Goal: Check status: Check status

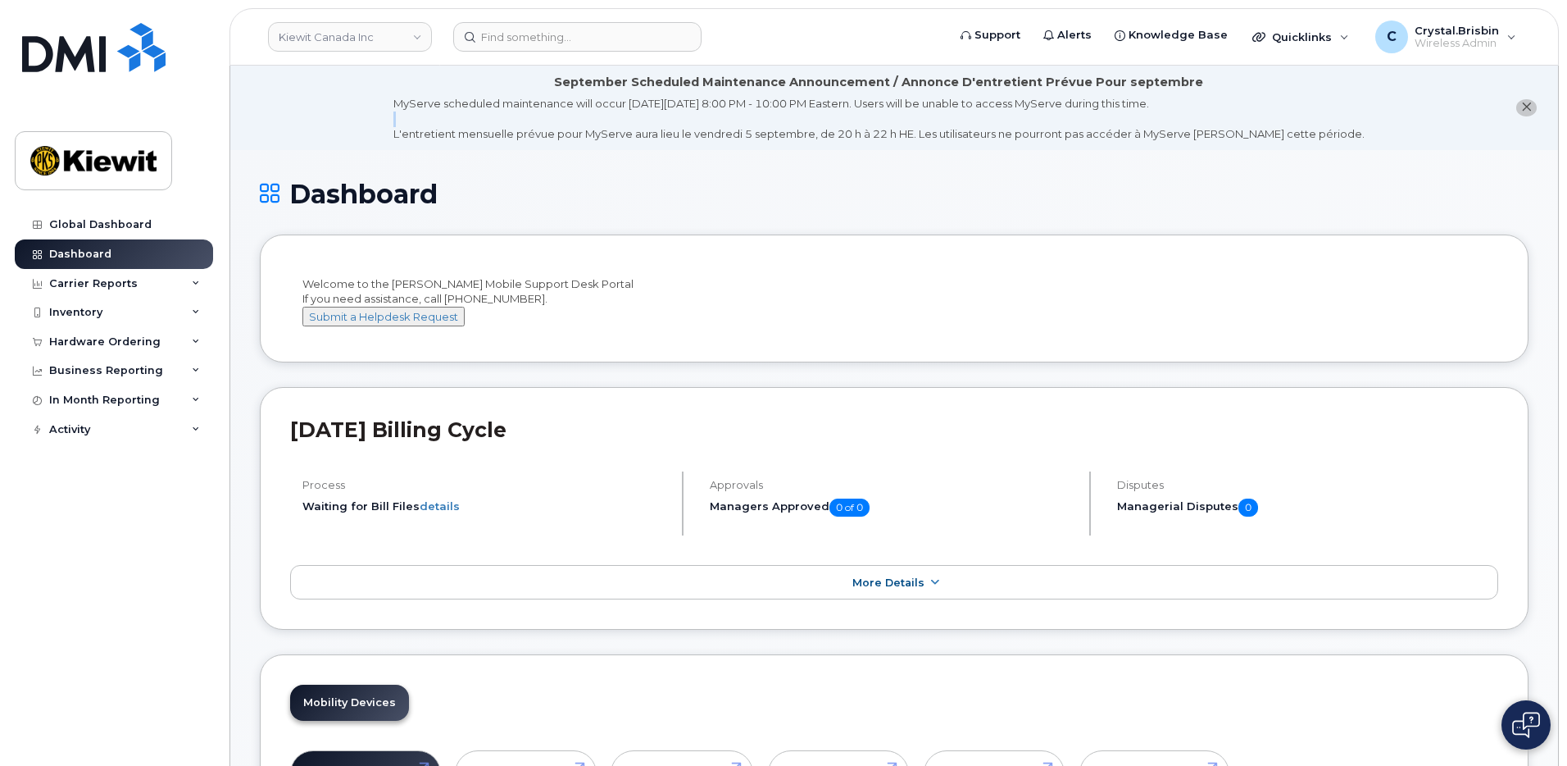
click at [321, 126] on li "September Scheduled Maintenance Announcement / Annonce D'entretient Prévue Pour…" at bounding box center [894, 108] width 1328 height 84
click at [401, 40] on link "Kiewit Canada Inc" at bounding box center [350, 37] width 164 height 30
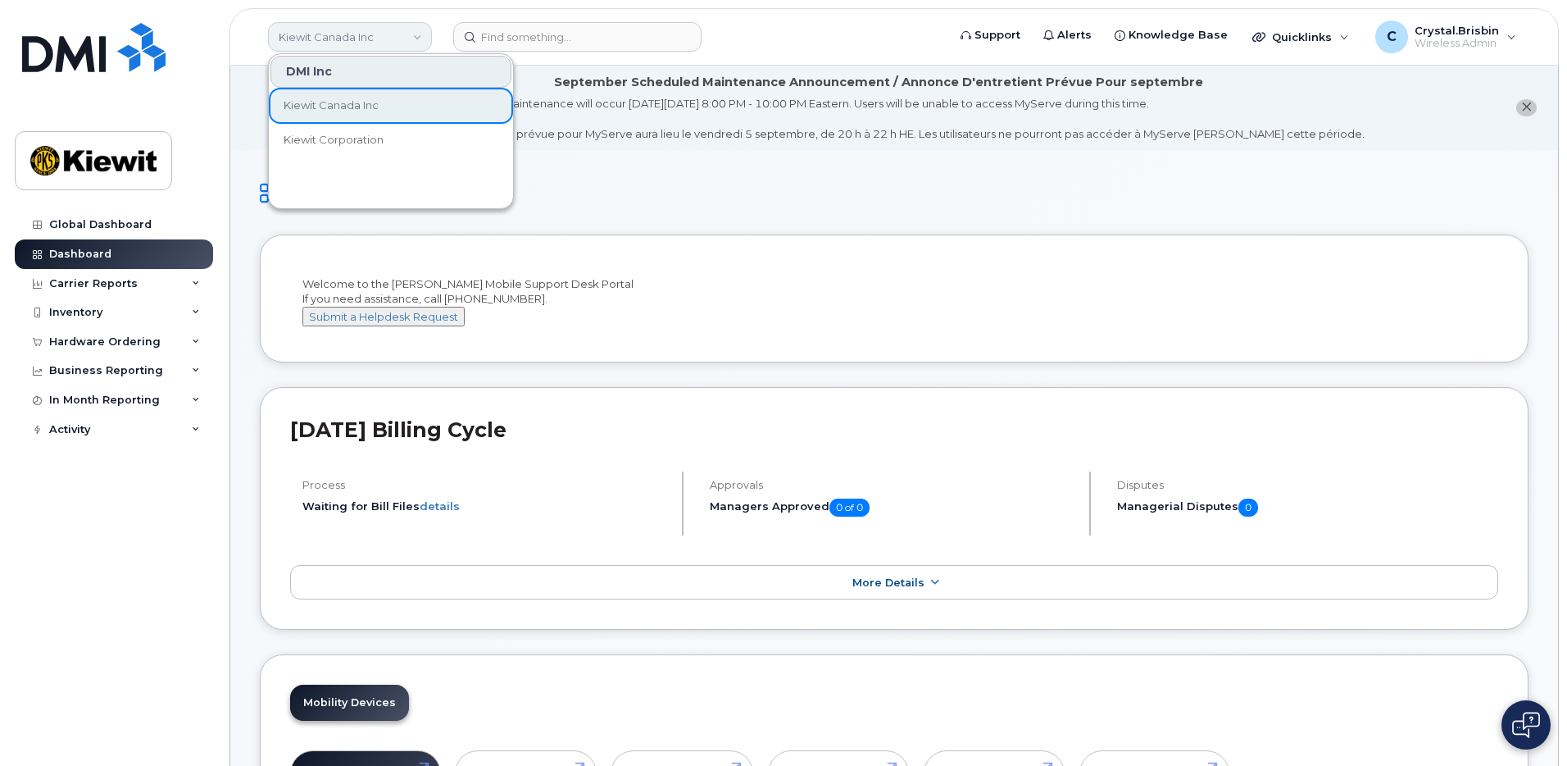
click at [370, 45] on link "Kiewit Canada Inc" at bounding box center [350, 37] width 164 height 30
click at [656, 189] on h1 "Dashboard" at bounding box center [894, 193] width 1269 height 29
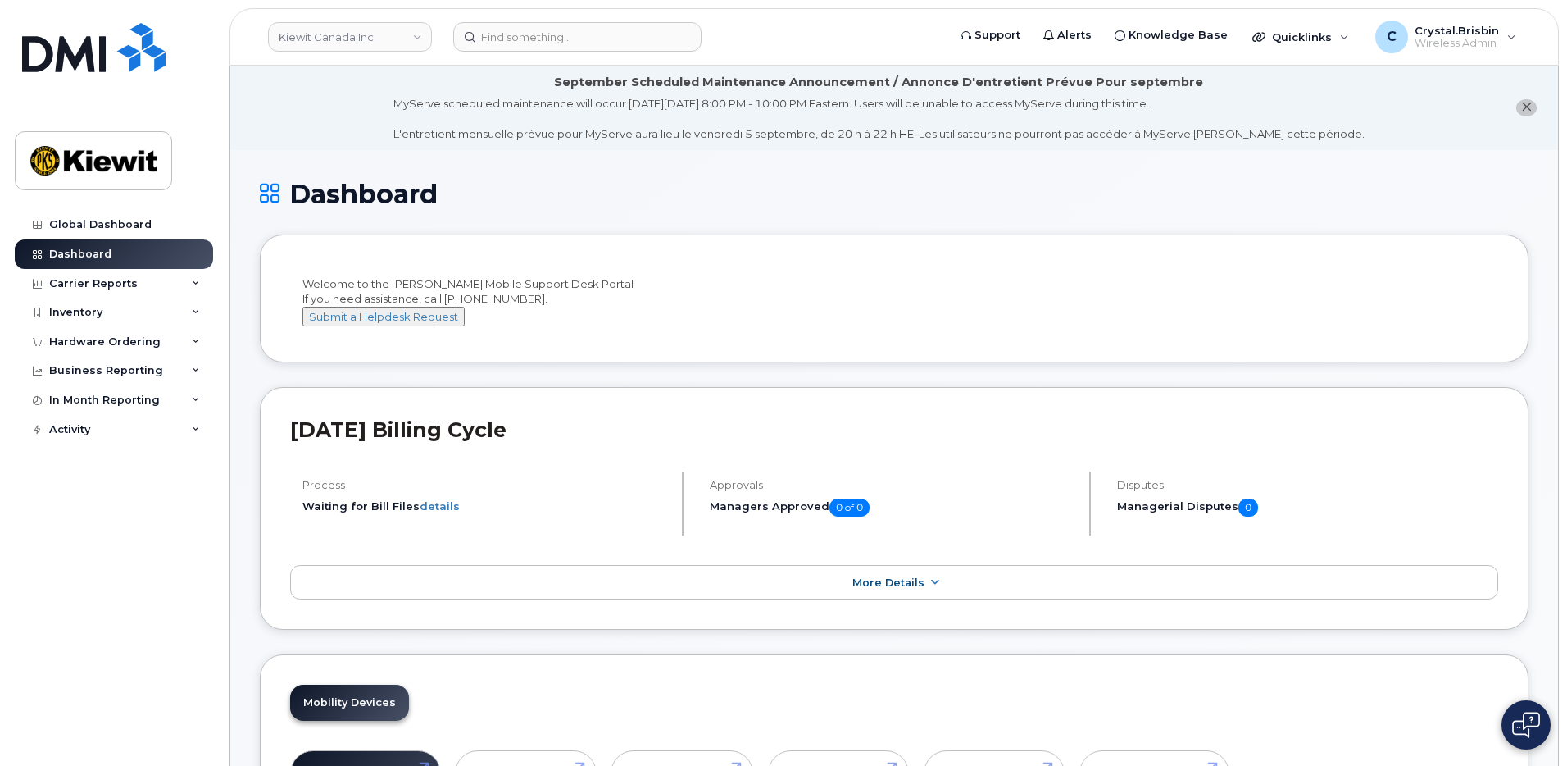
click at [273, 107] on li "September Scheduled Maintenance Announcement / Annonce D'entretient Prévue Pour…" at bounding box center [894, 108] width 1328 height 84
click at [389, 33] on link "Kiewit Canada Inc" at bounding box center [350, 37] width 164 height 30
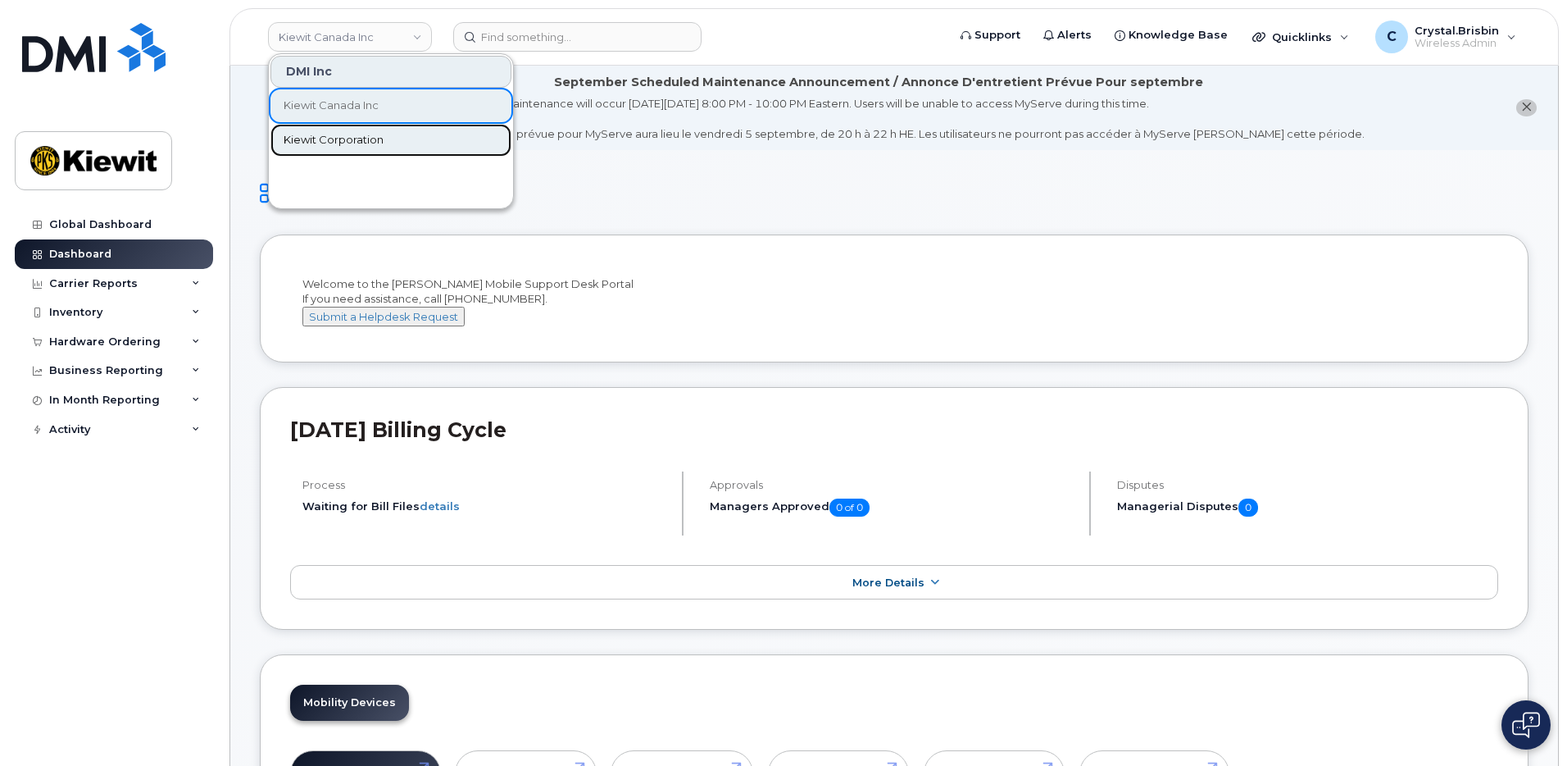
click at [343, 147] on span "Kiewit Corporation" at bounding box center [334, 140] width 100 height 16
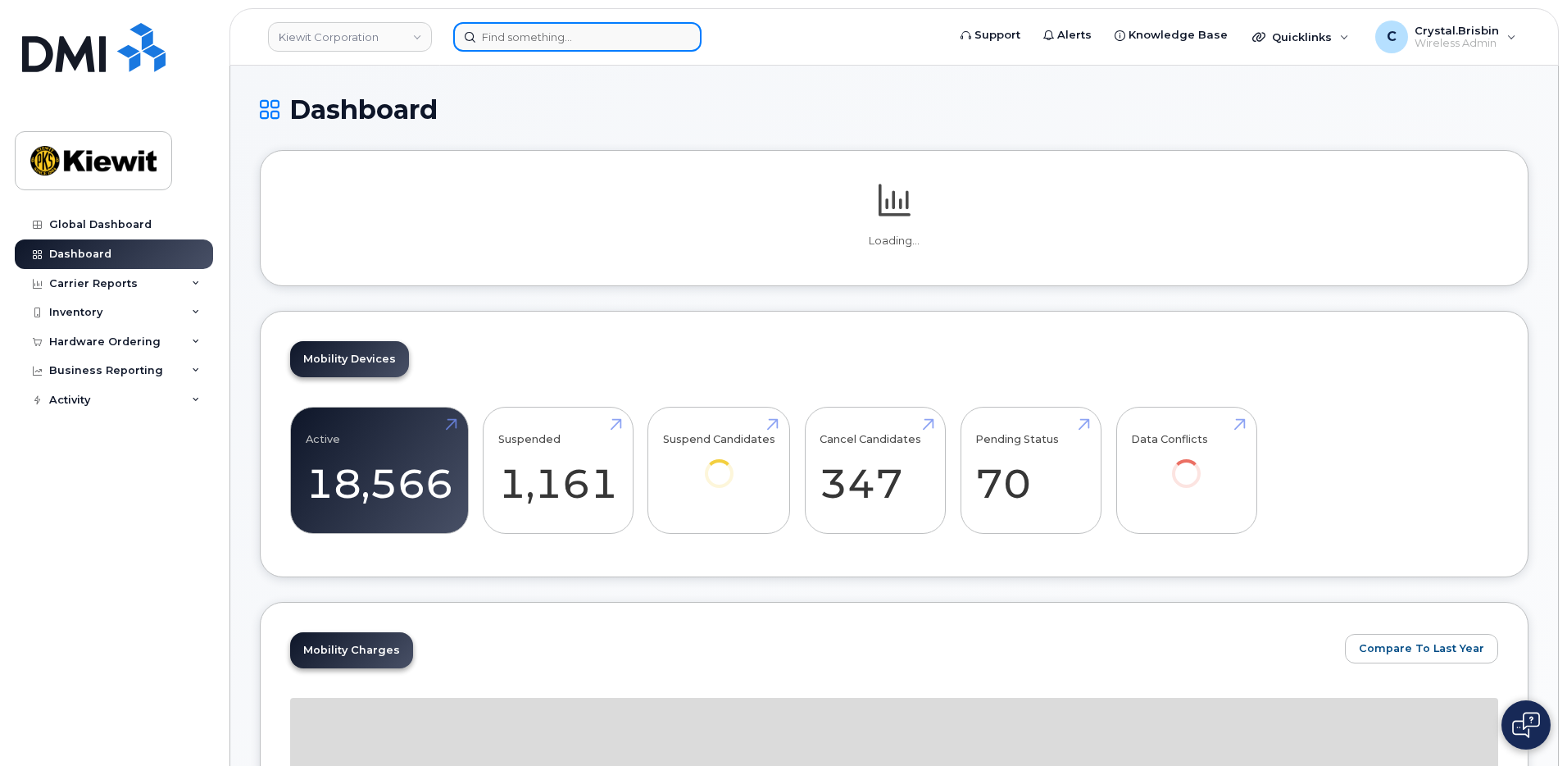
click at [544, 36] on input at bounding box center [577, 37] width 248 height 30
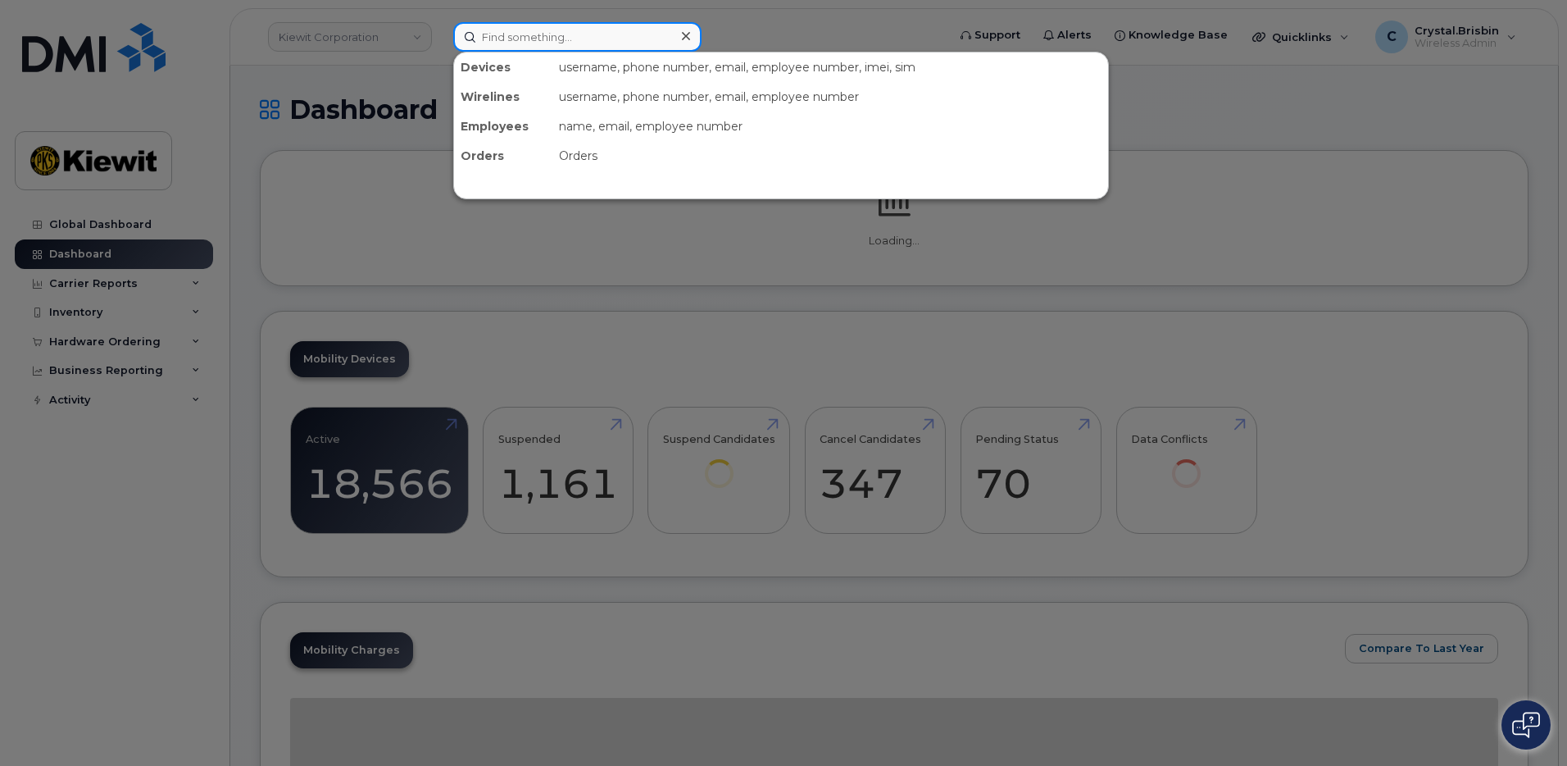
paste input "298853"
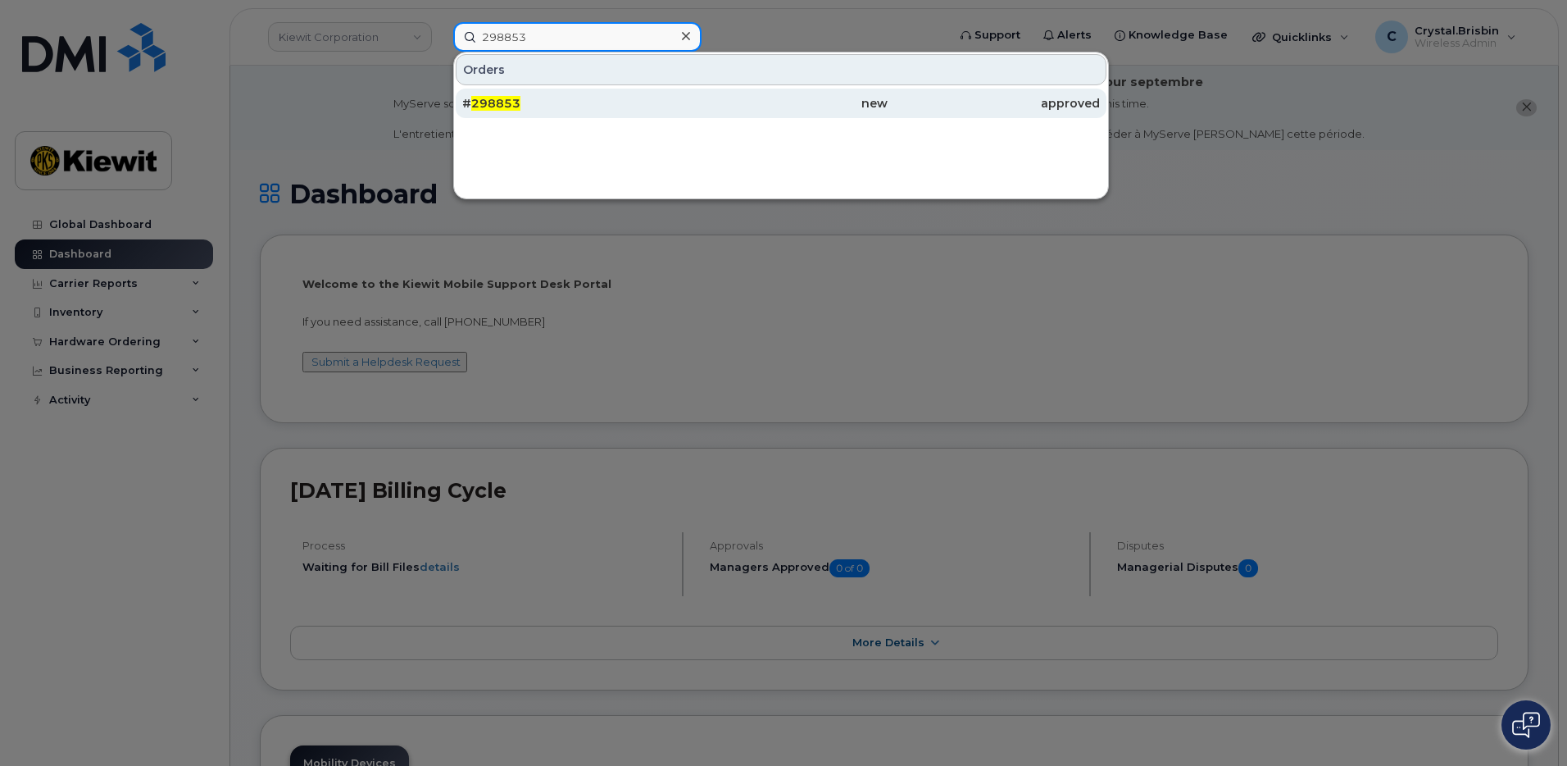
type input "298853"
drag, startPoint x: 512, startPoint y: 108, endPoint x: 528, endPoint y: 108, distance: 15.6
click at [512, 108] on span "298853" at bounding box center [495, 103] width 49 height 15
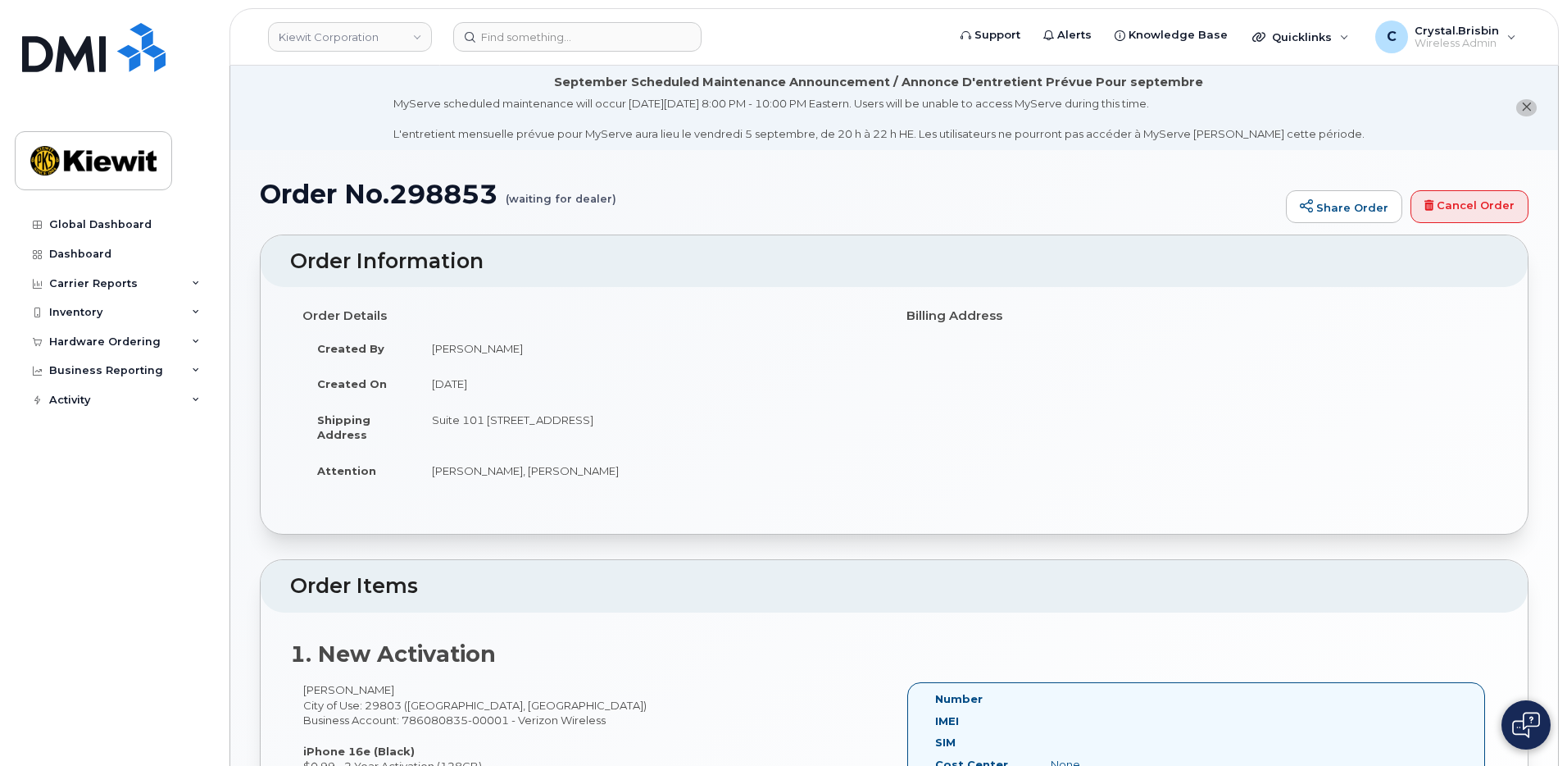
click at [847, 207] on h1 "Order No.298853 (waiting for dealer)" at bounding box center [769, 193] width 1018 height 29
click at [515, 42] on input at bounding box center [577, 37] width 248 height 30
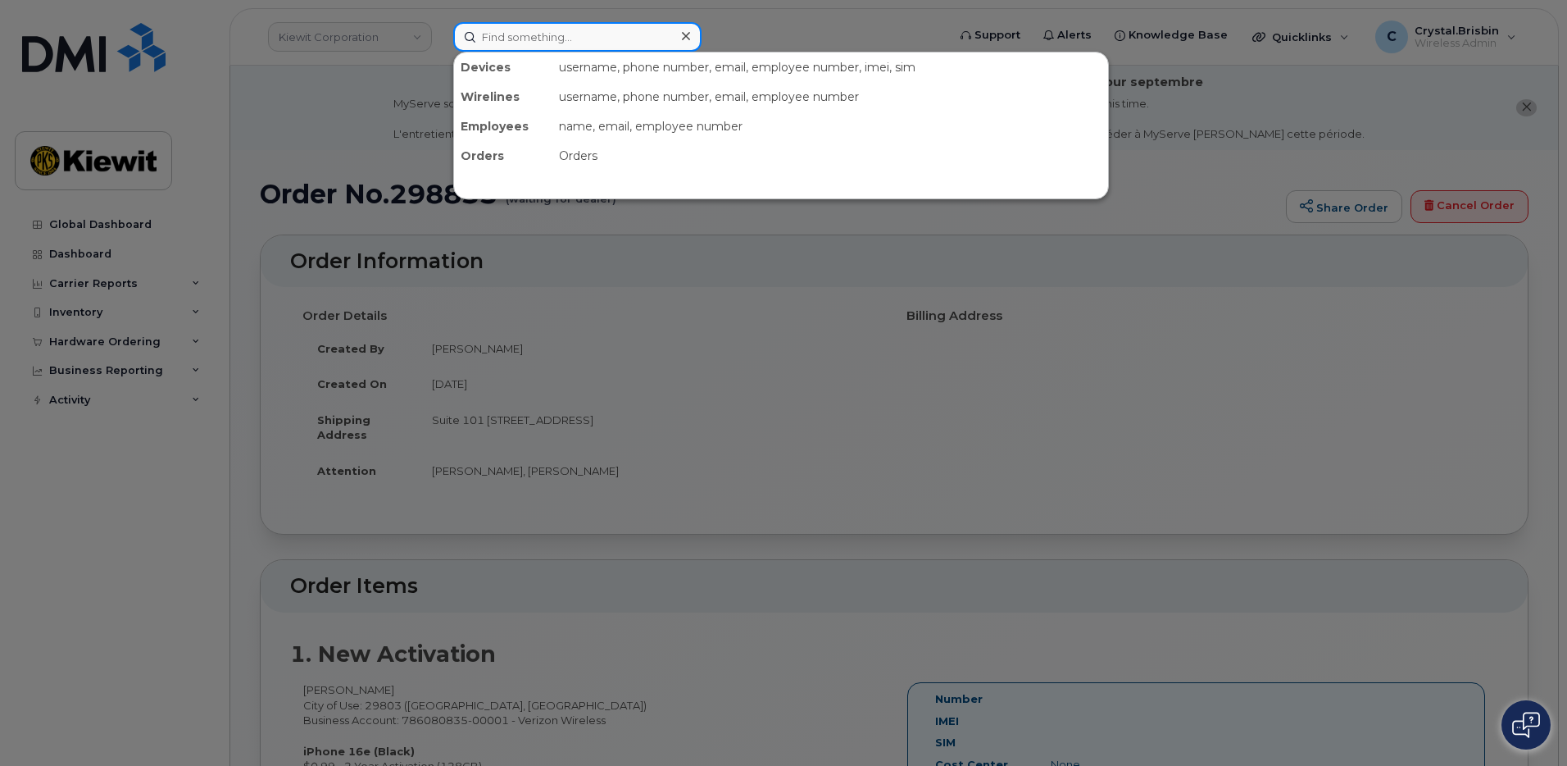
paste input "299646"
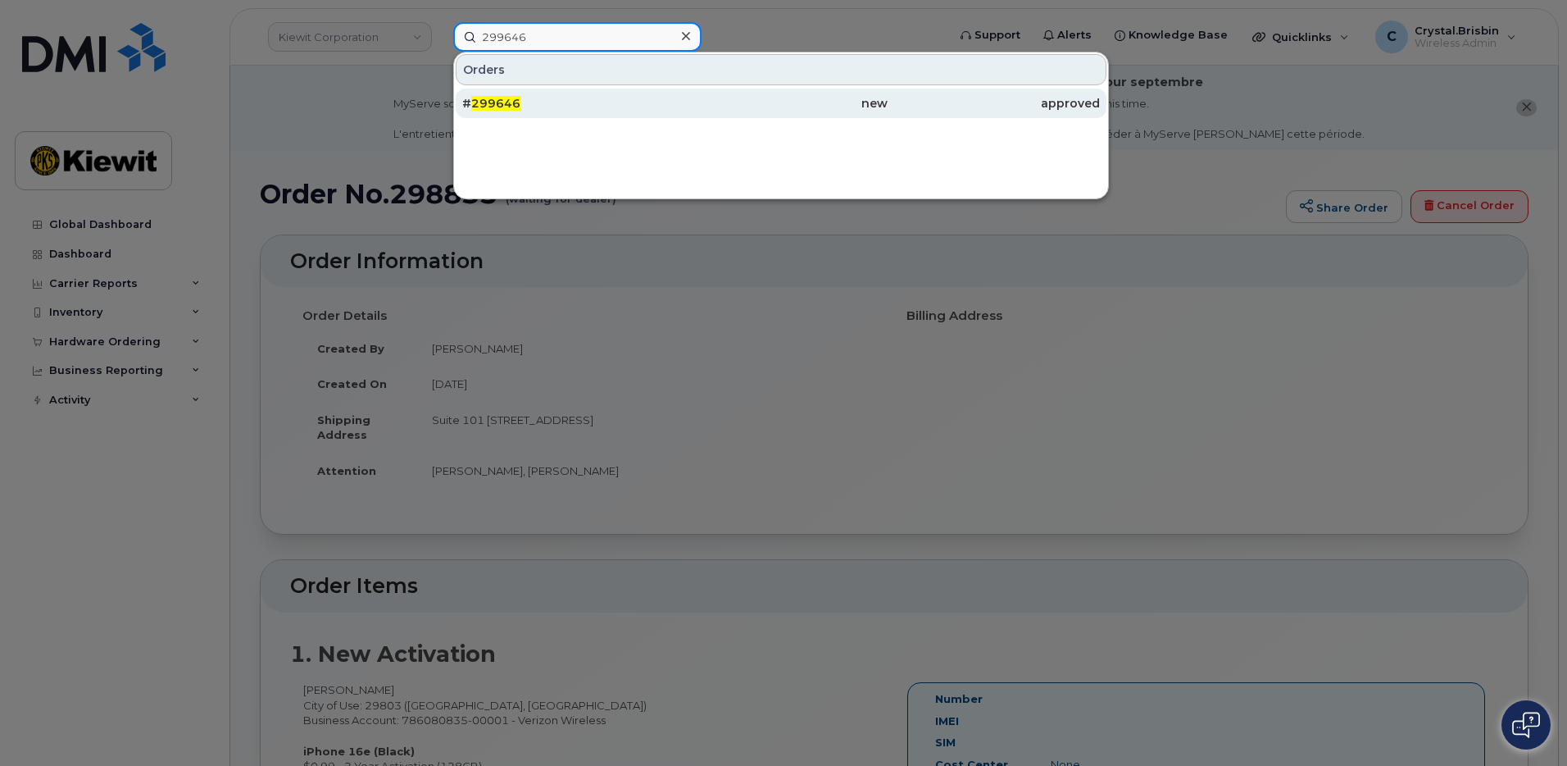
type input "299646"
drag, startPoint x: 479, startPoint y: 104, endPoint x: 569, endPoint y: 116, distance: 91.0
click at [479, 104] on span "299646" at bounding box center [495, 103] width 49 height 15
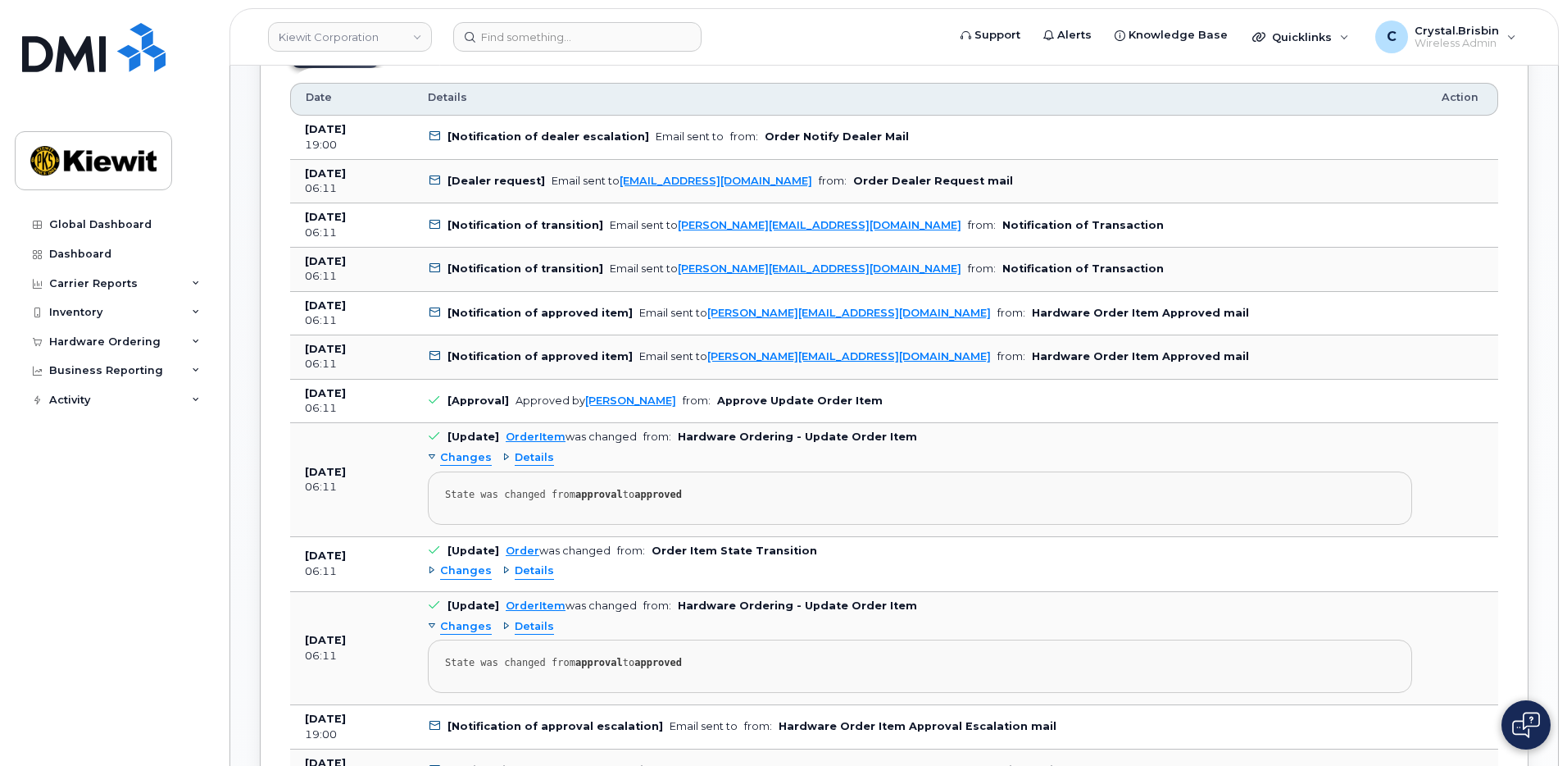
scroll to position [984, 0]
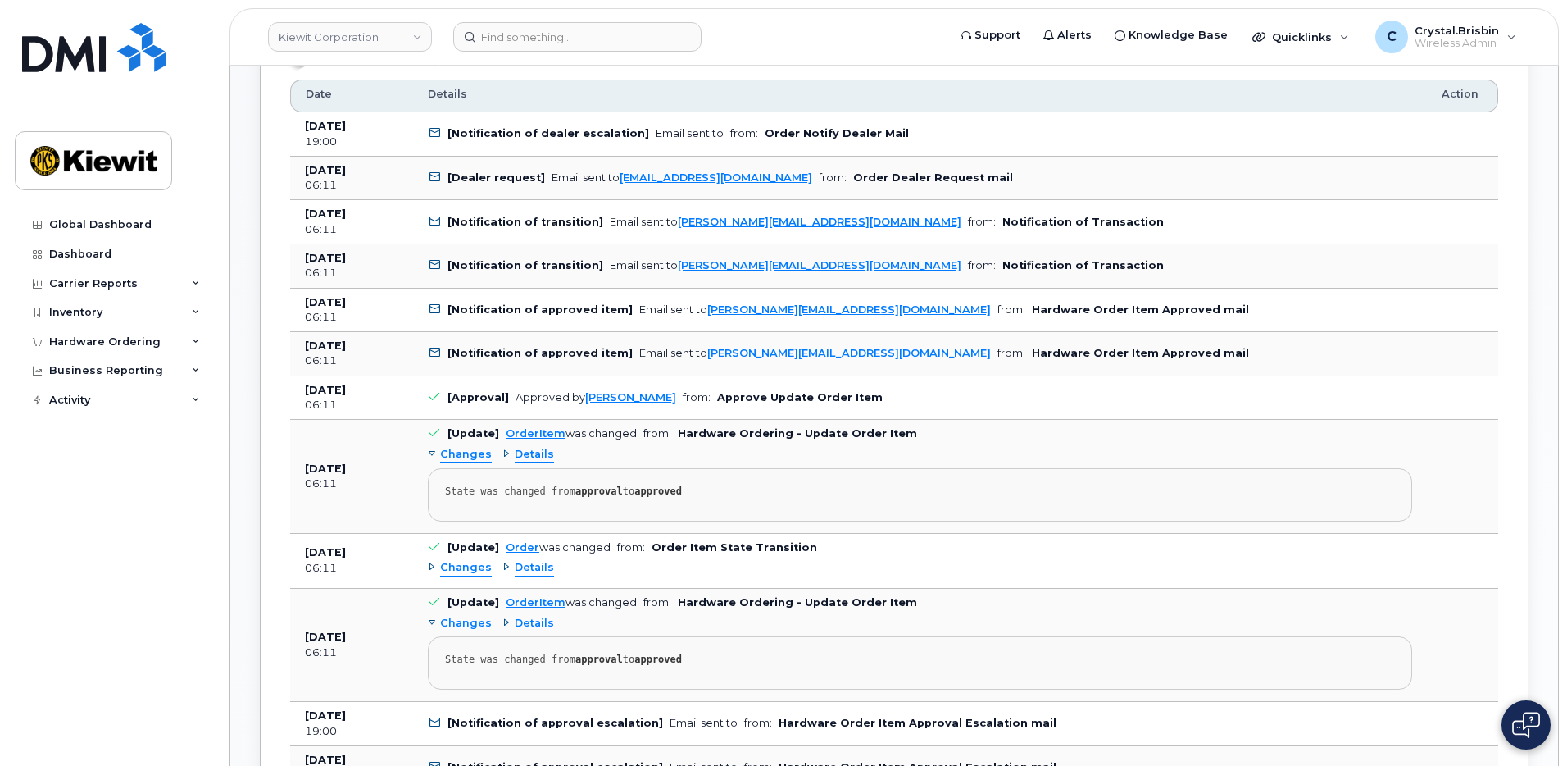
click at [596, 132] on b "[Notification of dealer escalation]" at bounding box center [548, 133] width 202 height 12
click at [434, 137] on icon at bounding box center [434, 133] width 11 height 11
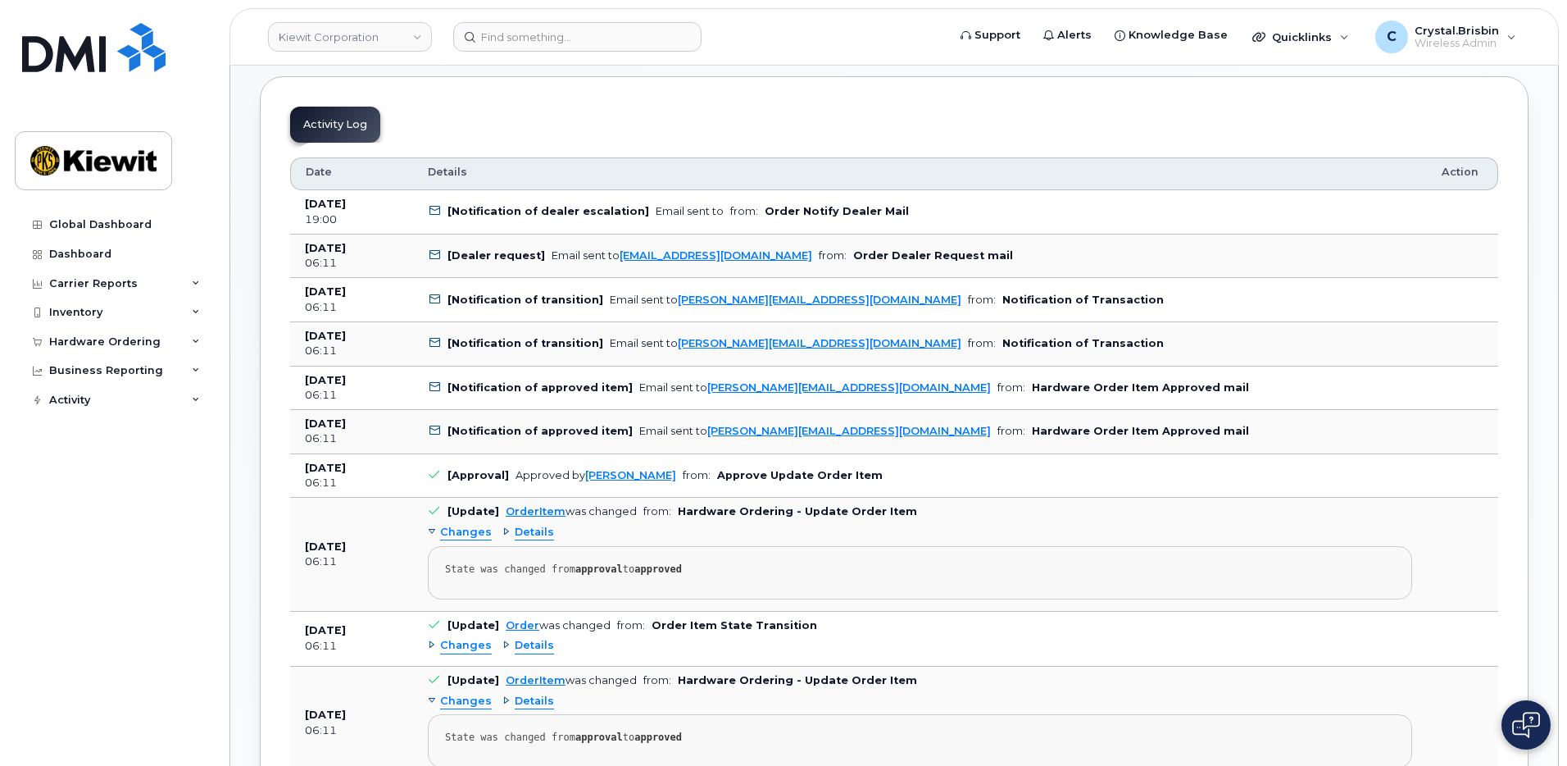
scroll to position [902, 0]
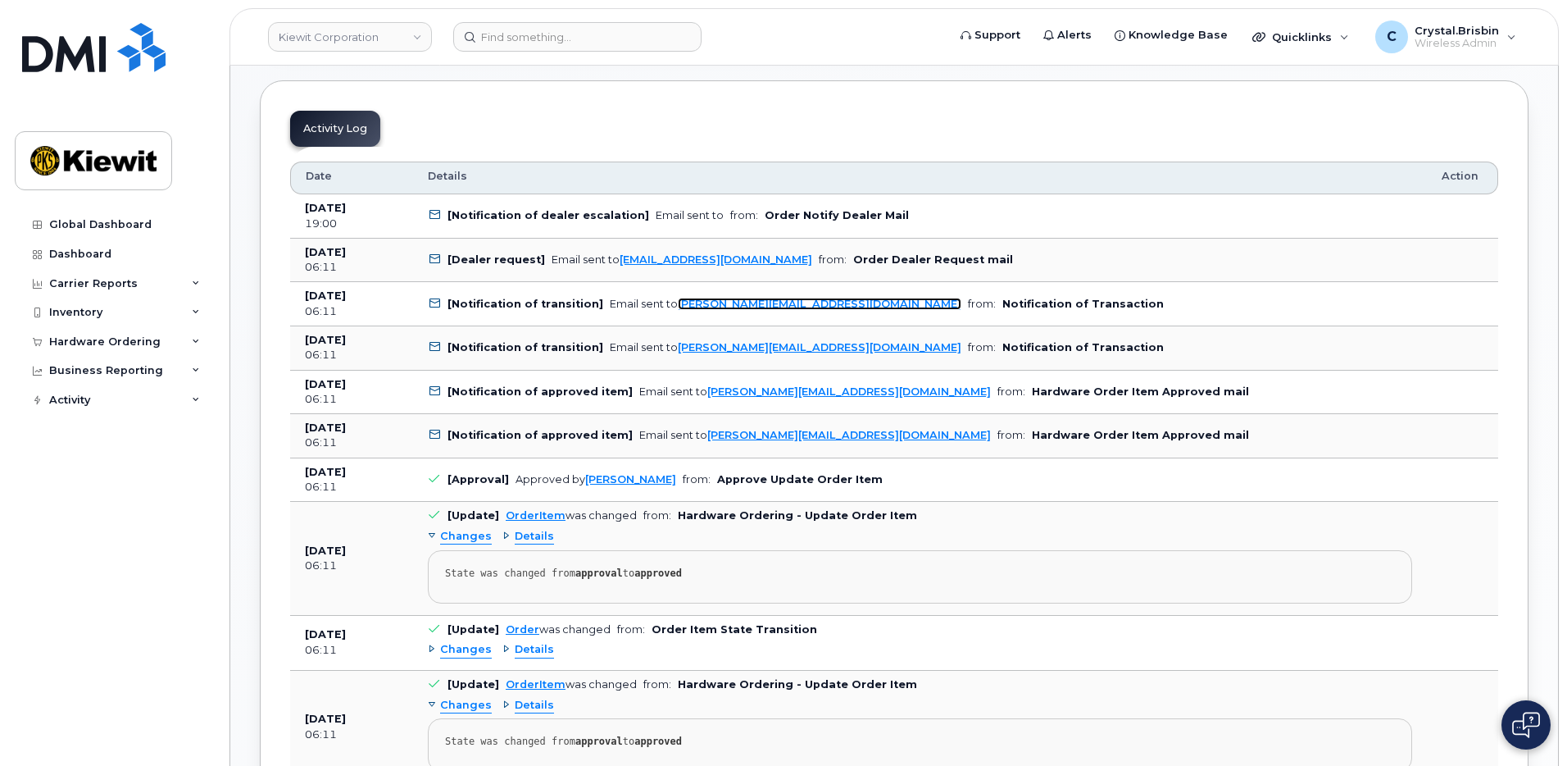
click at [746, 309] on link "colton.johnson1@kiewit.com" at bounding box center [820, 304] width 284 height 12
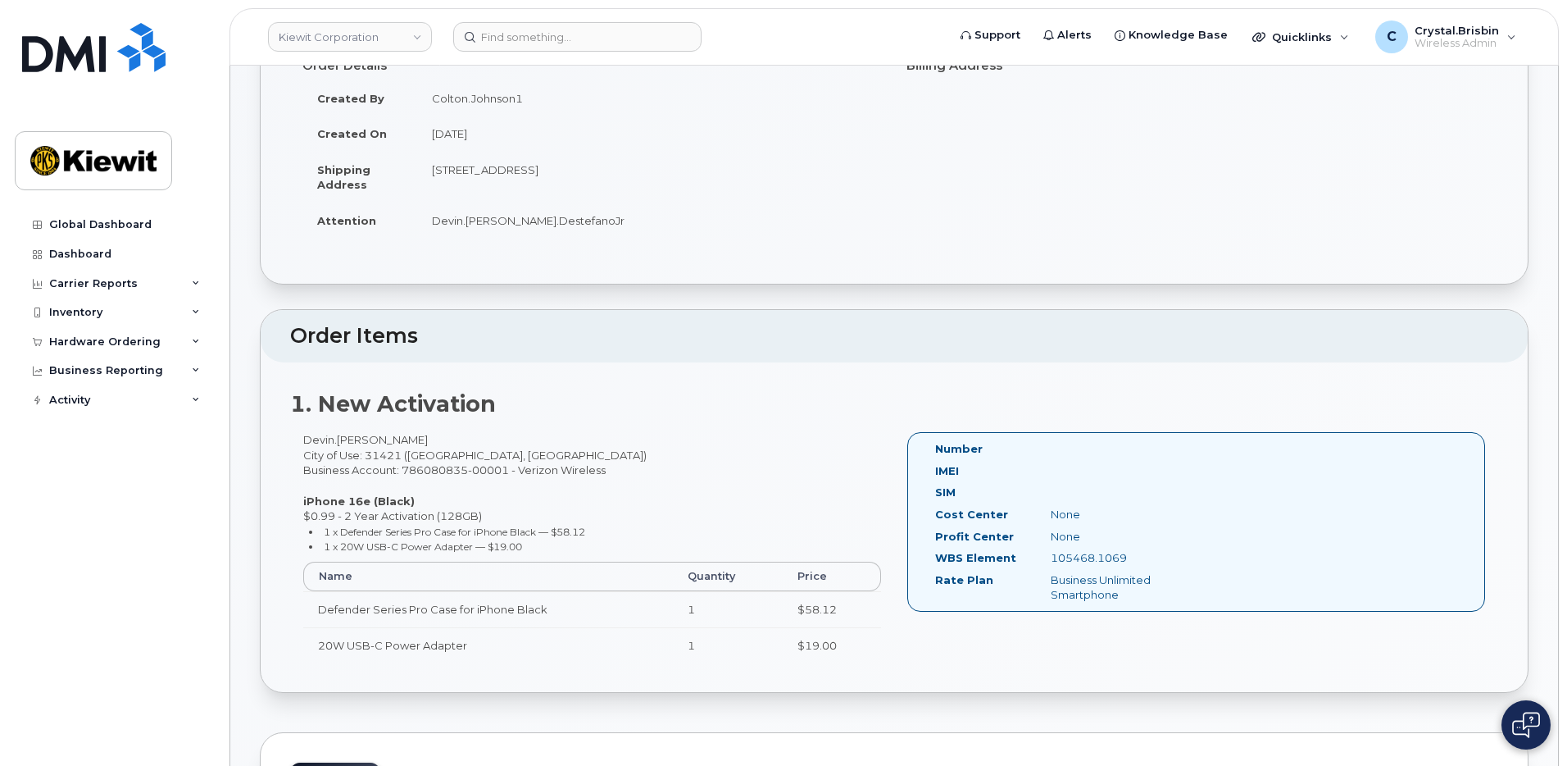
scroll to position [82, 0]
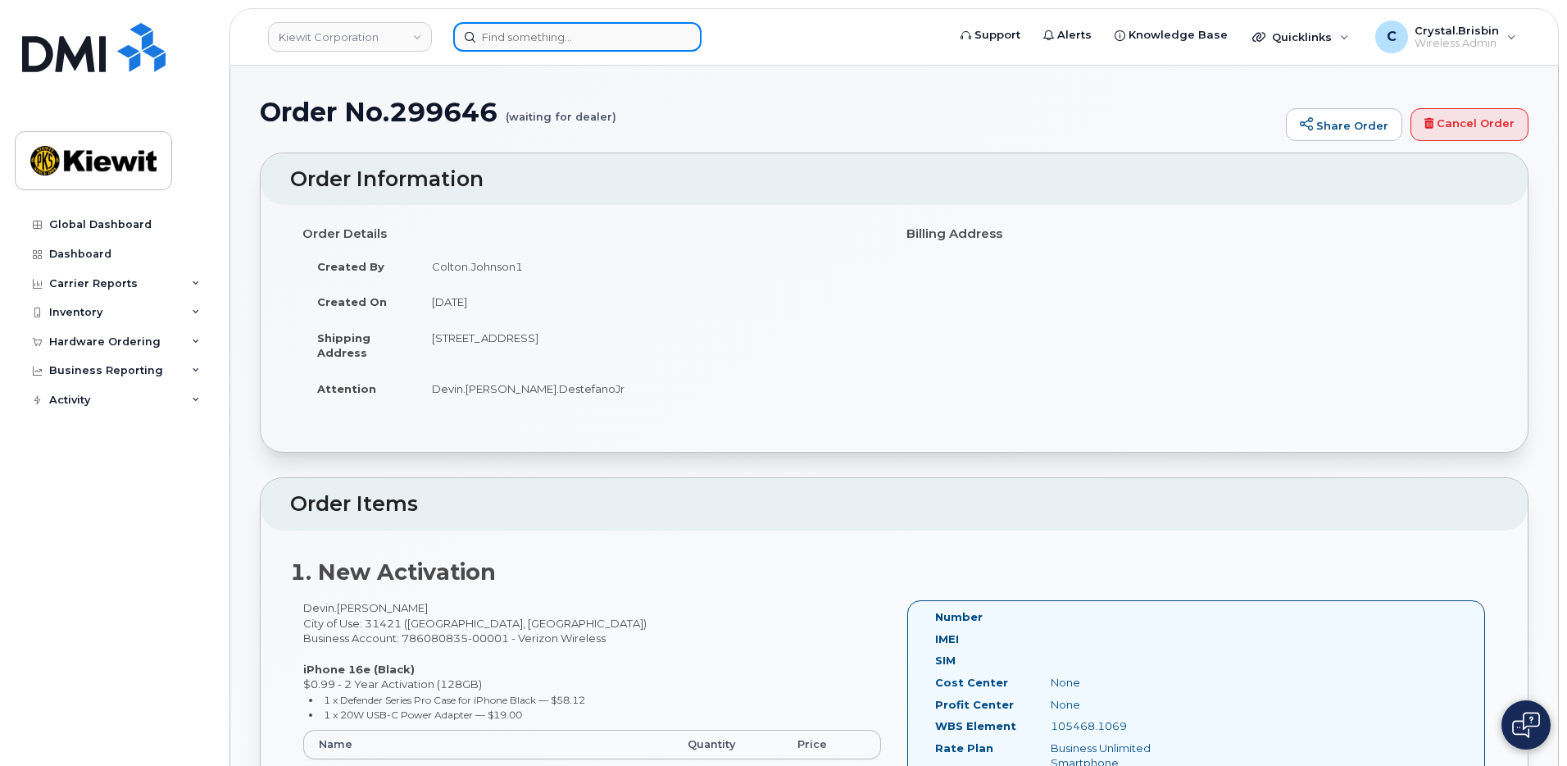
click at [514, 49] on input at bounding box center [577, 37] width 248 height 30
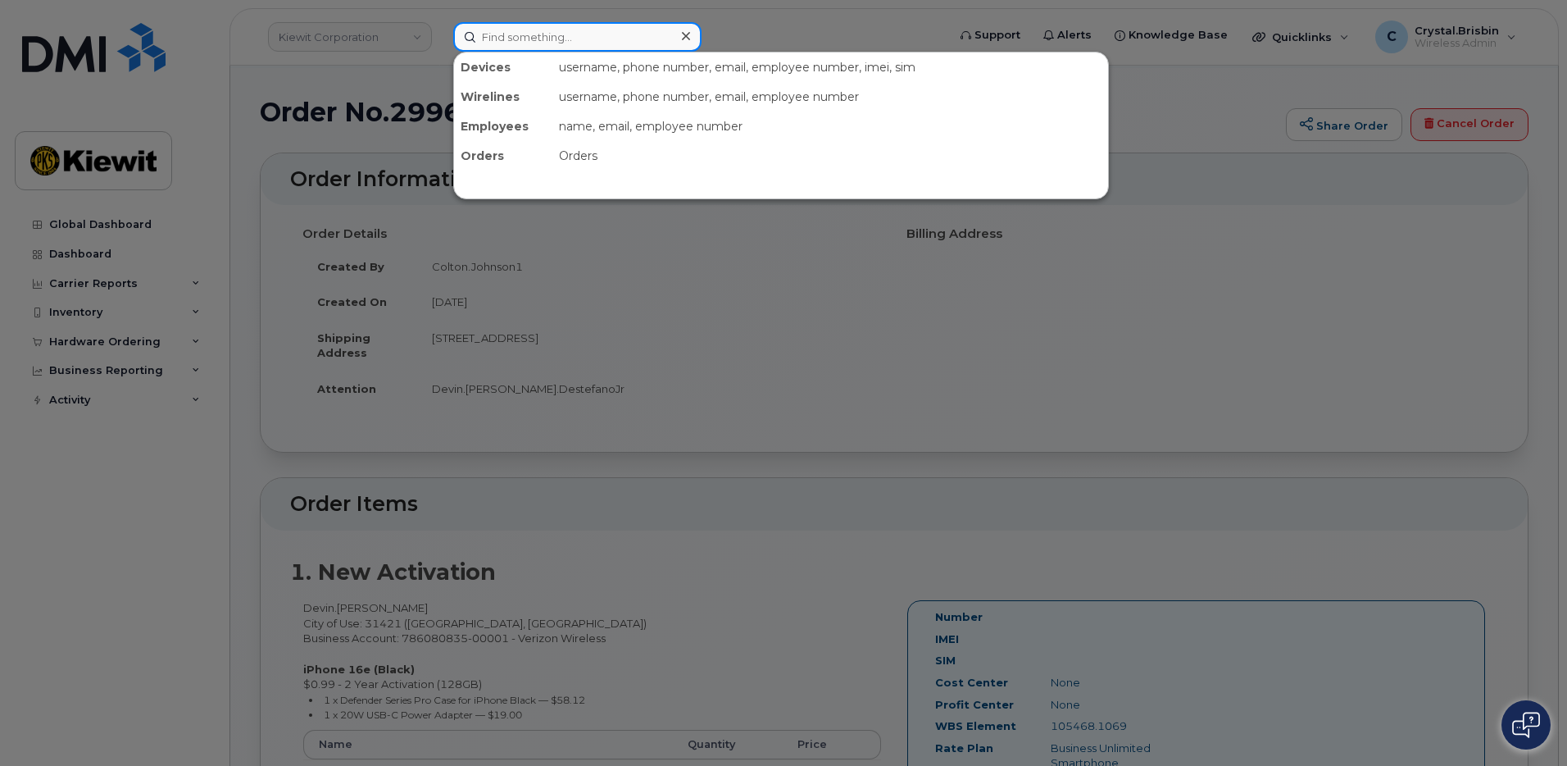
paste input "298790"
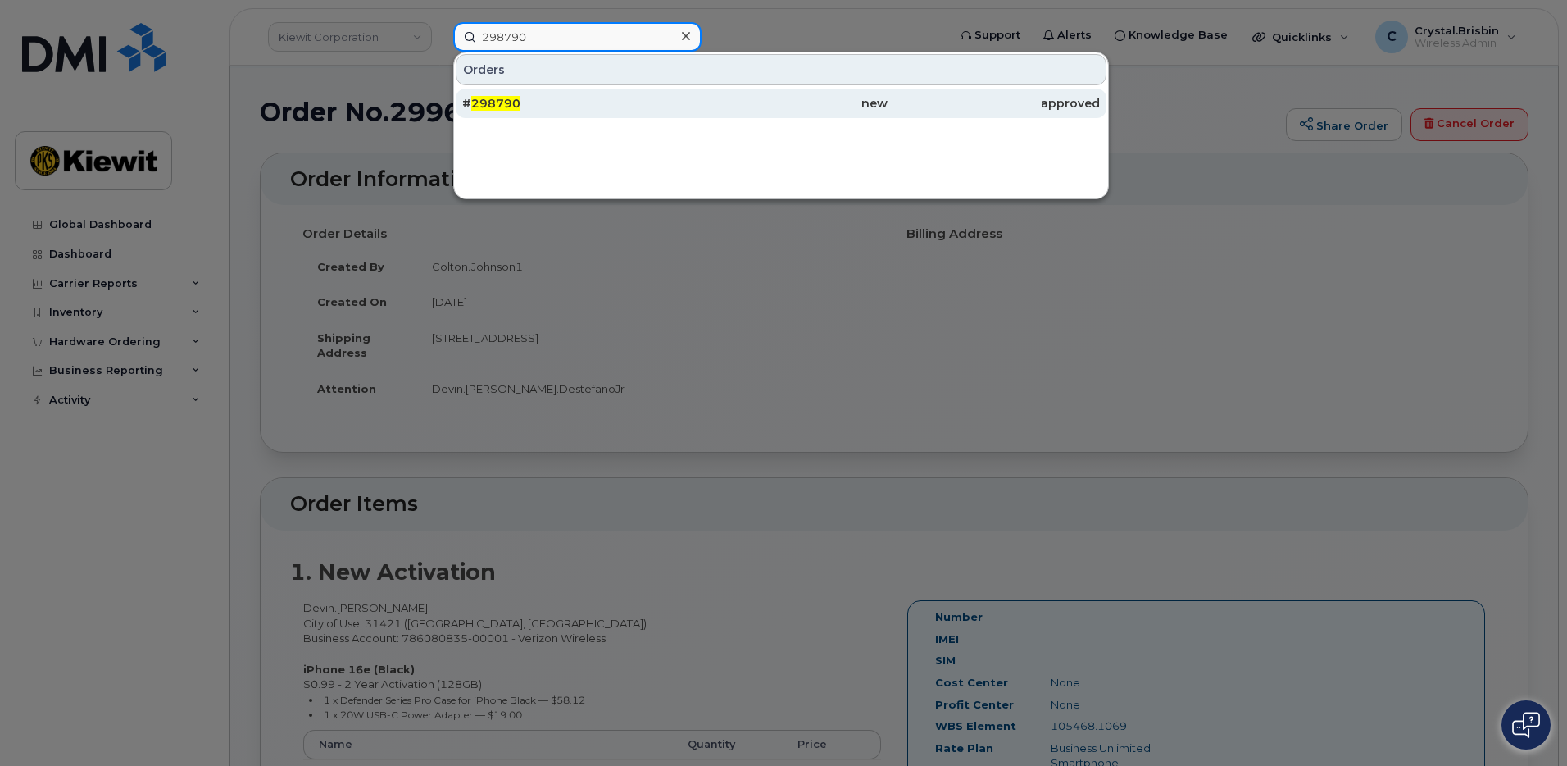
type input "298790"
click at [493, 104] on span "298790" at bounding box center [495, 103] width 49 height 15
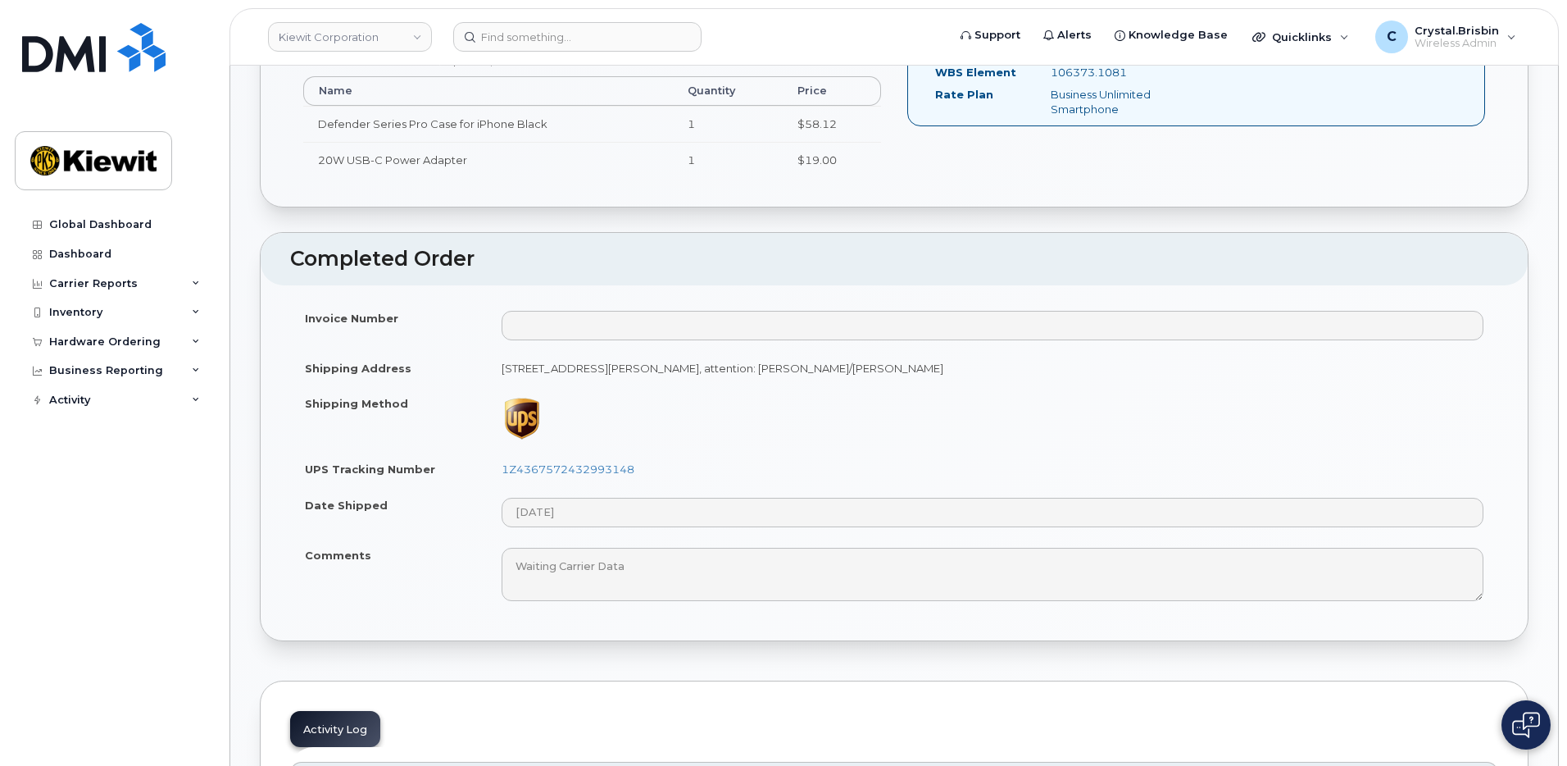
scroll to position [738, 0]
click at [620, 465] on link "1Z4367572432993148" at bounding box center [568, 466] width 133 height 13
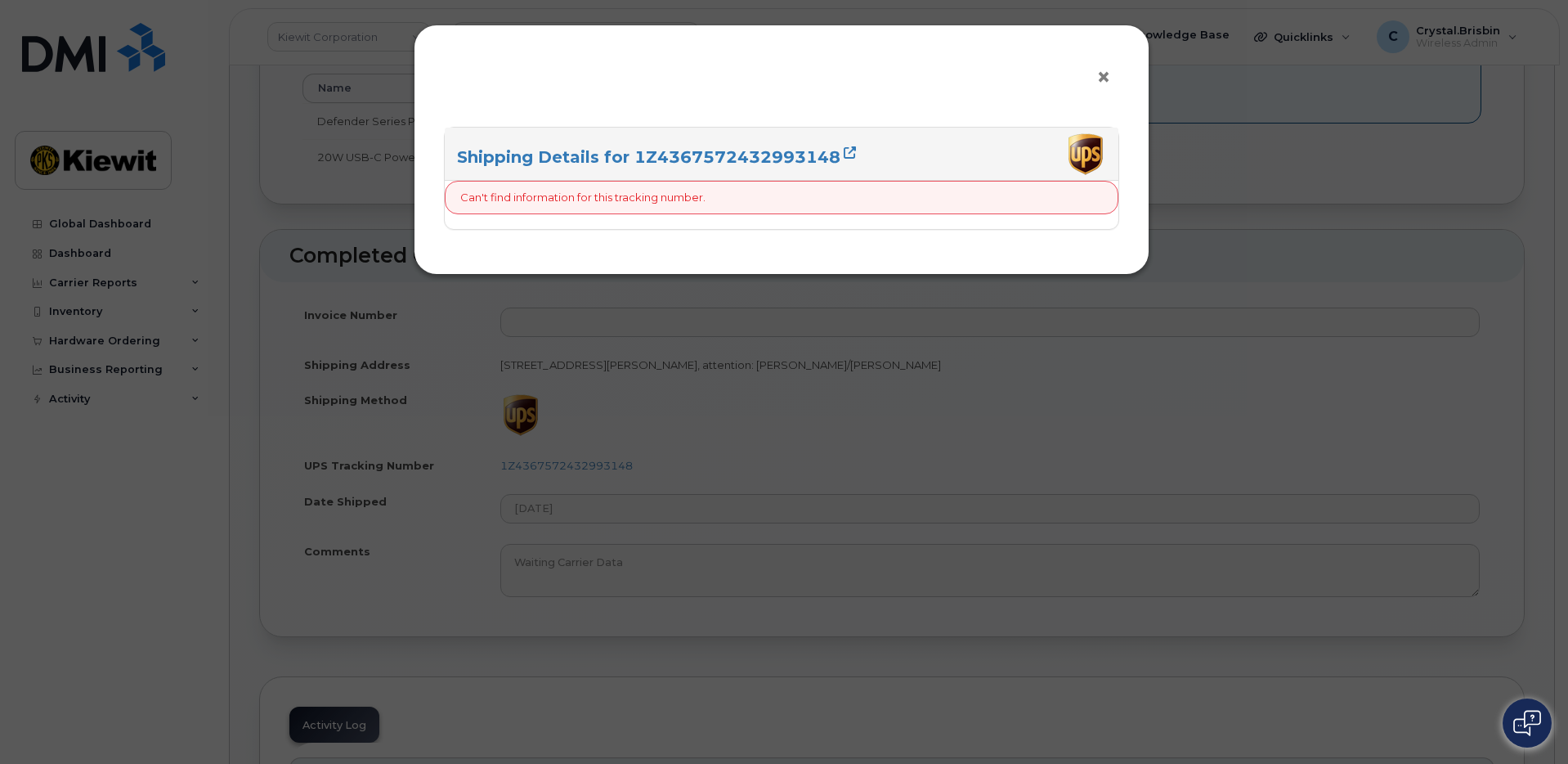
click at [1108, 80] on span "×" at bounding box center [1103, 77] width 15 height 30
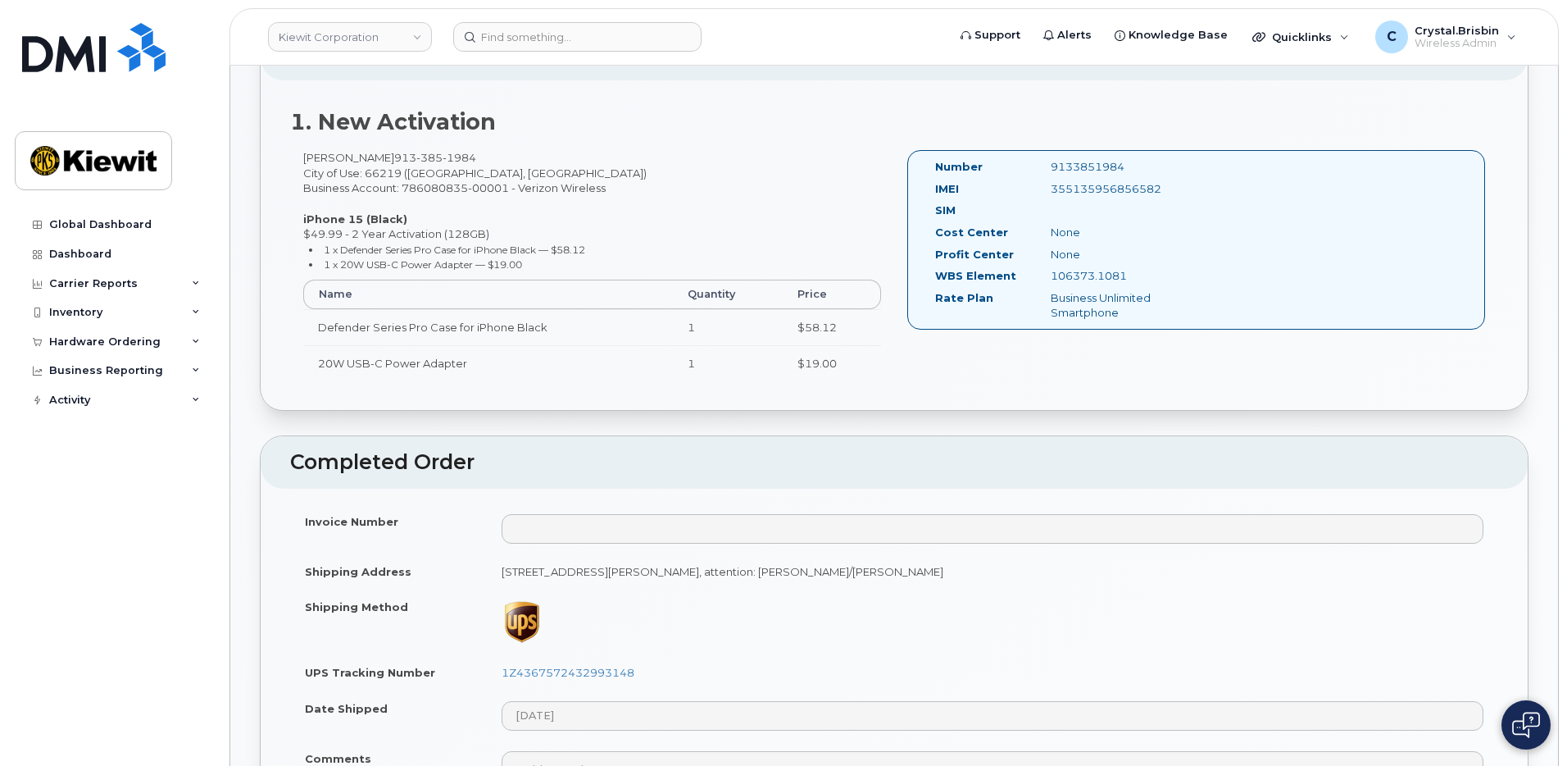
scroll to position [492, 0]
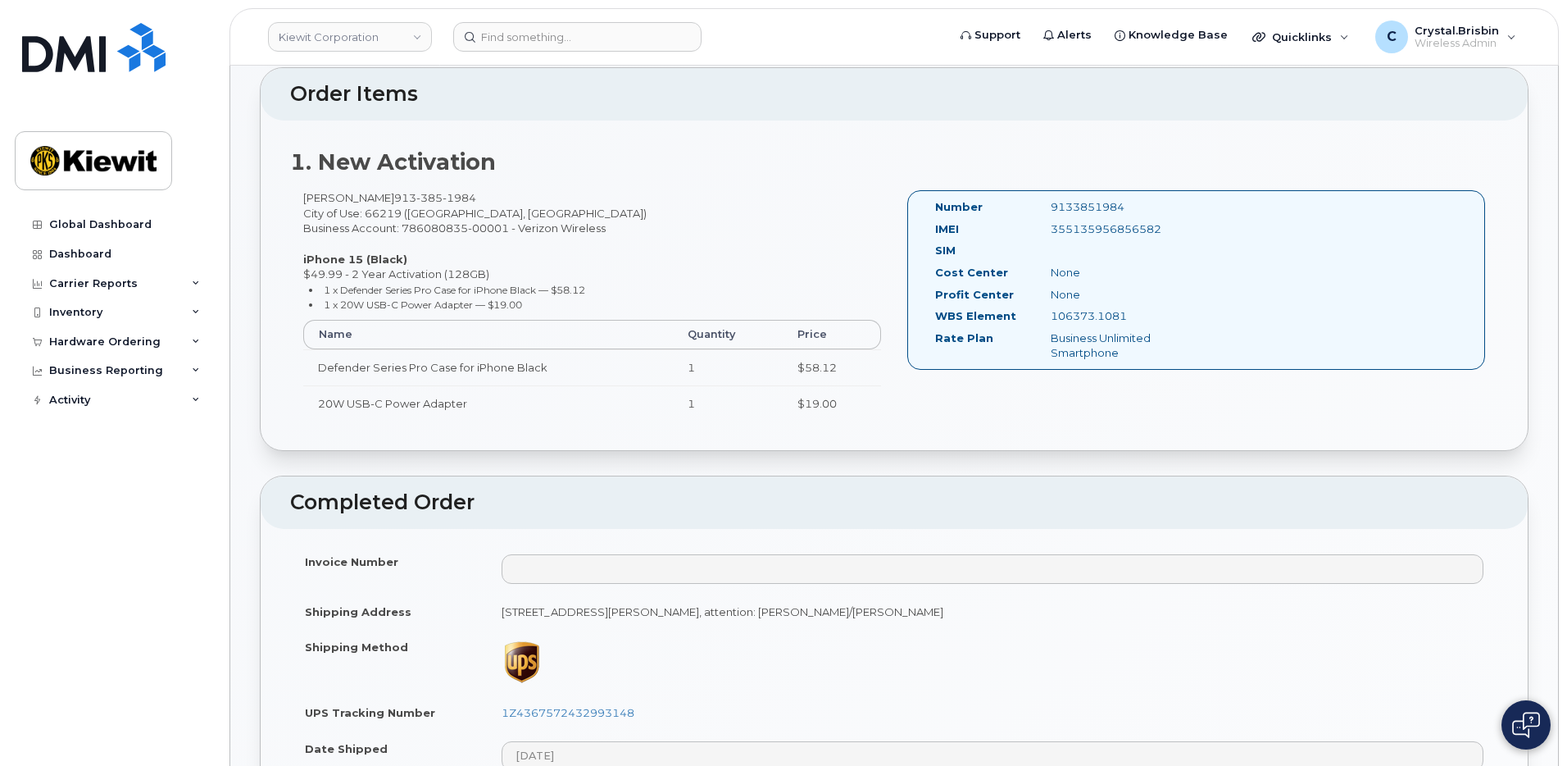
click at [613, 242] on div "Quinn Wilson 913 385 1984 City of Use: 66219 (Lenexa, KS) Business Account: 786…" at bounding box center [592, 312] width 604 height 245
drag, startPoint x: 627, startPoint y: 715, endPoint x: 497, endPoint y: 720, distance: 129.6
click at [497, 720] on td "1Z4367572432993148" at bounding box center [992, 712] width 1011 height 36
copy link "1Z4367572432993148"
click at [530, 43] on input at bounding box center [577, 37] width 248 height 30
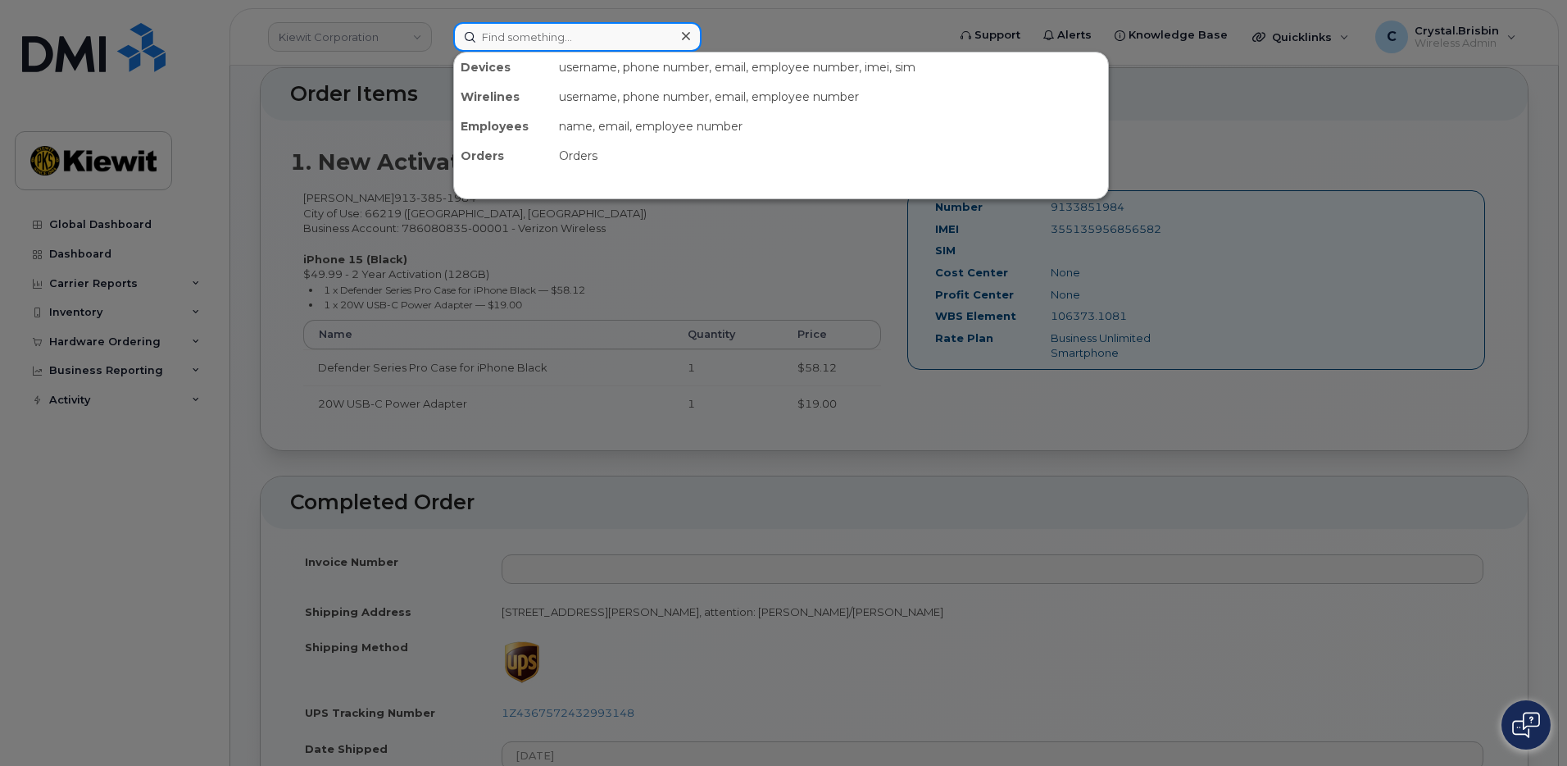
paste input "299159"
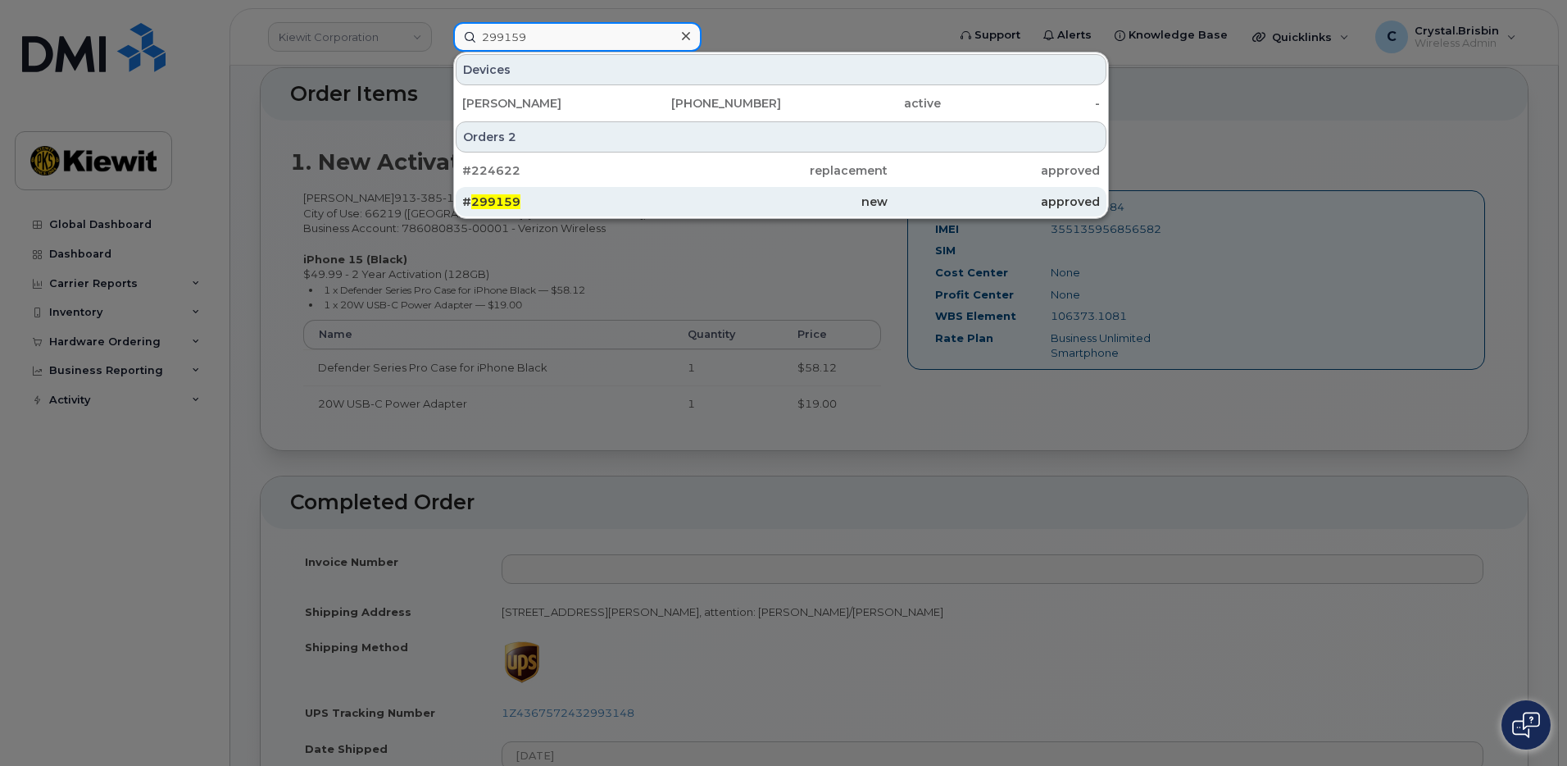
type input "299159"
click at [491, 202] on span "299159" at bounding box center [495, 201] width 49 height 15
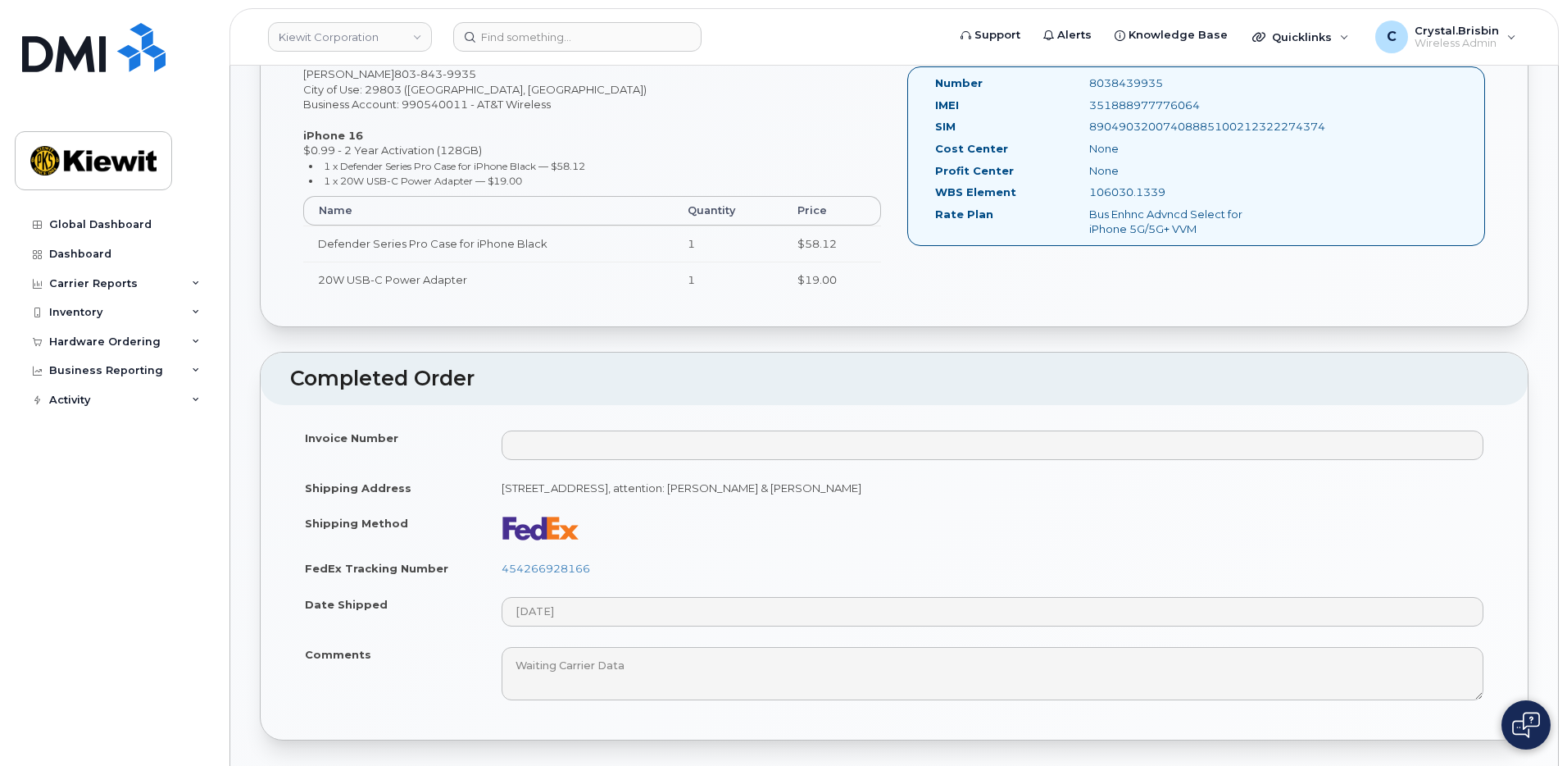
scroll to position [656, 0]
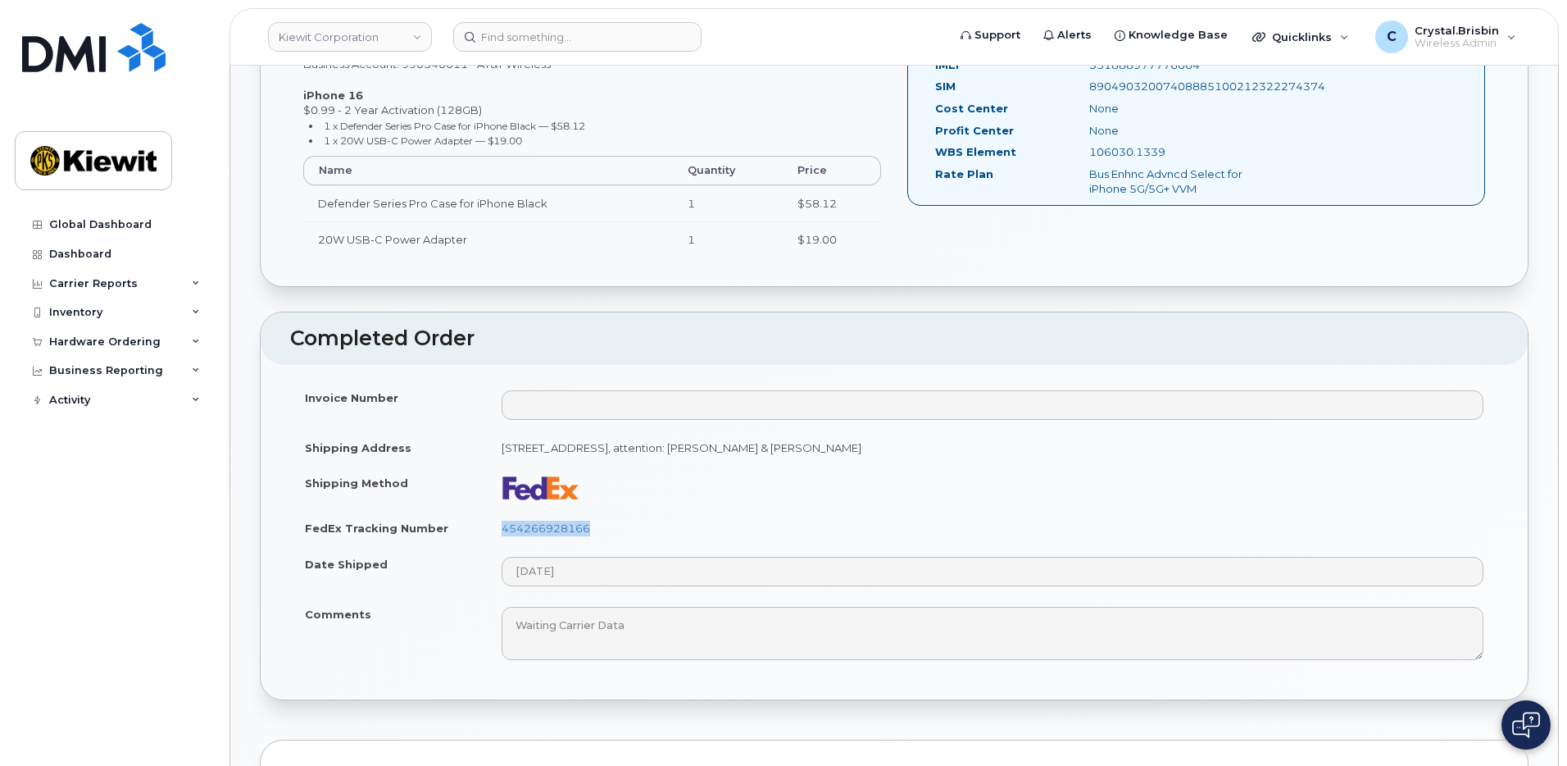
drag, startPoint x: 616, startPoint y: 532, endPoint x: 498, endPoint y: 537, distance: 117.3
click at [498, 537] on td "454266928166" at bounding box center [992, 528] width 1011 height 36
copy link "454266928166"
click at [622, 32] on input at bounding box center [577, 37] width 248 height 30
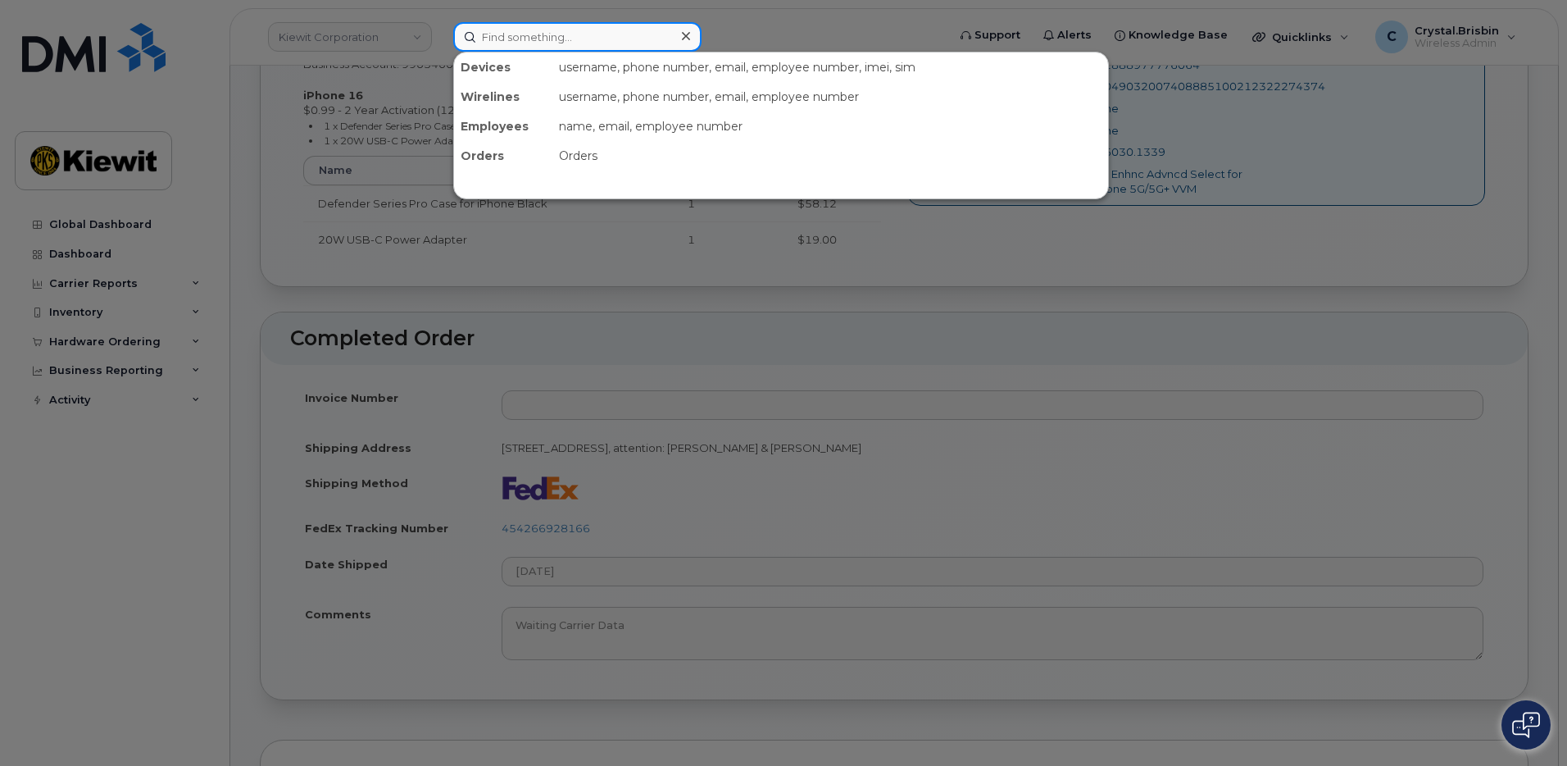
paste input "299625"
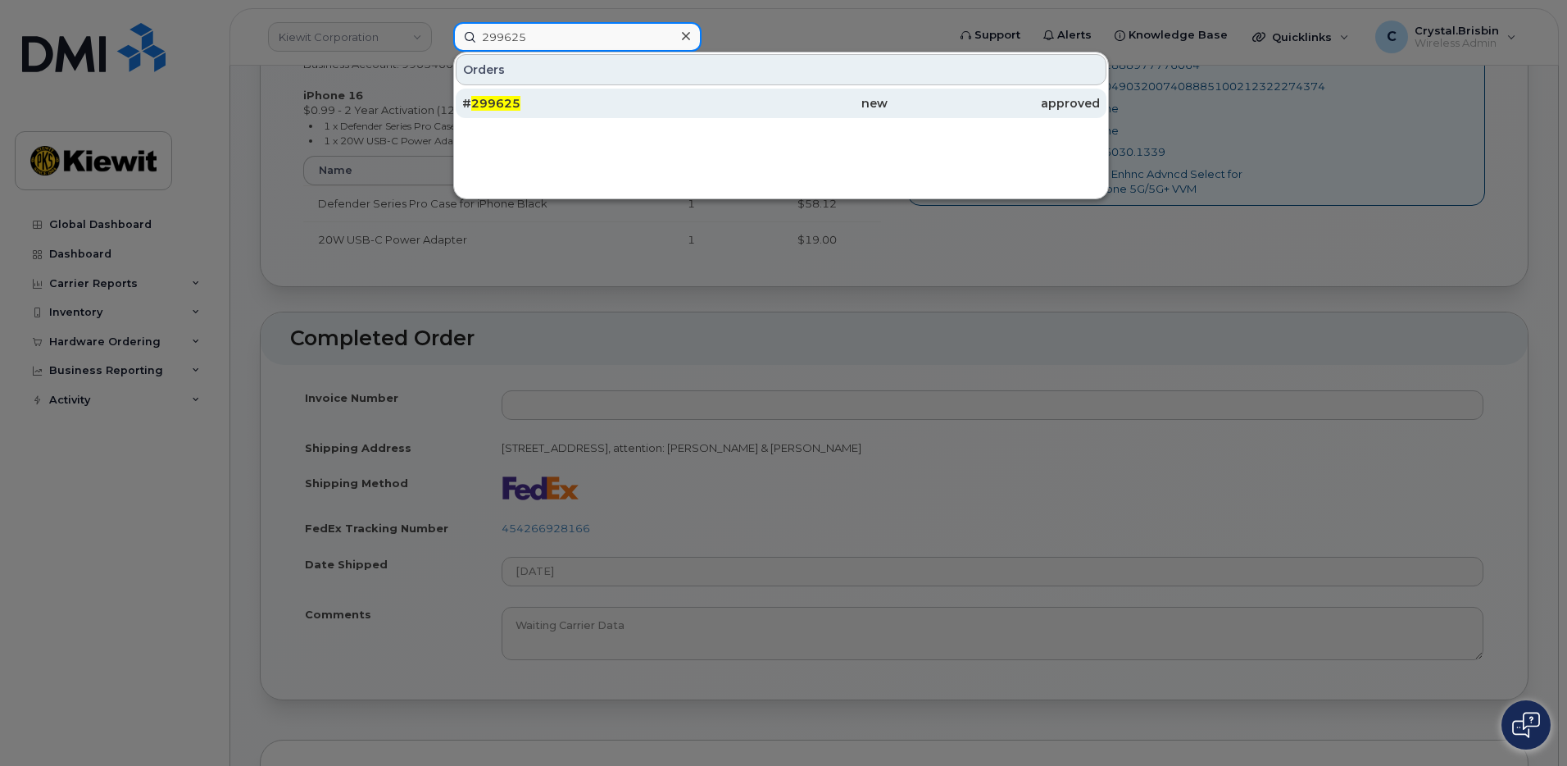
type input "299625"
click at [495, 104] on span "299625" at bounding box center [495, 103] width 49 height 15
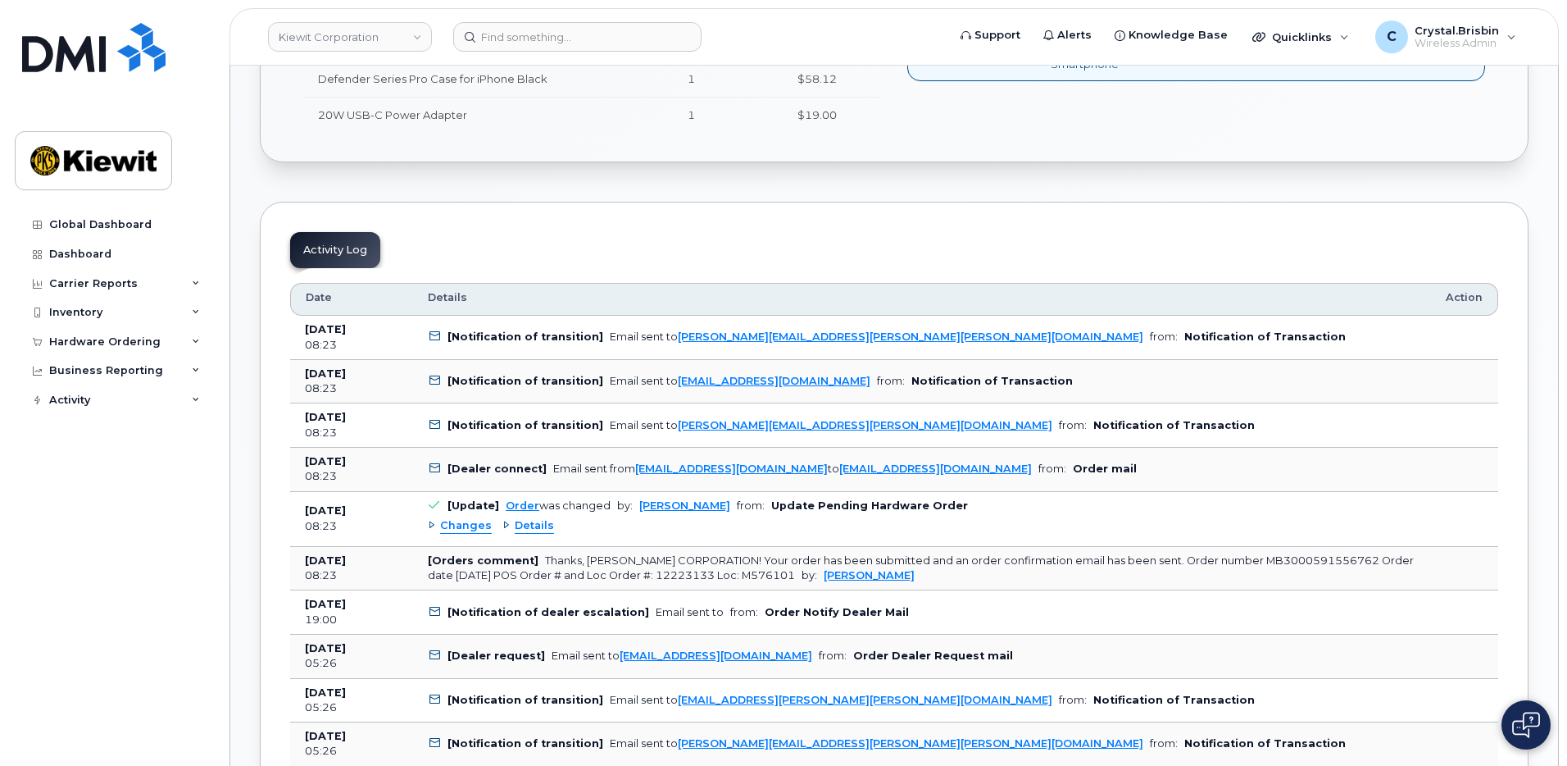
scroll to position [775, 0]
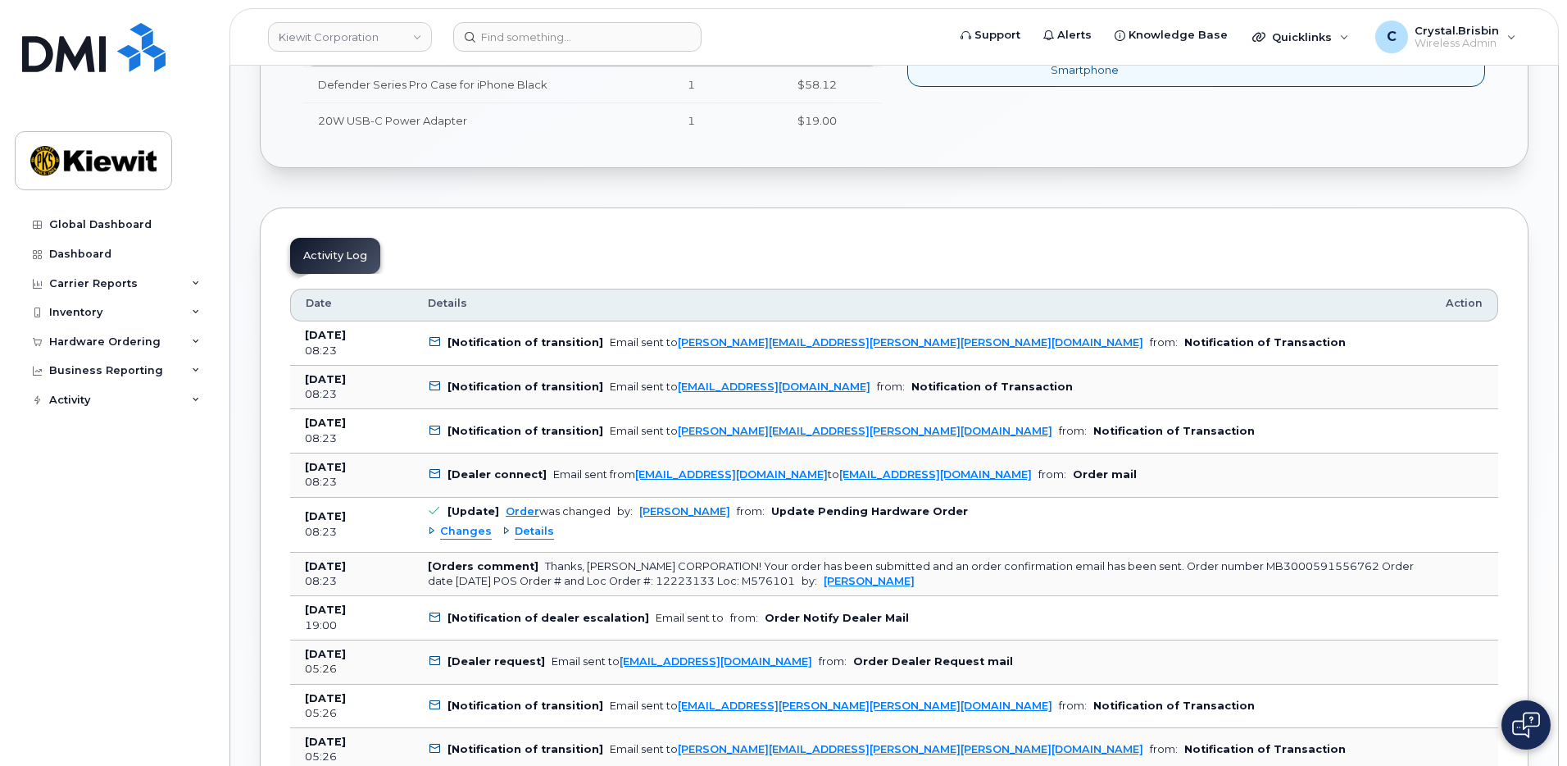
click at [503, 529] on div "Details" at bounding box center [528, 532] width 52 height 16
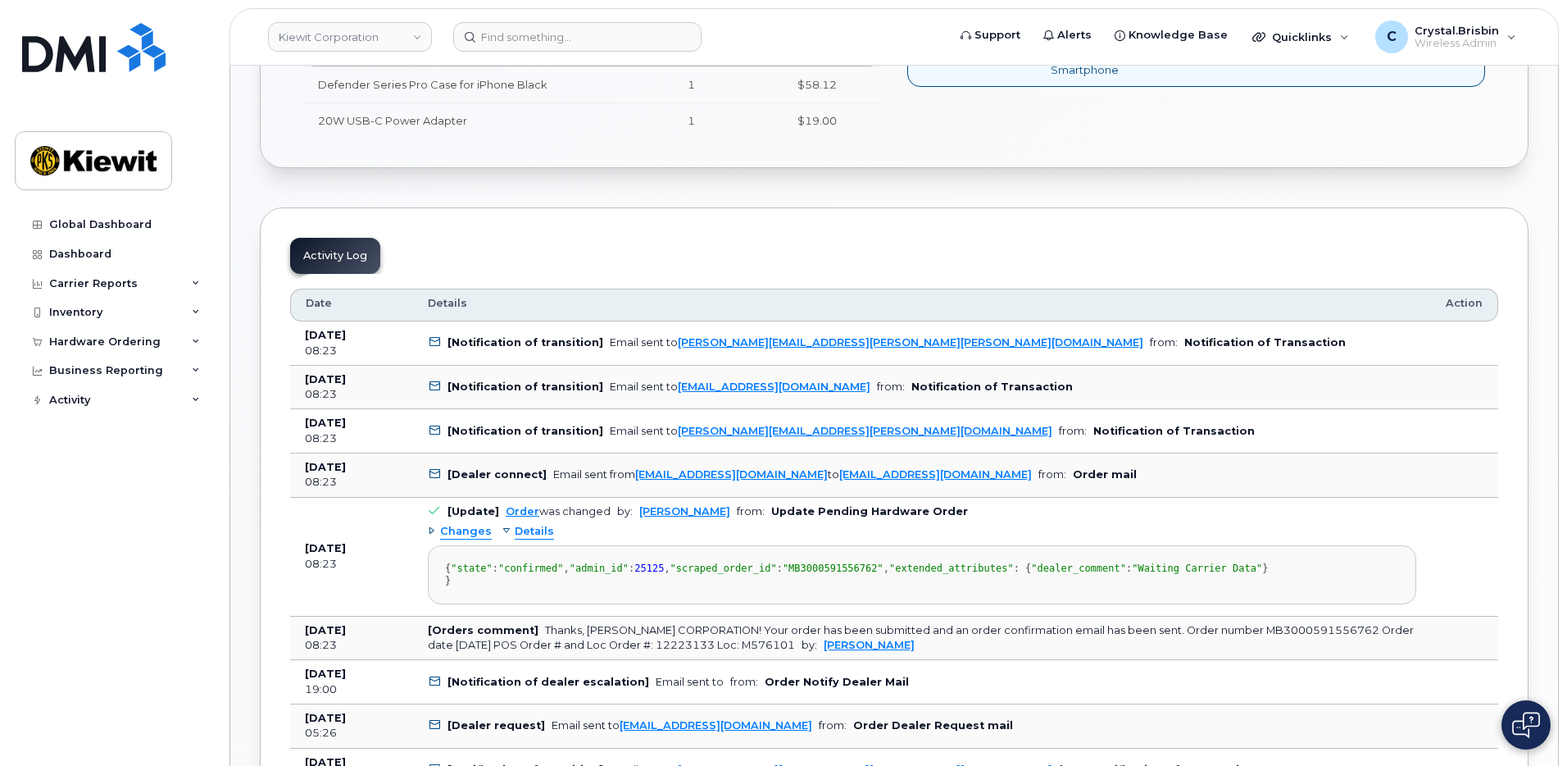
click at [431, 529] on div "Changes" at bounding box center [460, 532] width 64 height 16
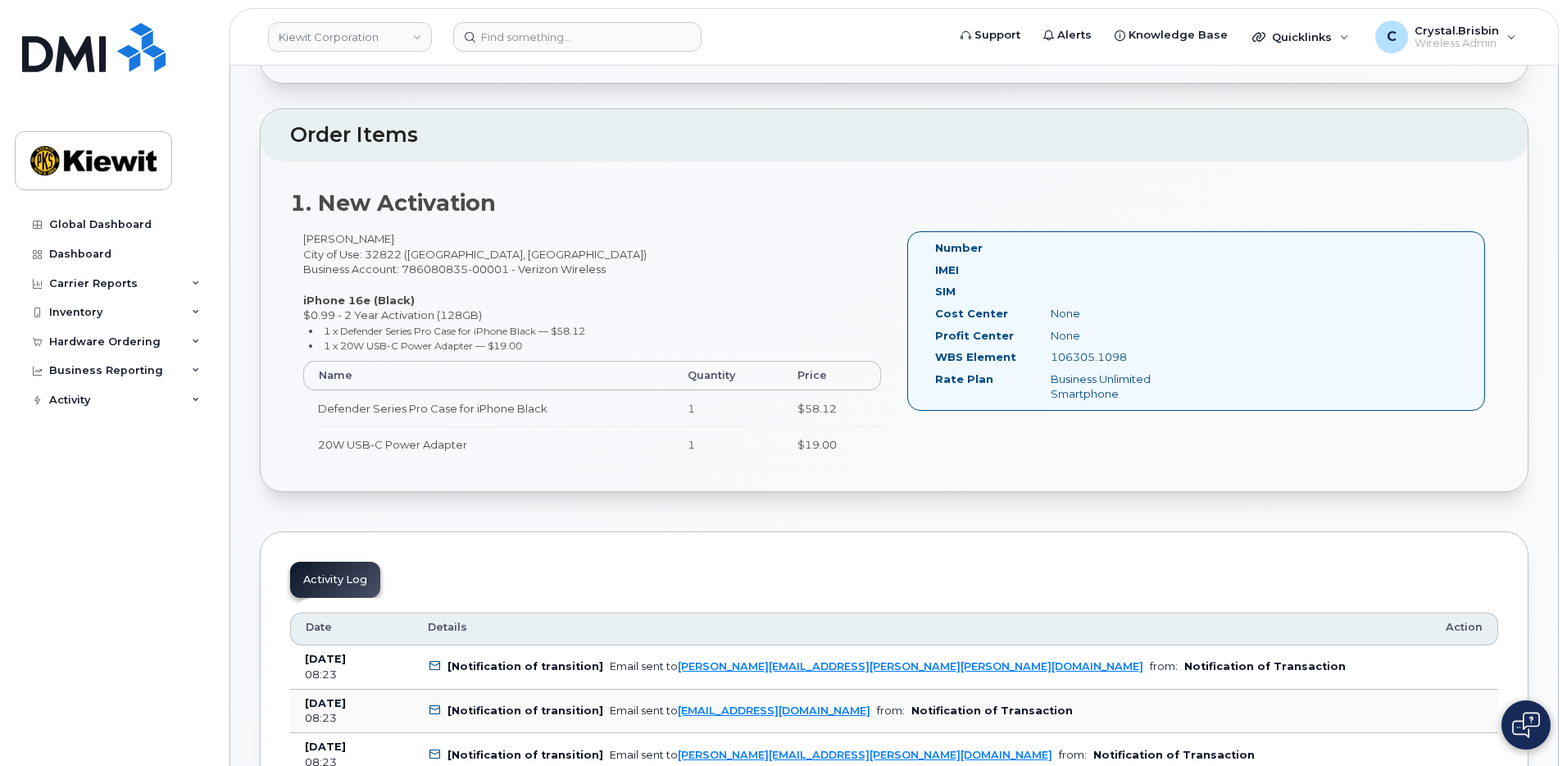
scroll to position [447, 0]
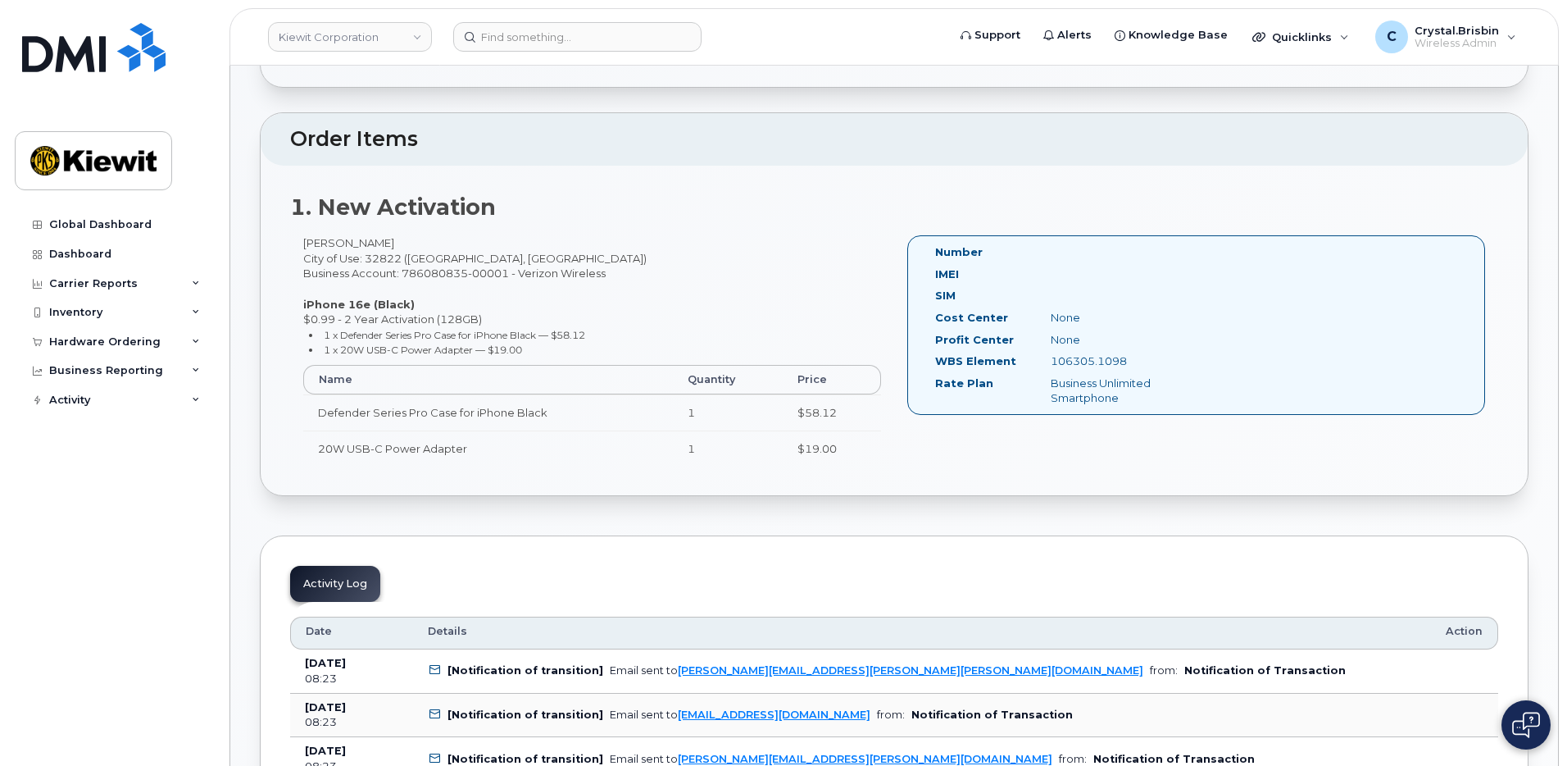
click at [656, 272] on div "Bhaskar Kancharla City of Use: 32822 (Orlando, FL) Business Account: 786080835-…" at bounding box center [592, 357] width 604 height 245
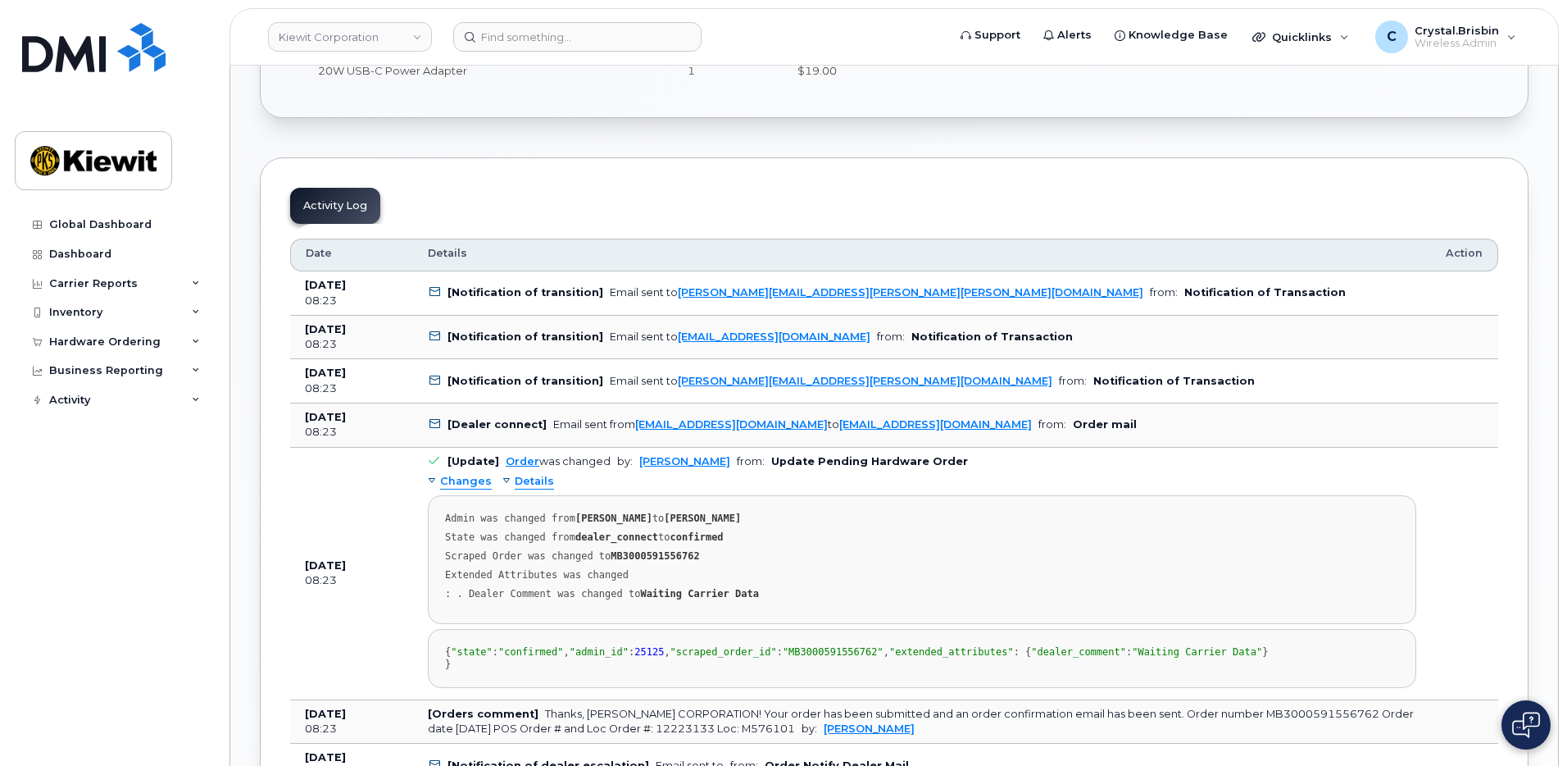
scroll to position [902, 0]
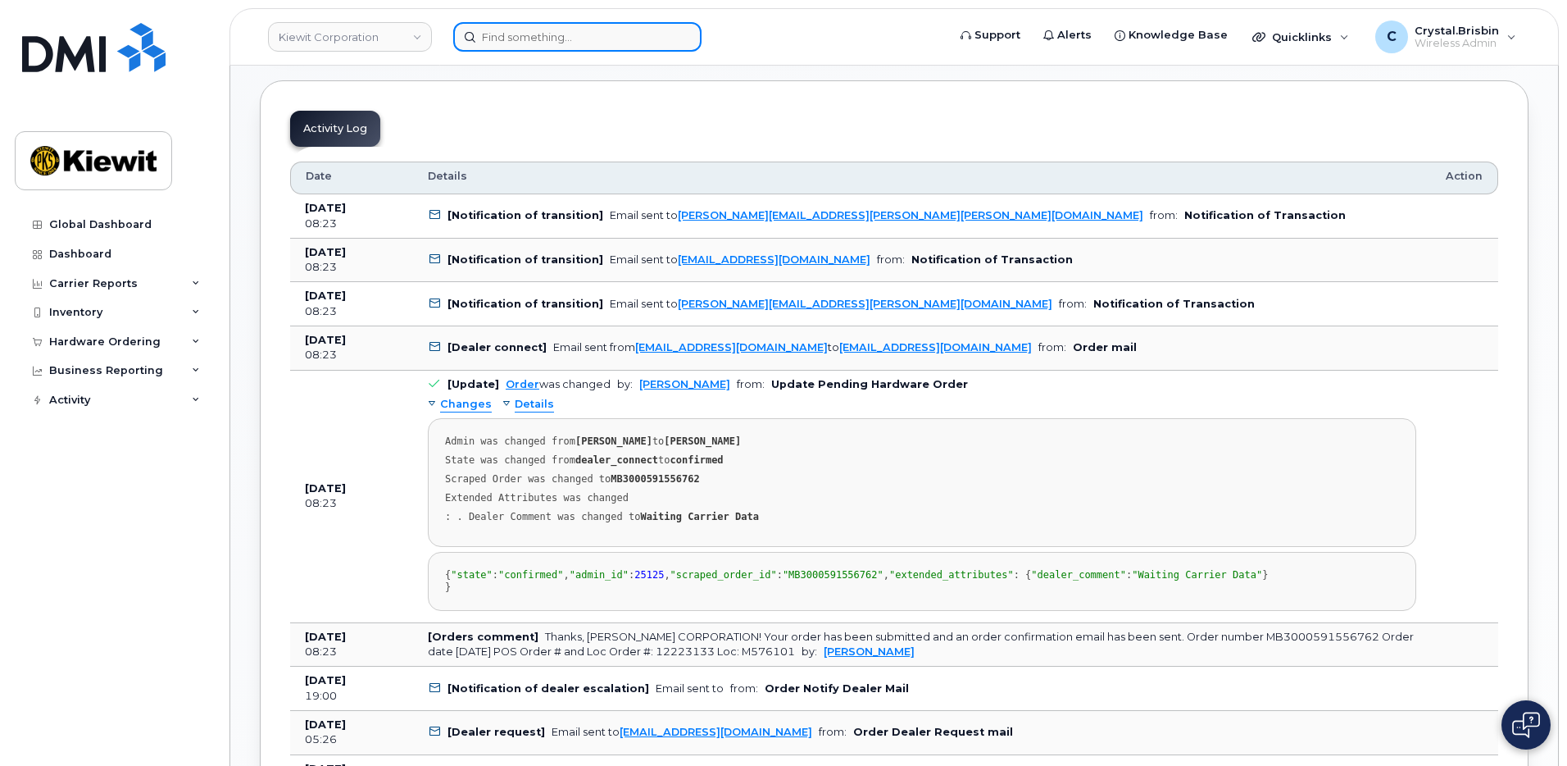
click at [536, 40] on input at bounding box center [577, 37] width 248 height 30
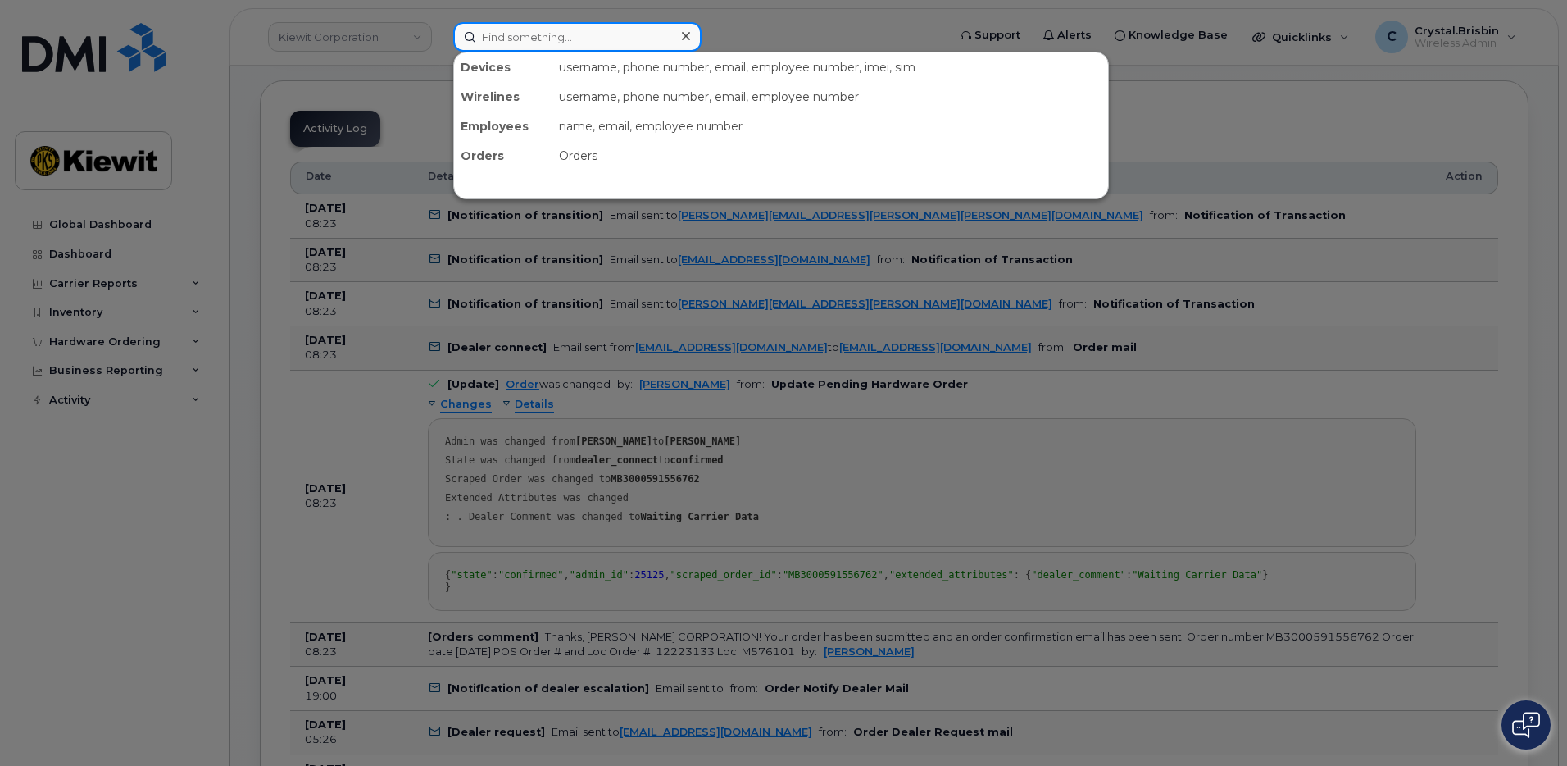
paste input "299524"
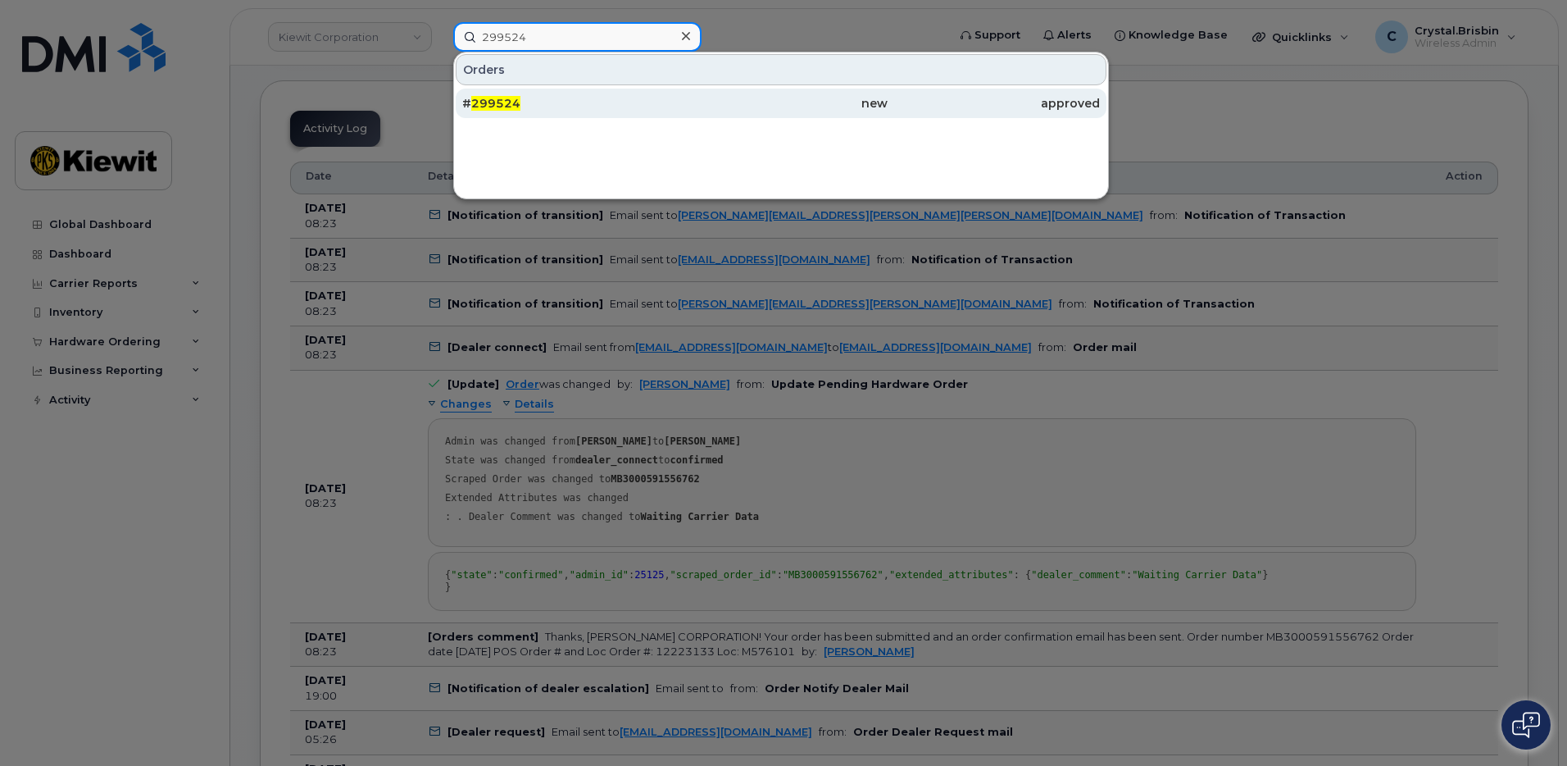
type input "299524"
click at [501, 109] on span "299524" at bounding box center [495, 103] width 49 height 15
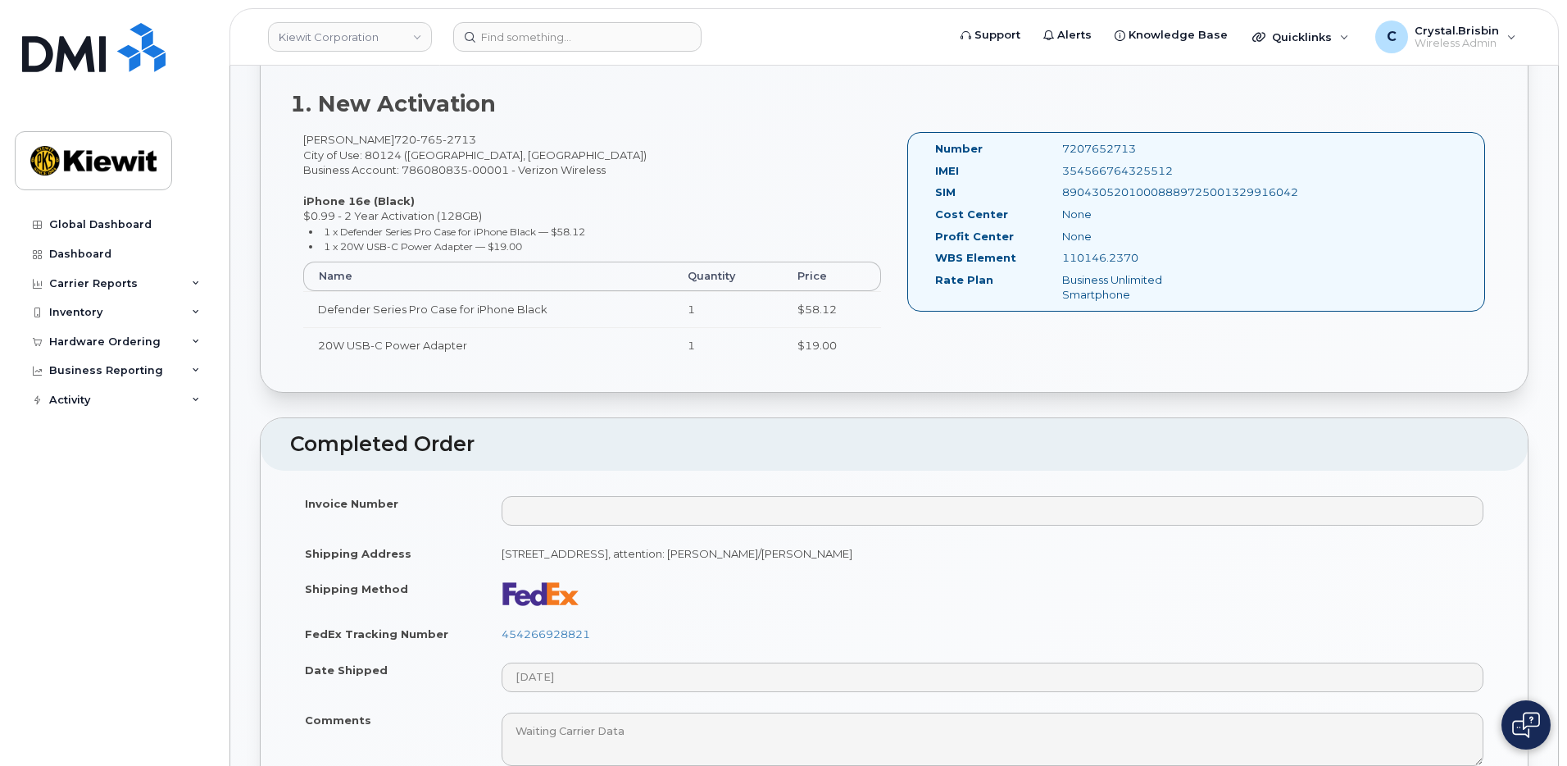
scroll to position [656, 0]
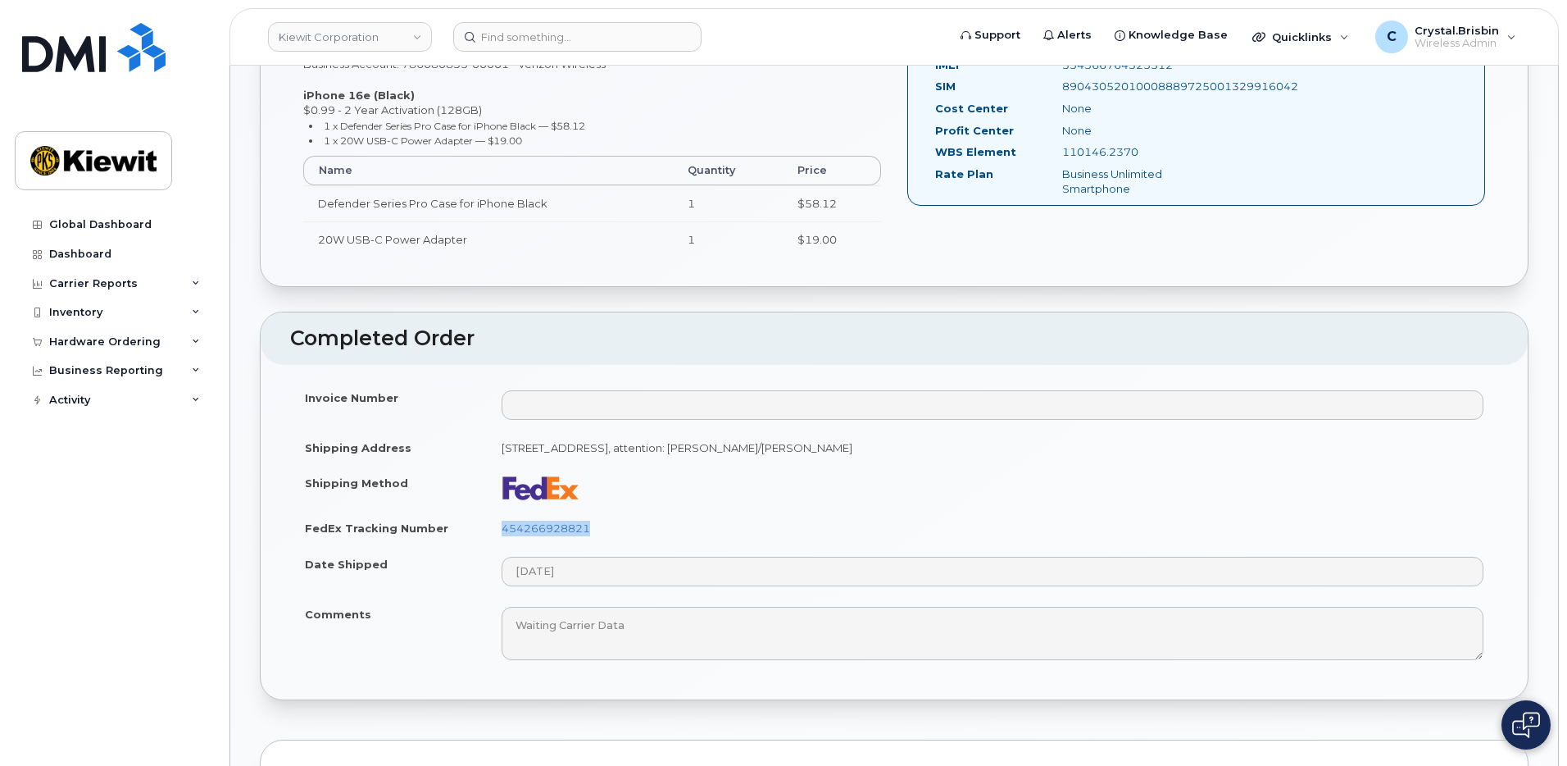
drag, startPoint x: 607, startPoint y: 521, endPoint x: 482, endPoint y: 526, distance: 125.5
click at [482, 526] on tr "FedEx Tracking Number 454266928821" at bounding box center [894, 528] width 1208 height 36
copy tr "454266928821"
click at [421, 42] on link "Kiewit Corporation" at bounding box center [350, 37] width 164 height 30
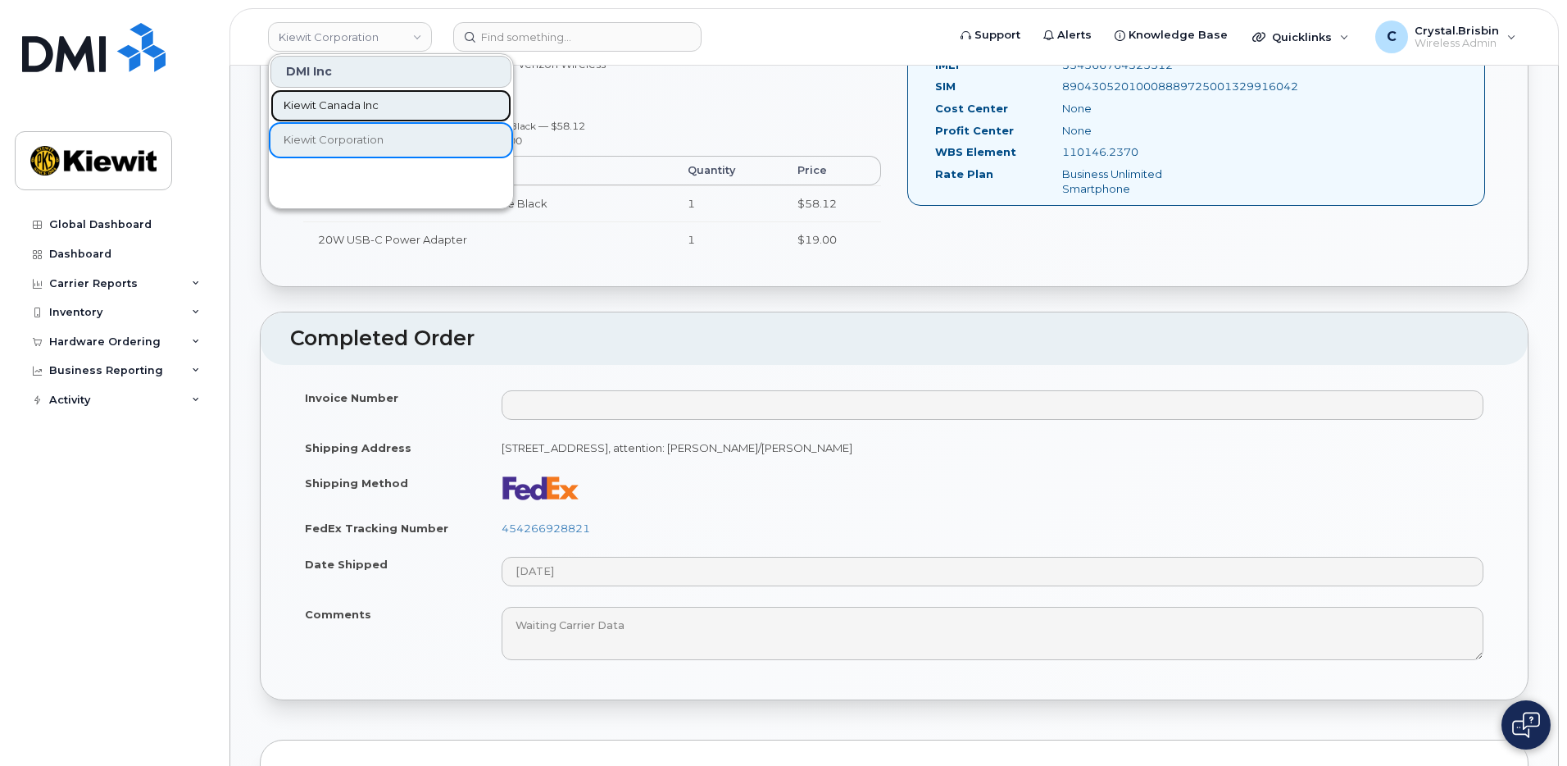
click at [332, 106] on span "Kiewit Canada Inc" at bounding box center [331, 106] width 95 height 16
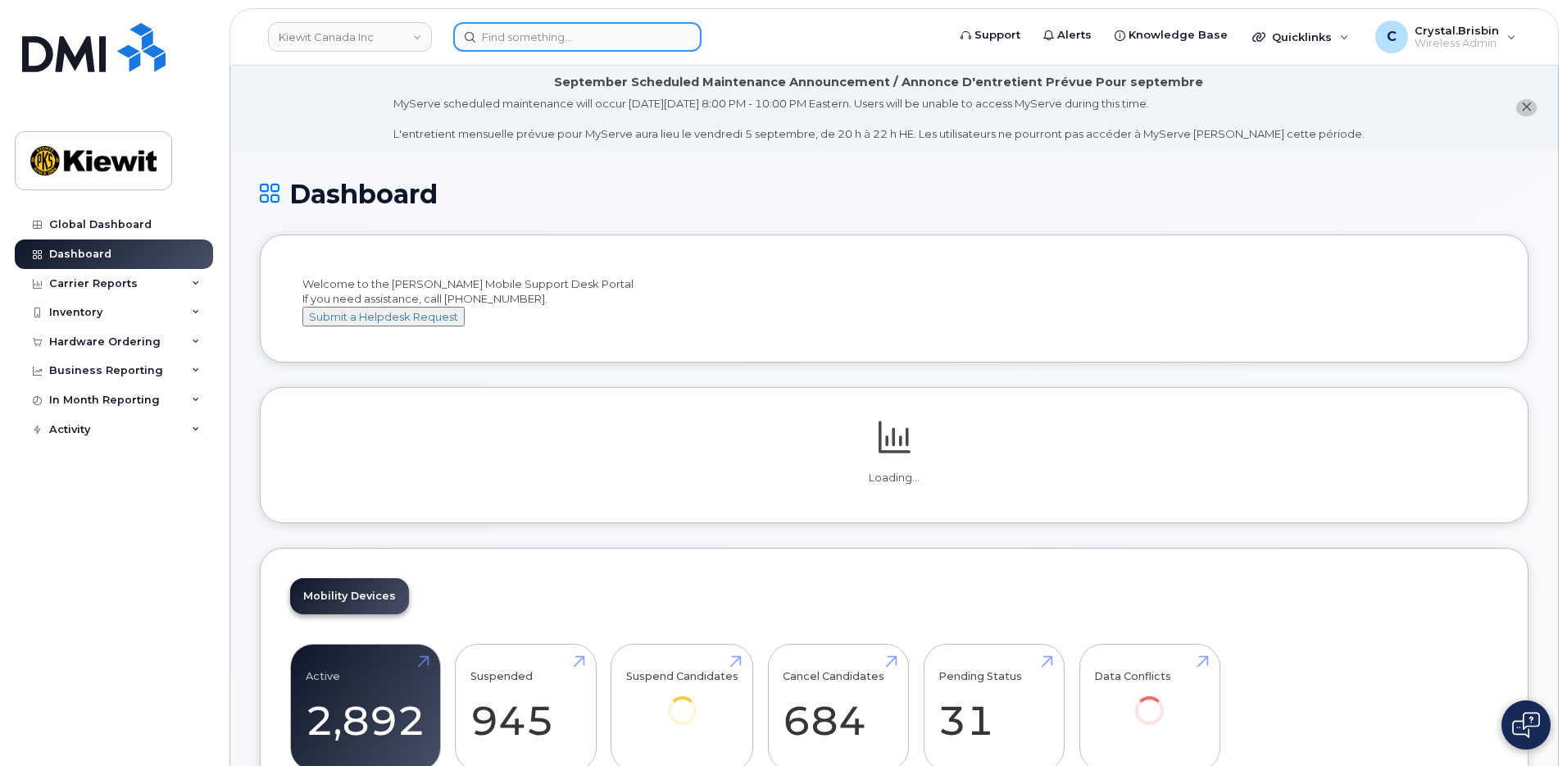
click at [538, 43] on input at bounding box center [577, 37] width 248 height 30
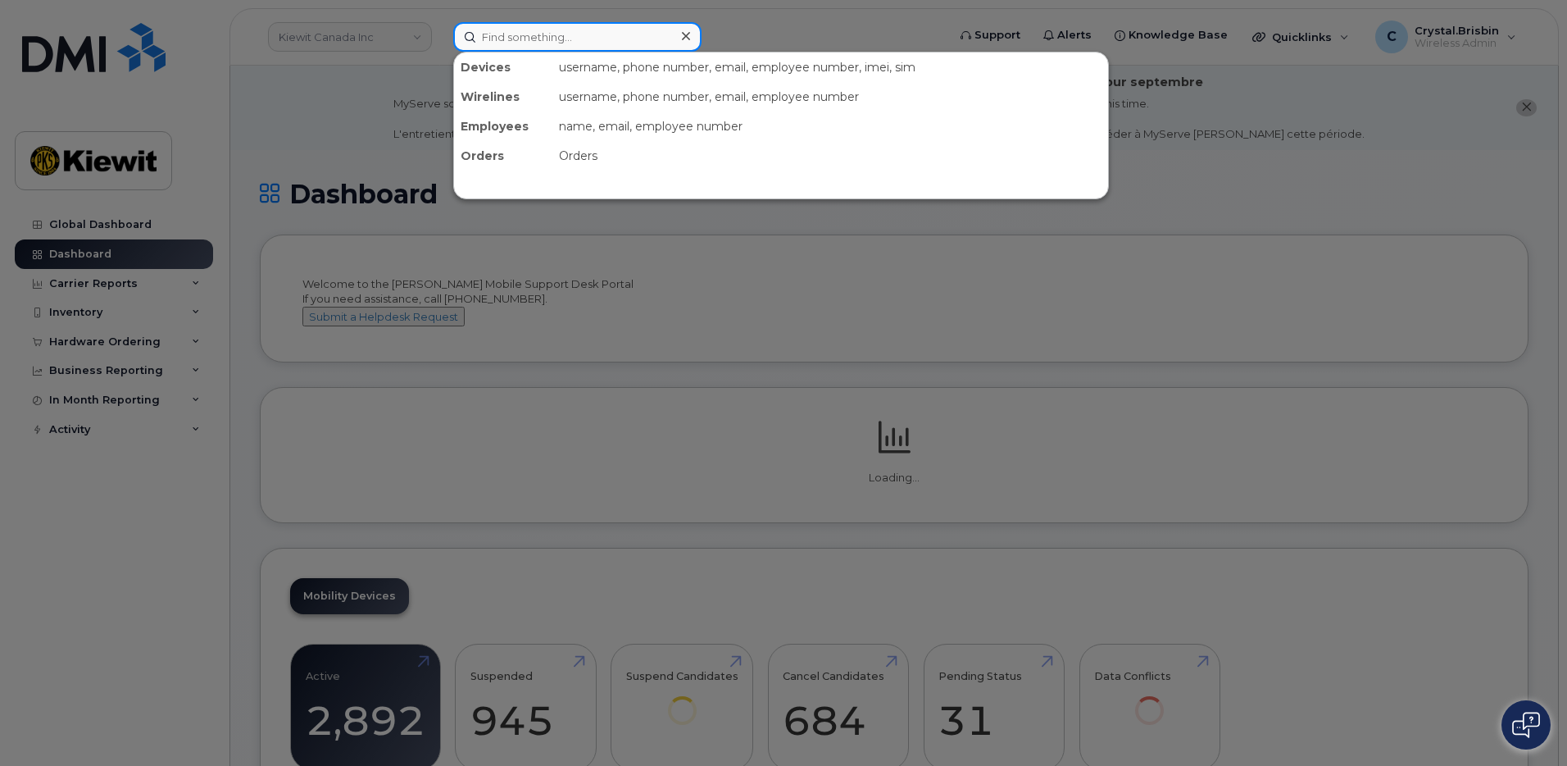
paste input "298802"
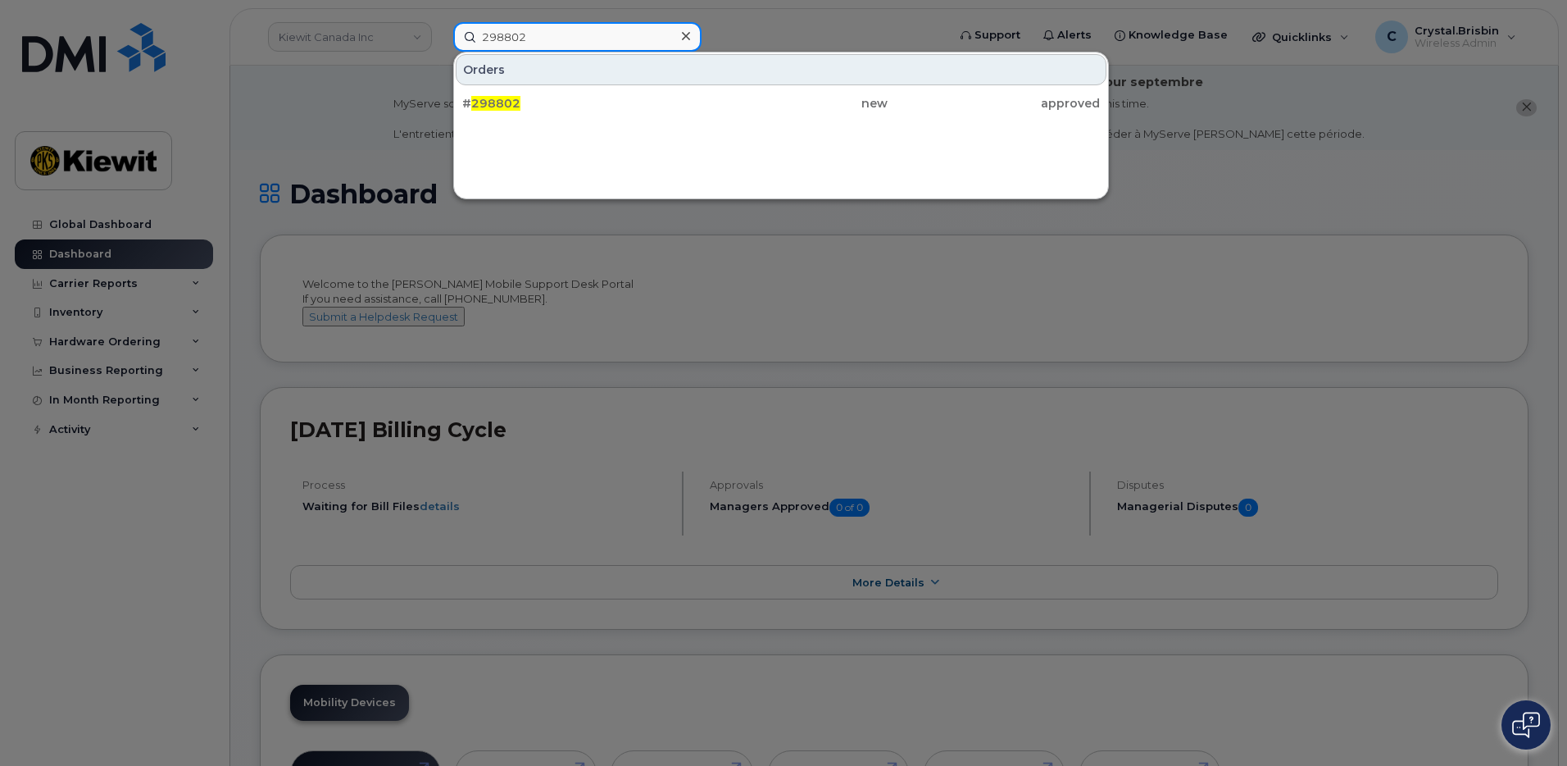
type input "298802"
click at [492, 99] on span "298802" at bounding box center [495, 103] width 49 height 15
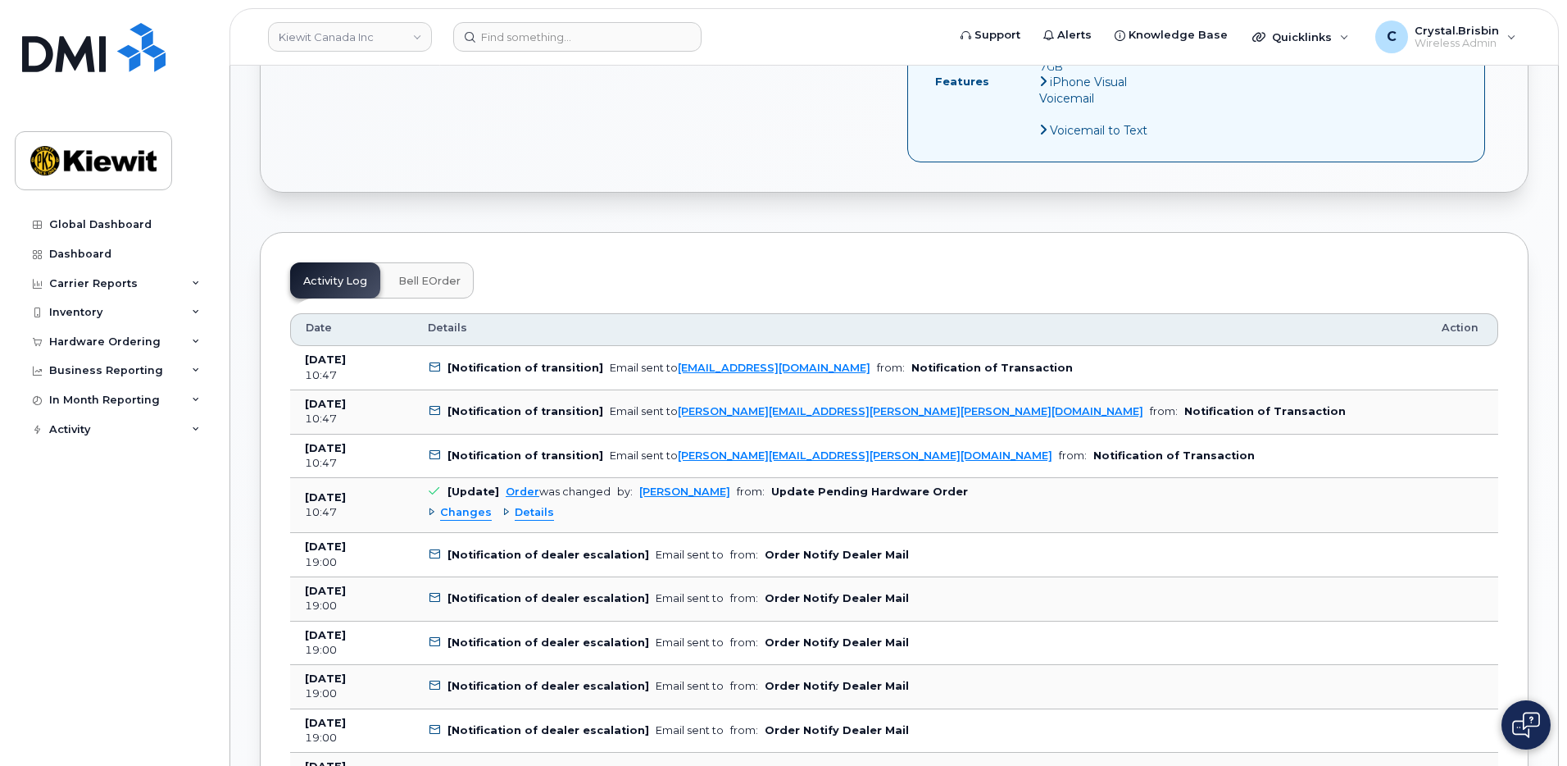
scroll to position [984, 0]
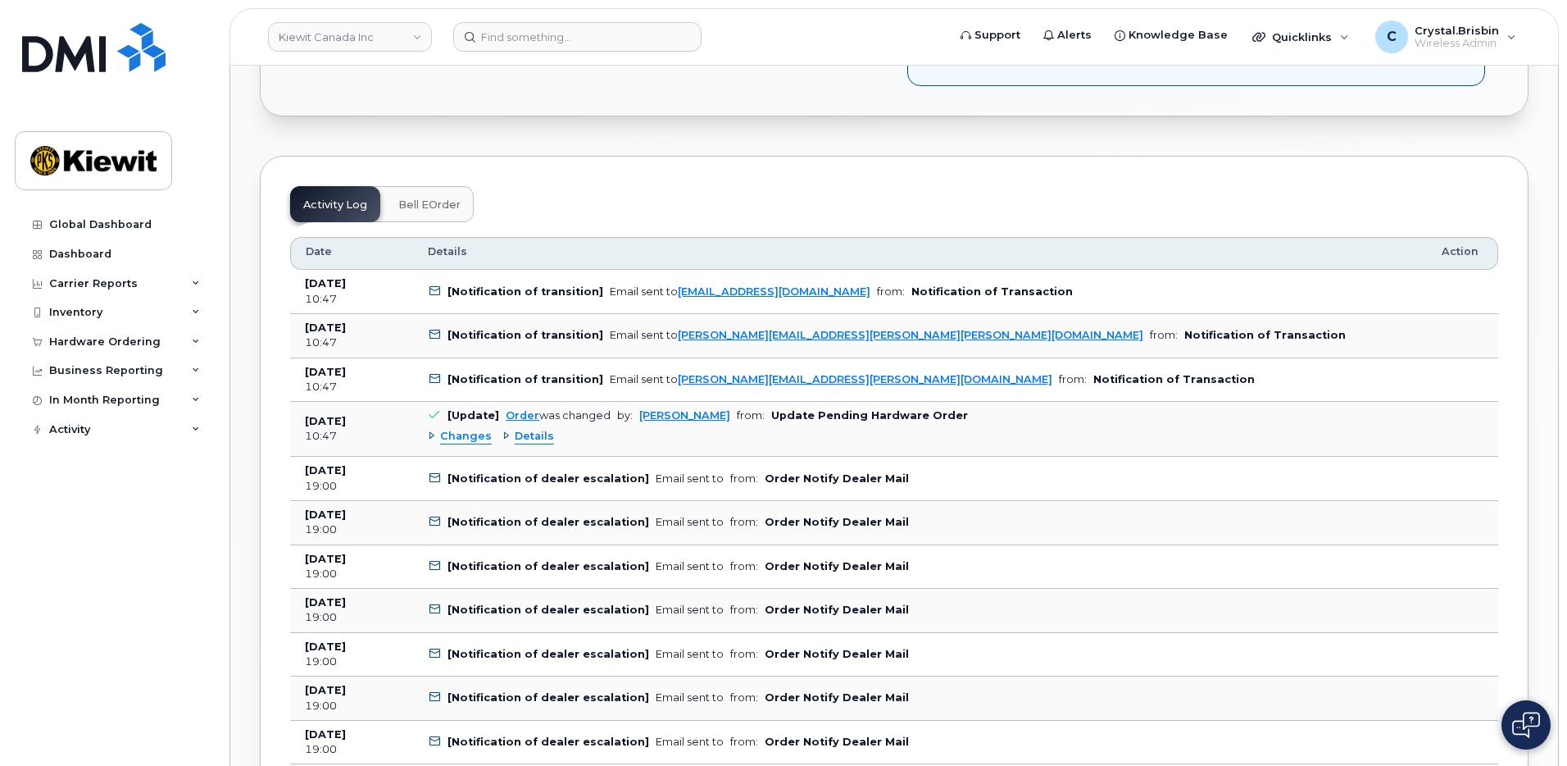
click at [502, 429] on div "Details" at bounding box center [528, 437] width 52 height 16
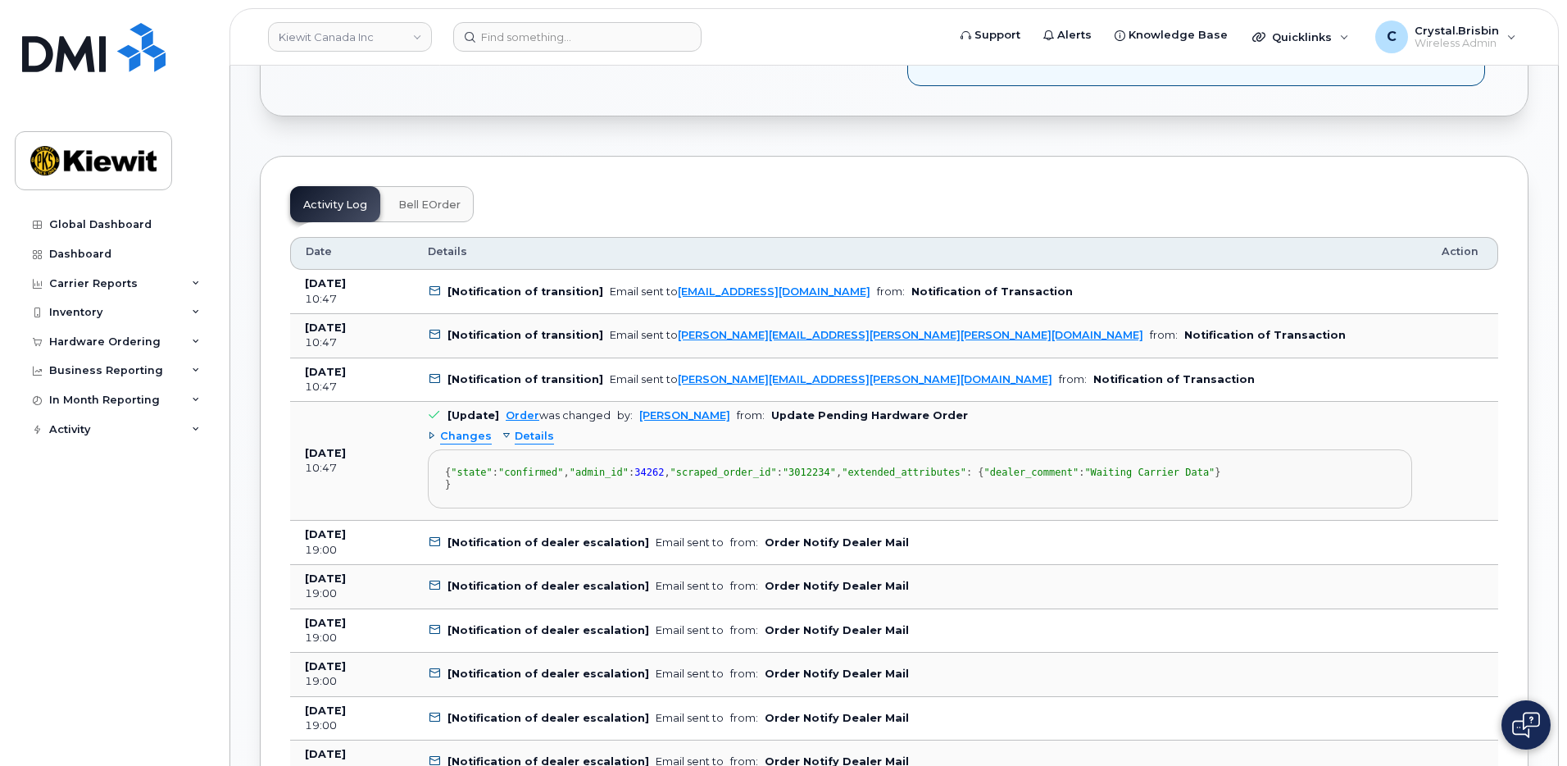
click at [434, 429] on div "Changes" at bounding box center [460, 437] width 64 height 16
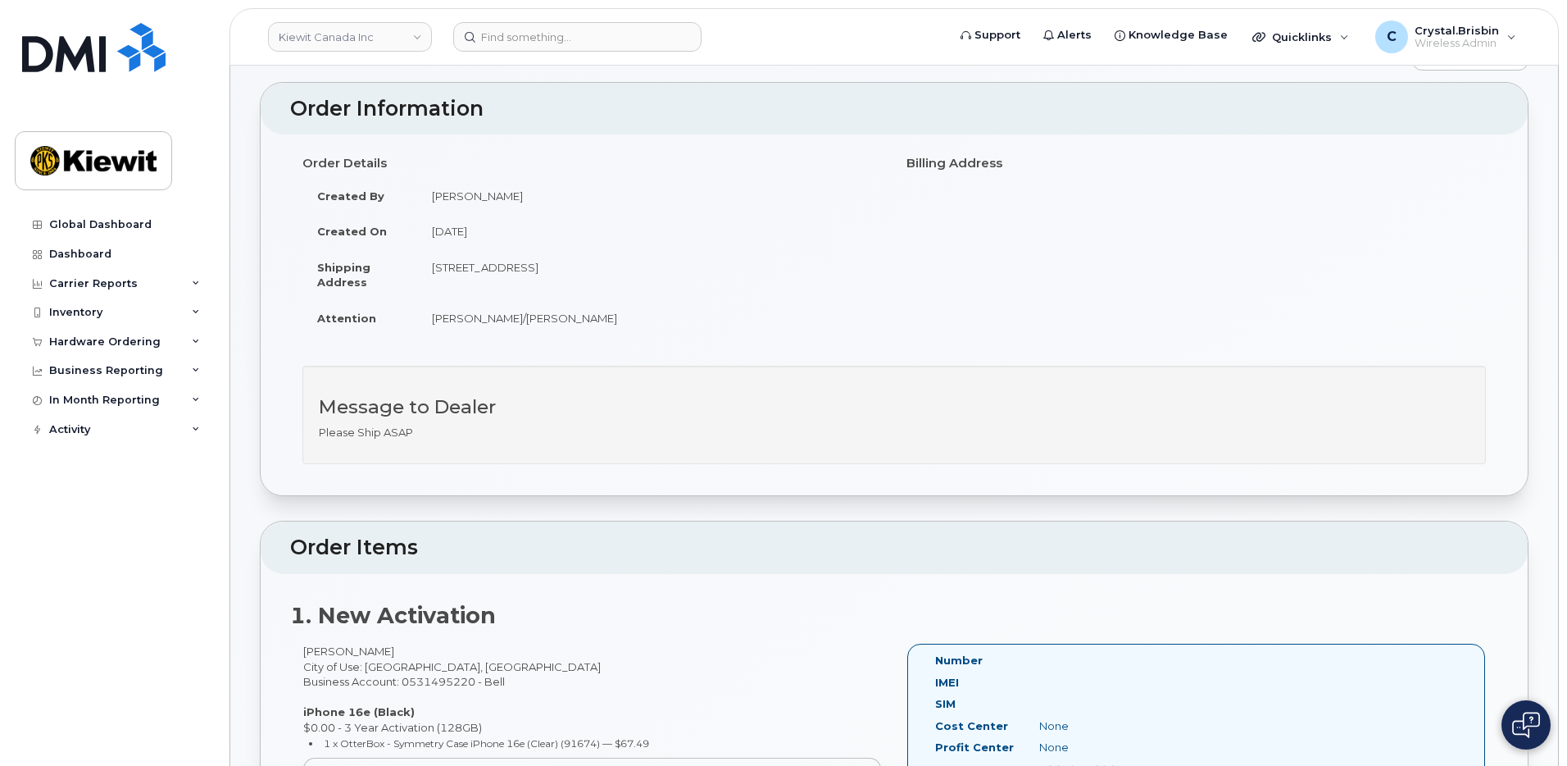
scroll to position [82, 0]
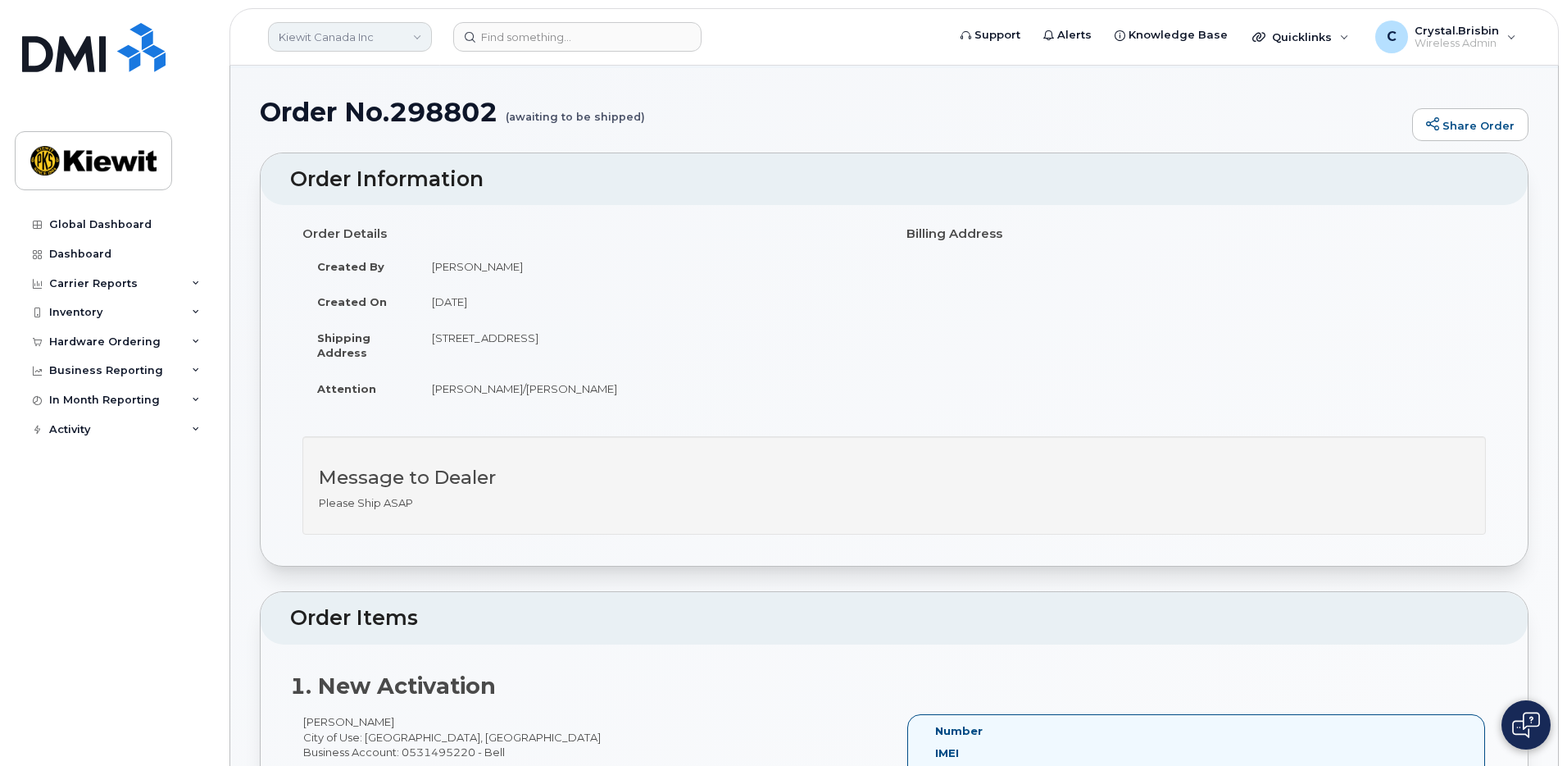
click at [385, 42] on link "Kiewit Canada Inc" at bounding box center [350, 37] width 164 height 30
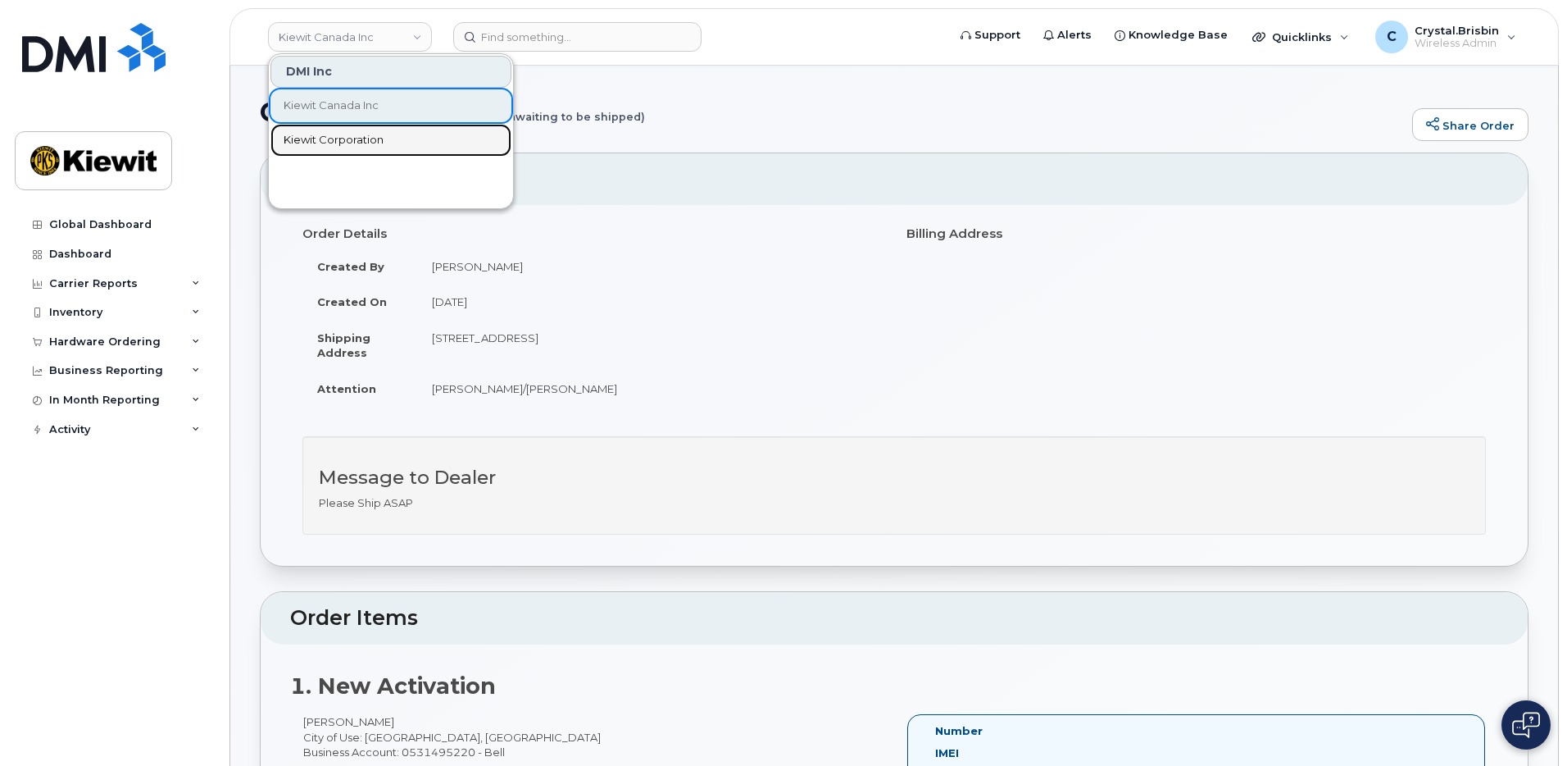
click at [316, 135] on span "Kiewit Corporation" at bounding box center [334, 140] width 100 height 16
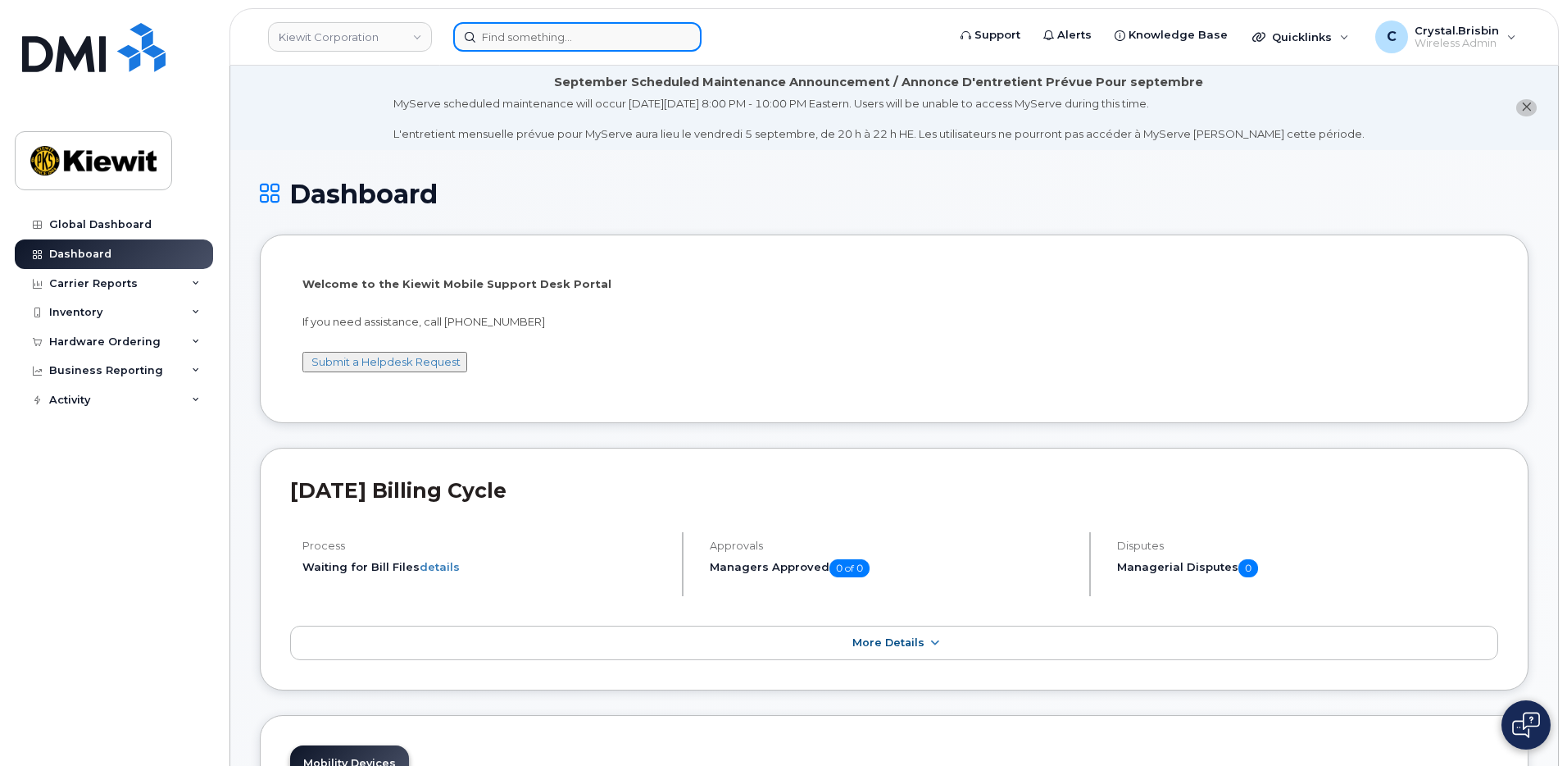
click at [525, 26] on input at bounding box center [577, 37] width 248 height 30
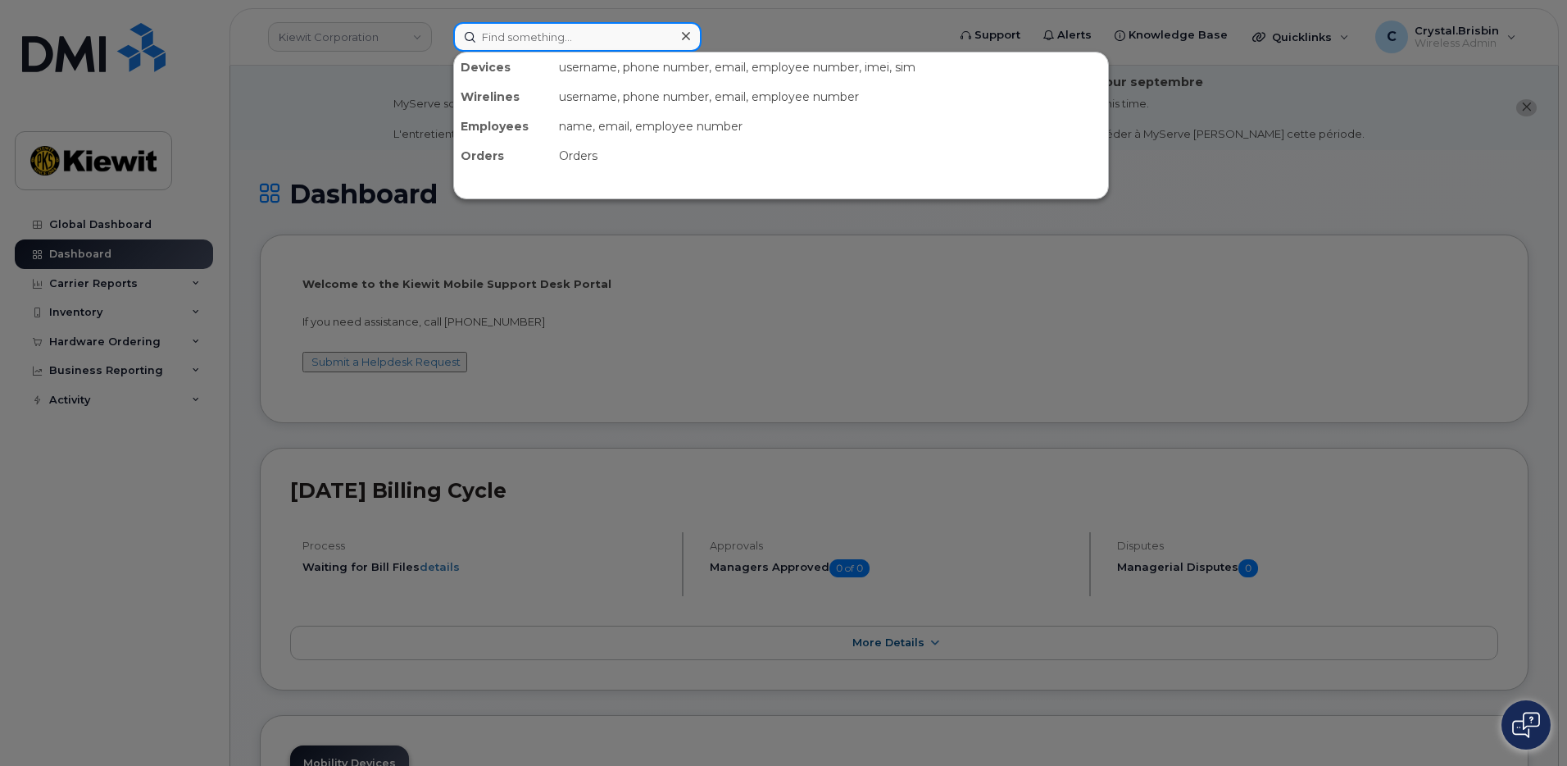
paste input "299626"
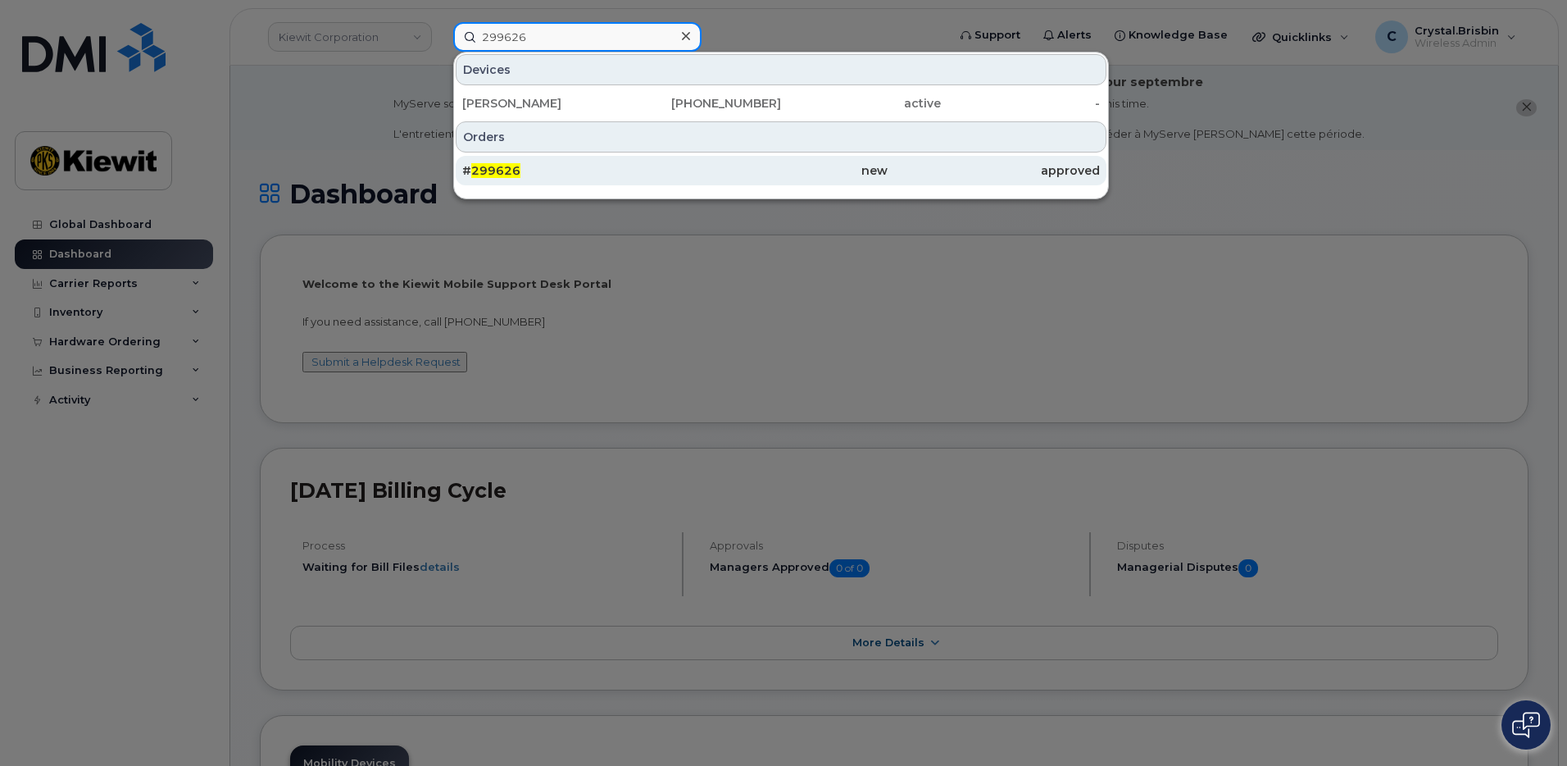
type input "299626"
click at [481, 173] on span "299626" at bounding box center [495, 170] width 49 height 15
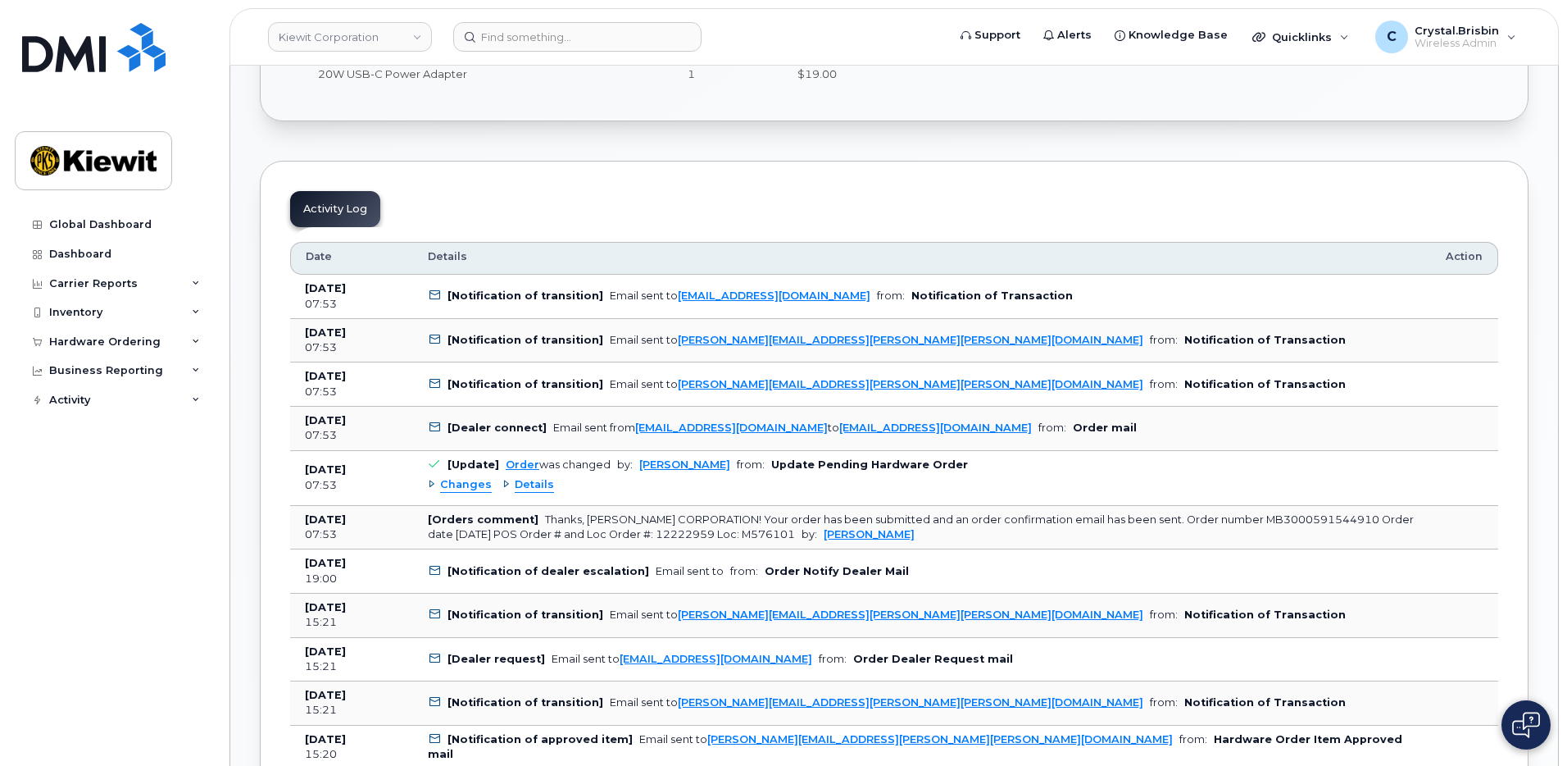
scroll to position [902, 0]
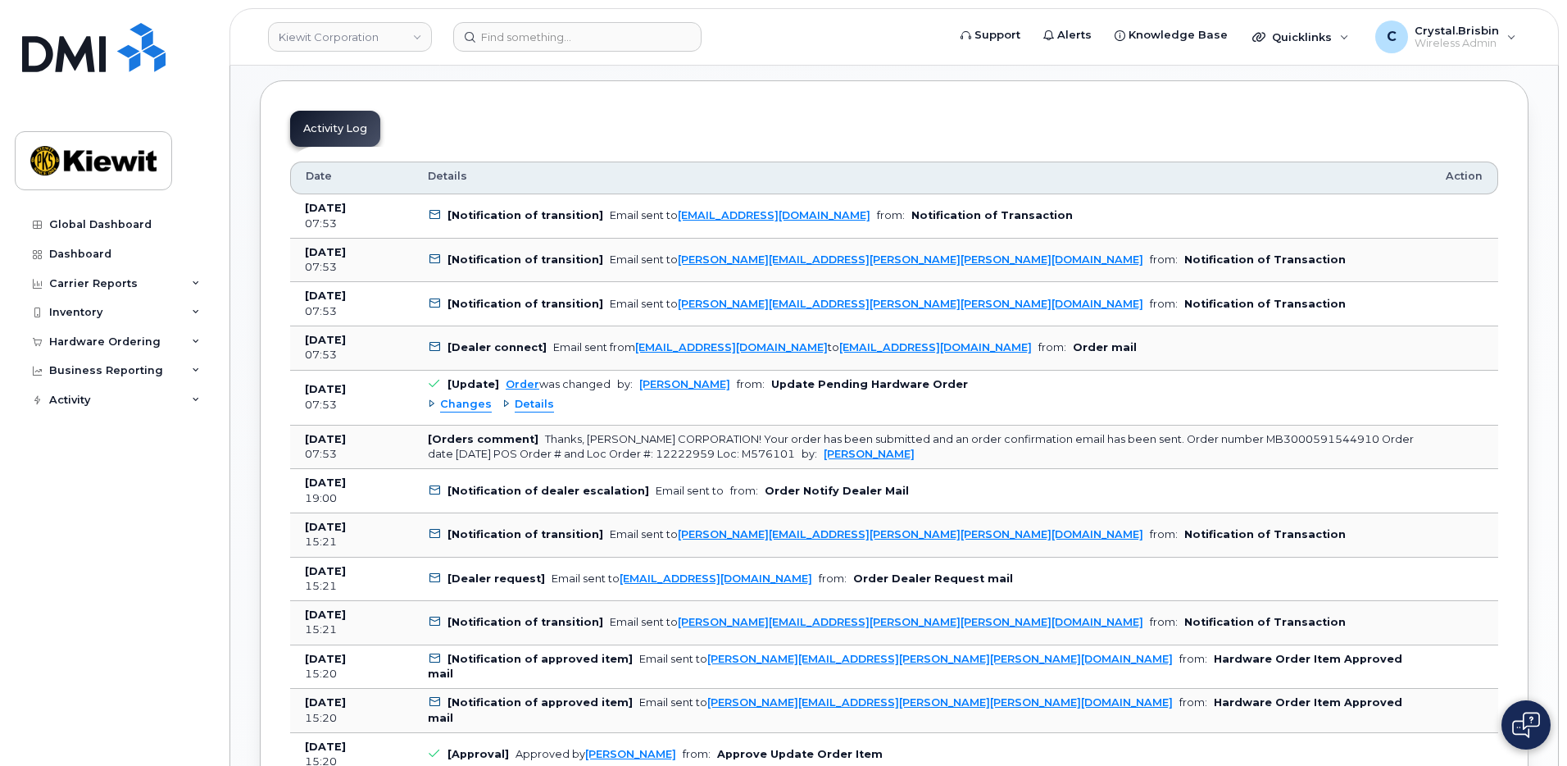
drag, startPoint x: 432, startPoint y: 404, endPoint x: 420, endPoint y: 406, distance: 11.6
click at [432, 404] on div "Changes" at bounding box center [460, 405] width 64 height 16
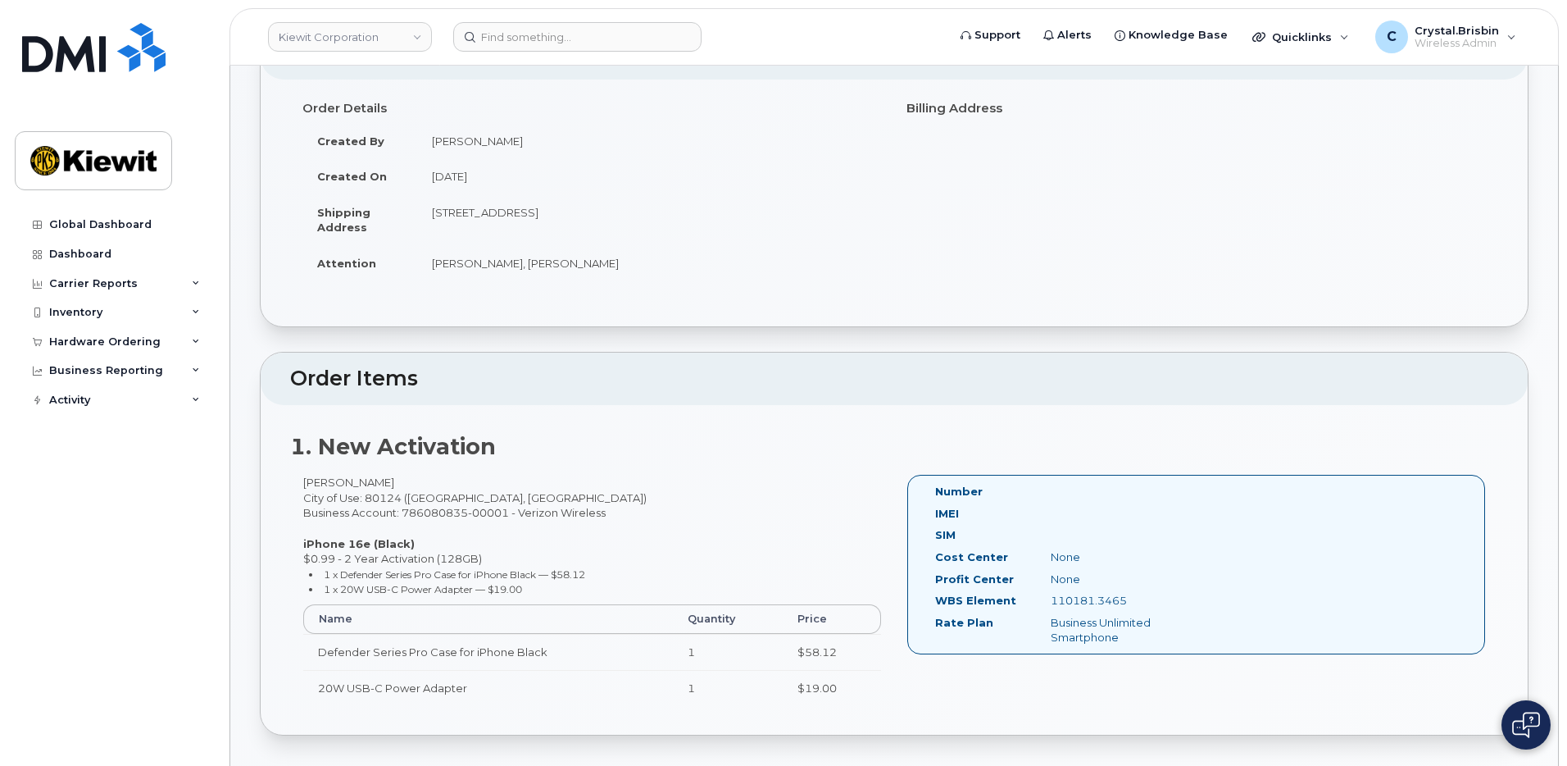
scroll to position [82, 0]
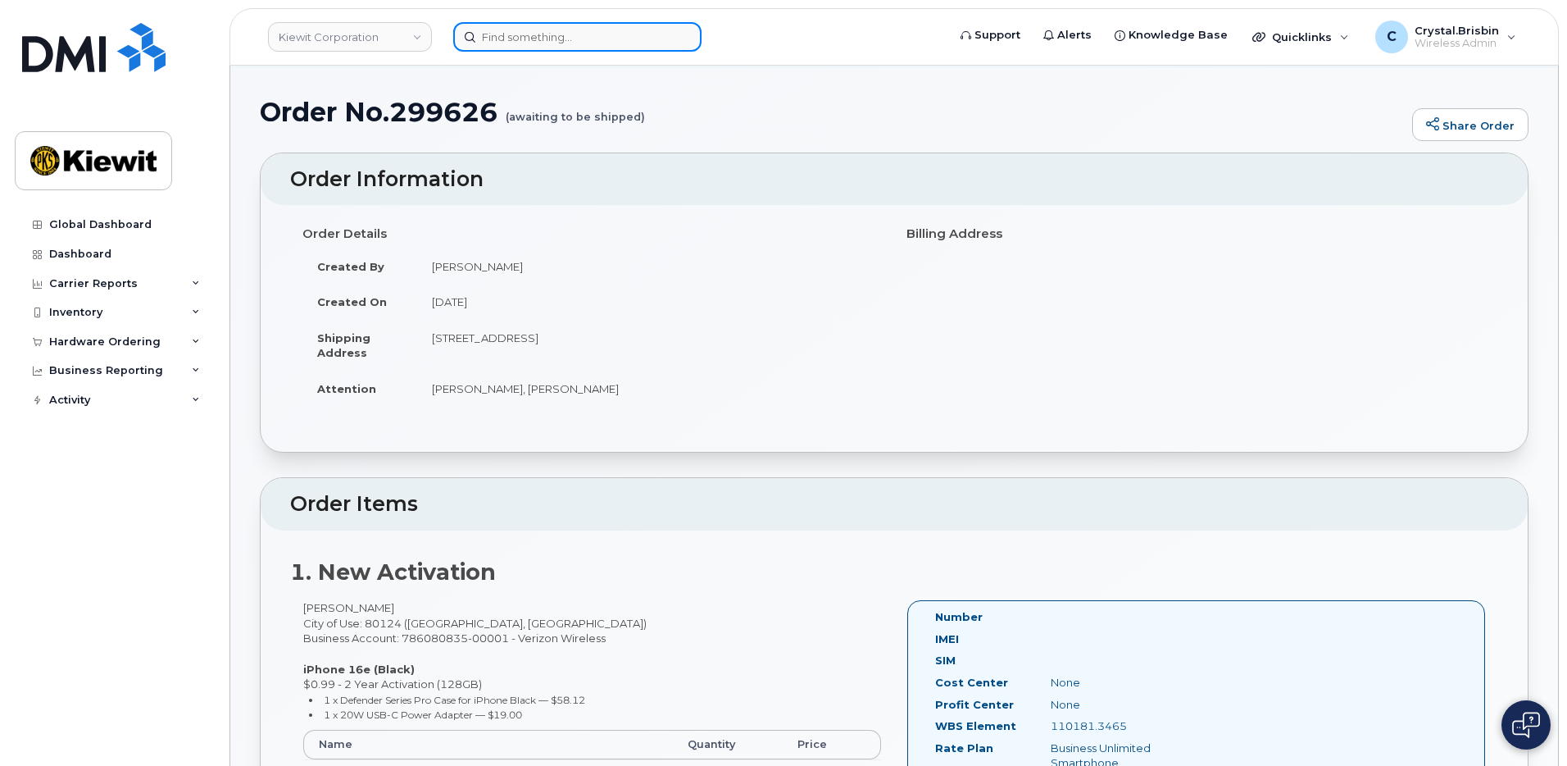
click at [607, 31] on input at bounding box center [577, 37] width 248 height 30
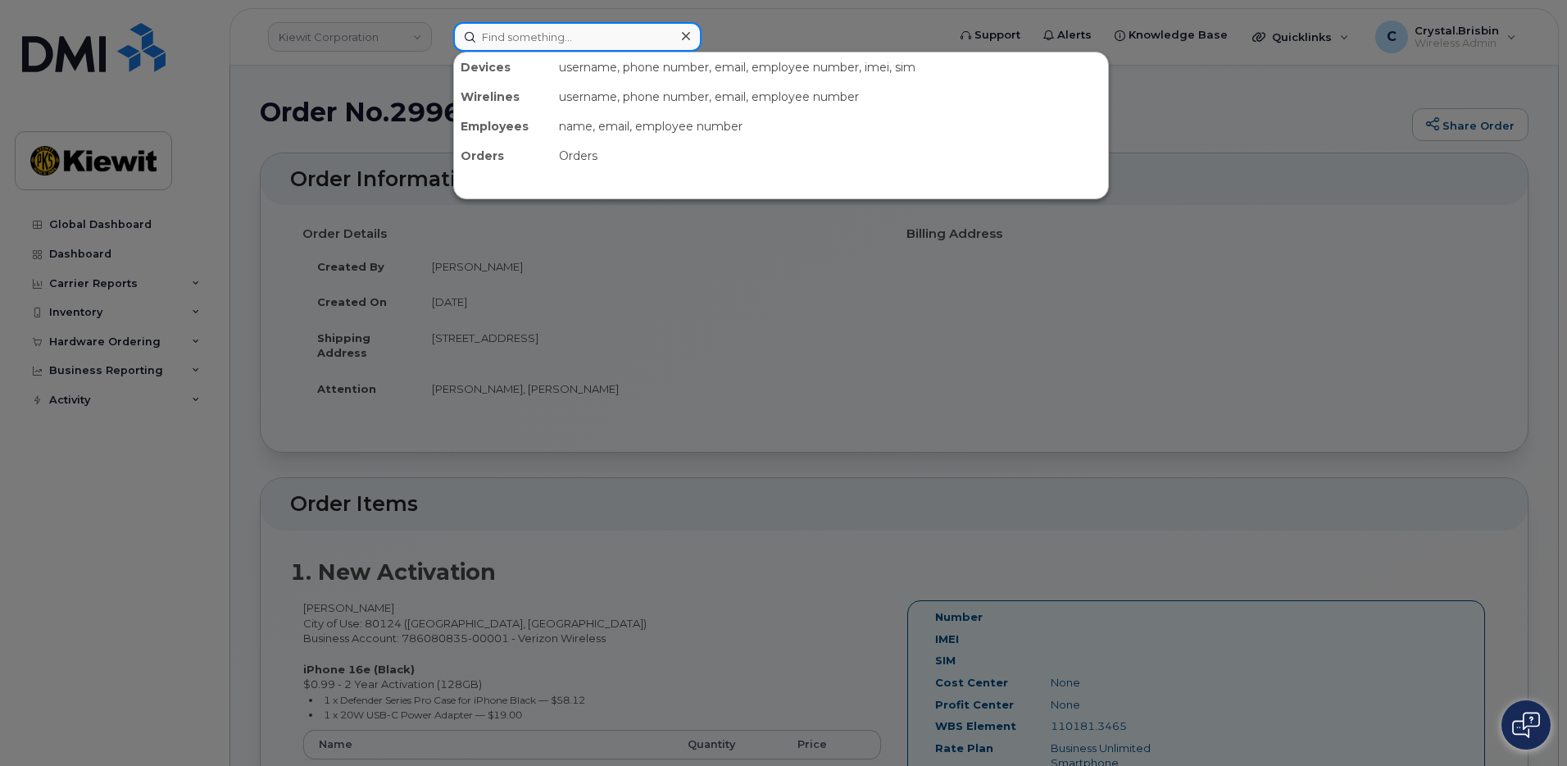
paste input "299580"
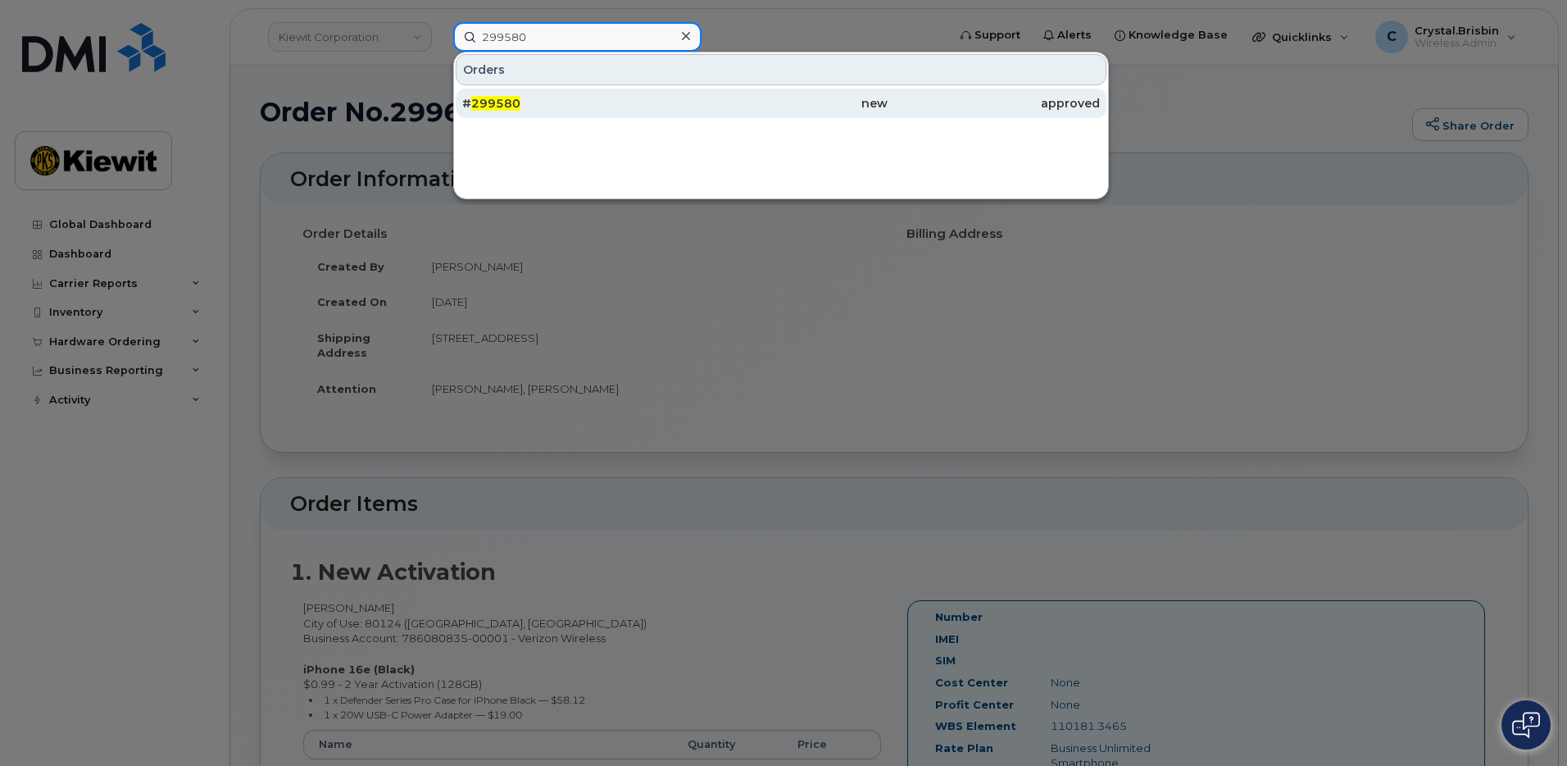
type input "299580"
click at [515, 110] on span "299580" at bounding box center [495, 103] width 49 height 15
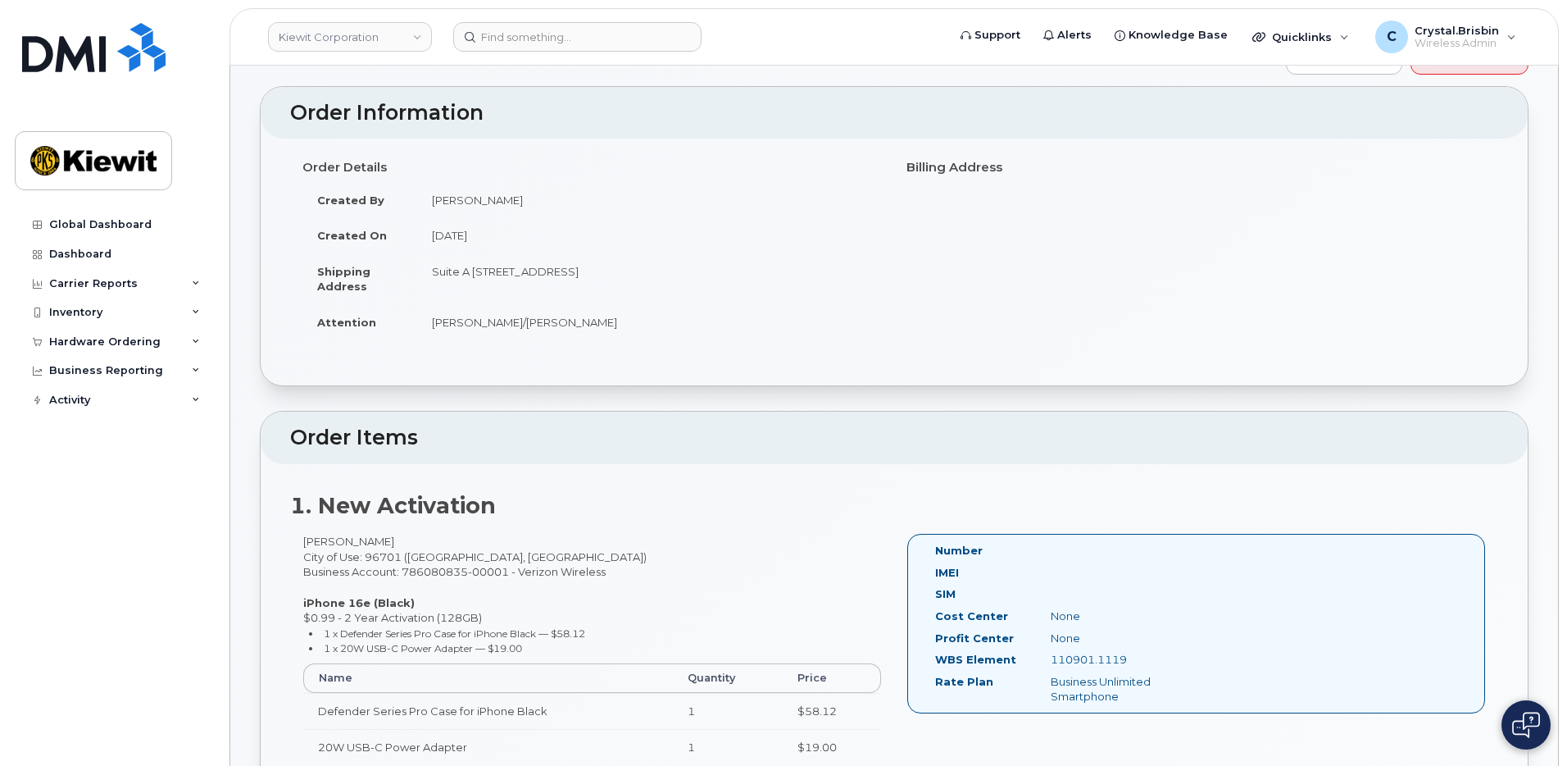
scroll to position [82, 0]
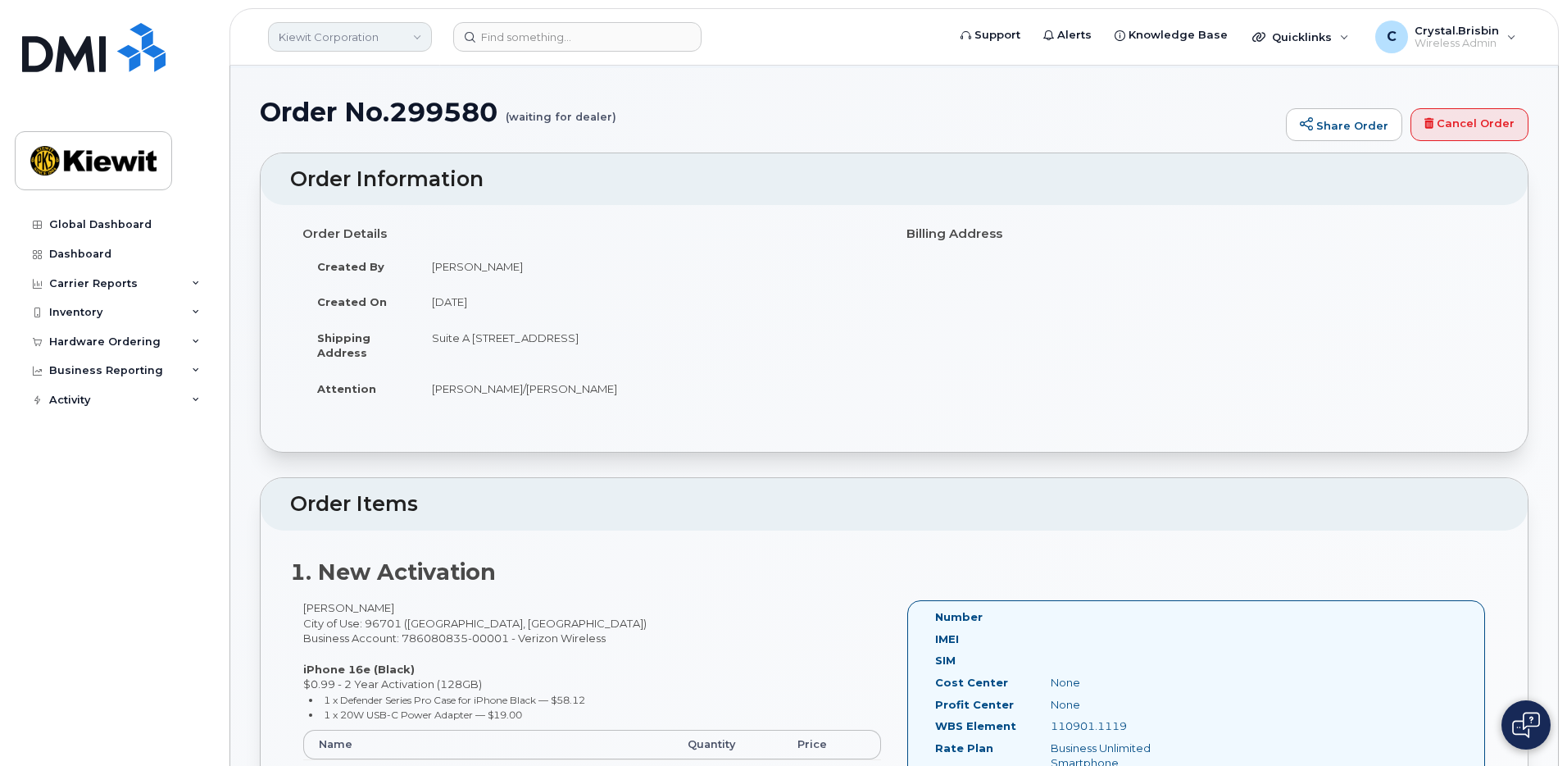
click at [367, 38] on link "Kiewit Corporation" at bounding box center [350, 37] width 164 height 30
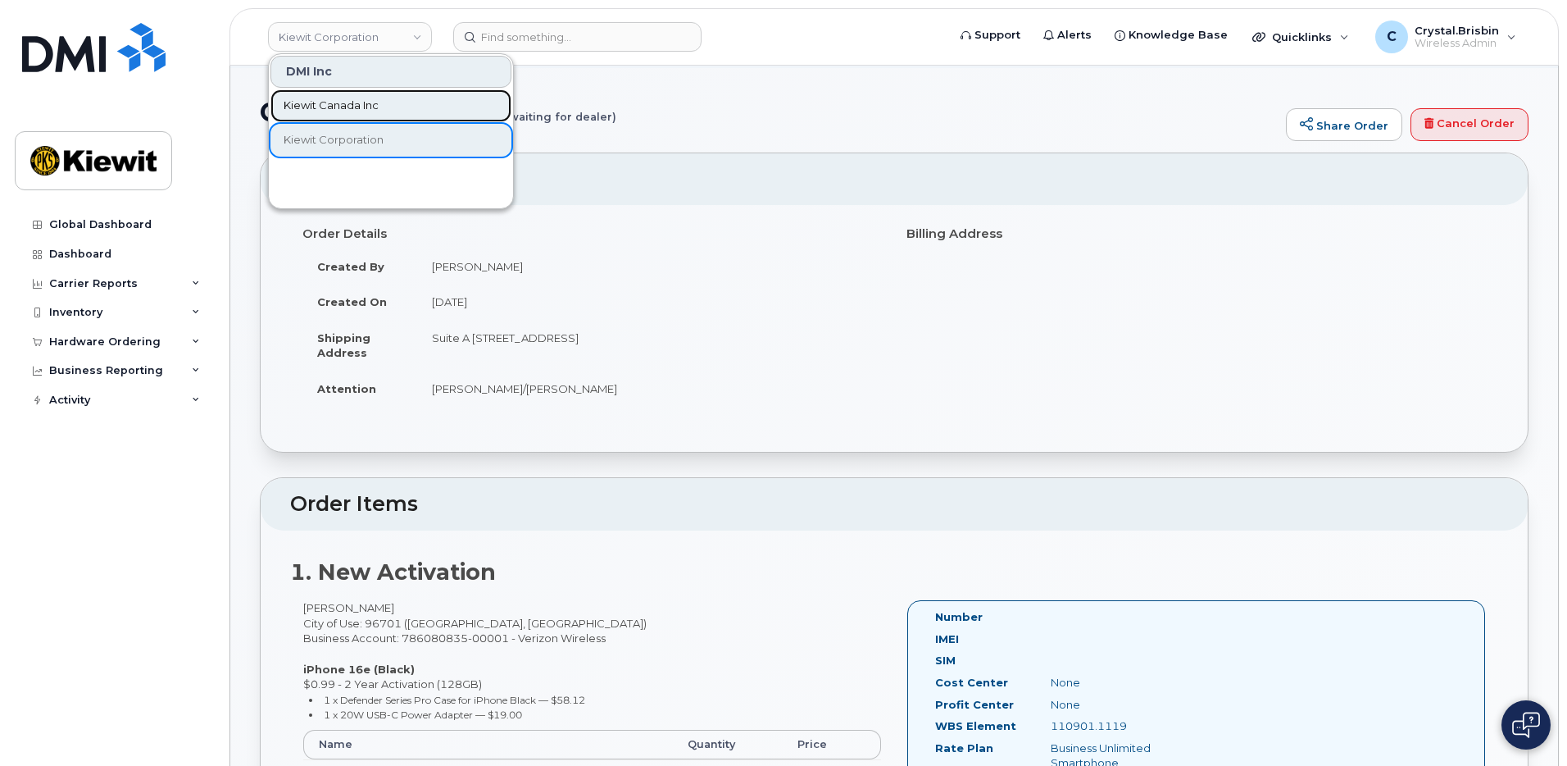
click at [336, 96] on link "Kiewit Canada Inc" at bounding box center [390, 105] width 241 height 33
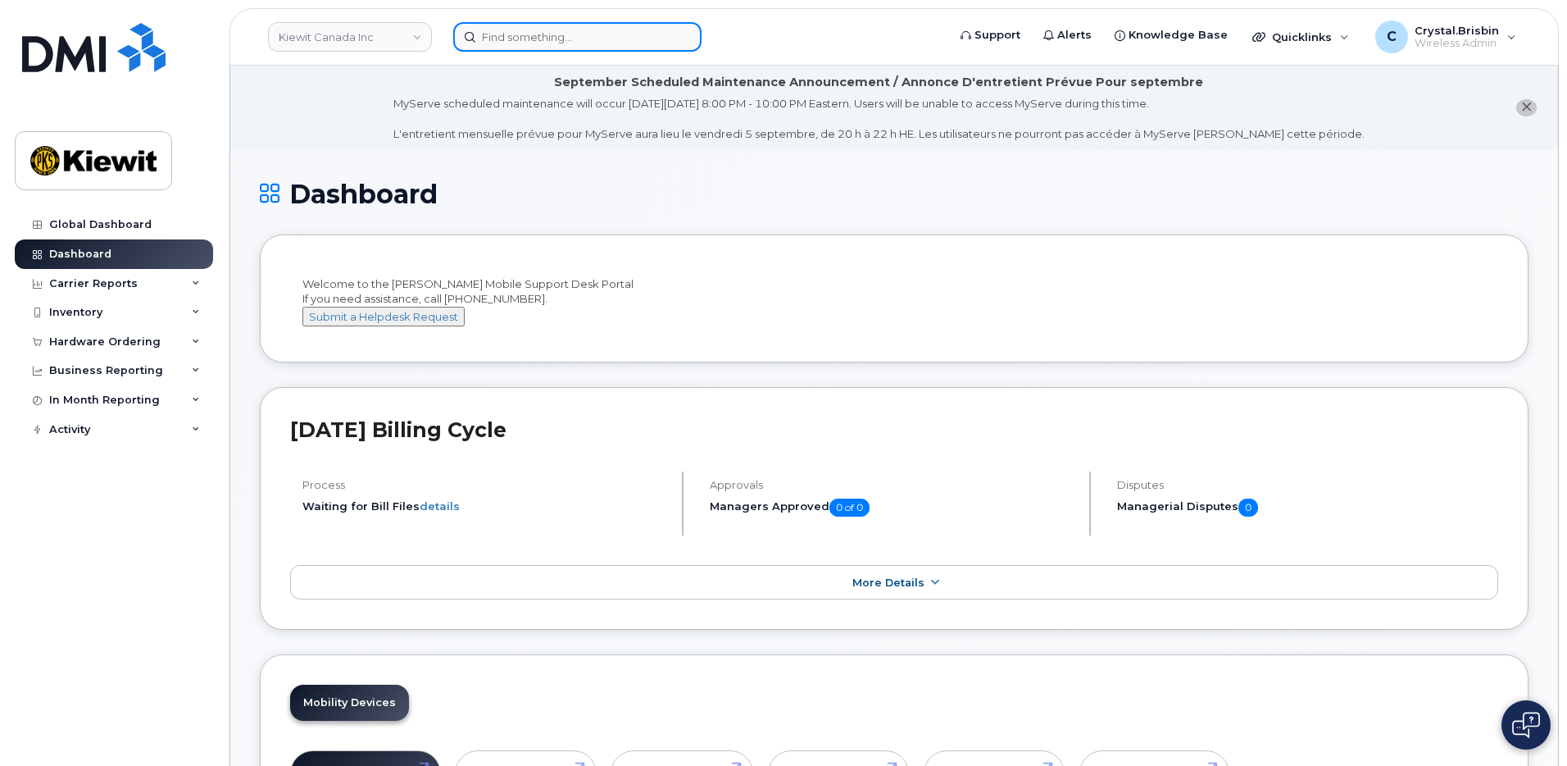
click at [555, 35] on input at bounding box center [577, 37] width 248 height 30
paste input "299367"
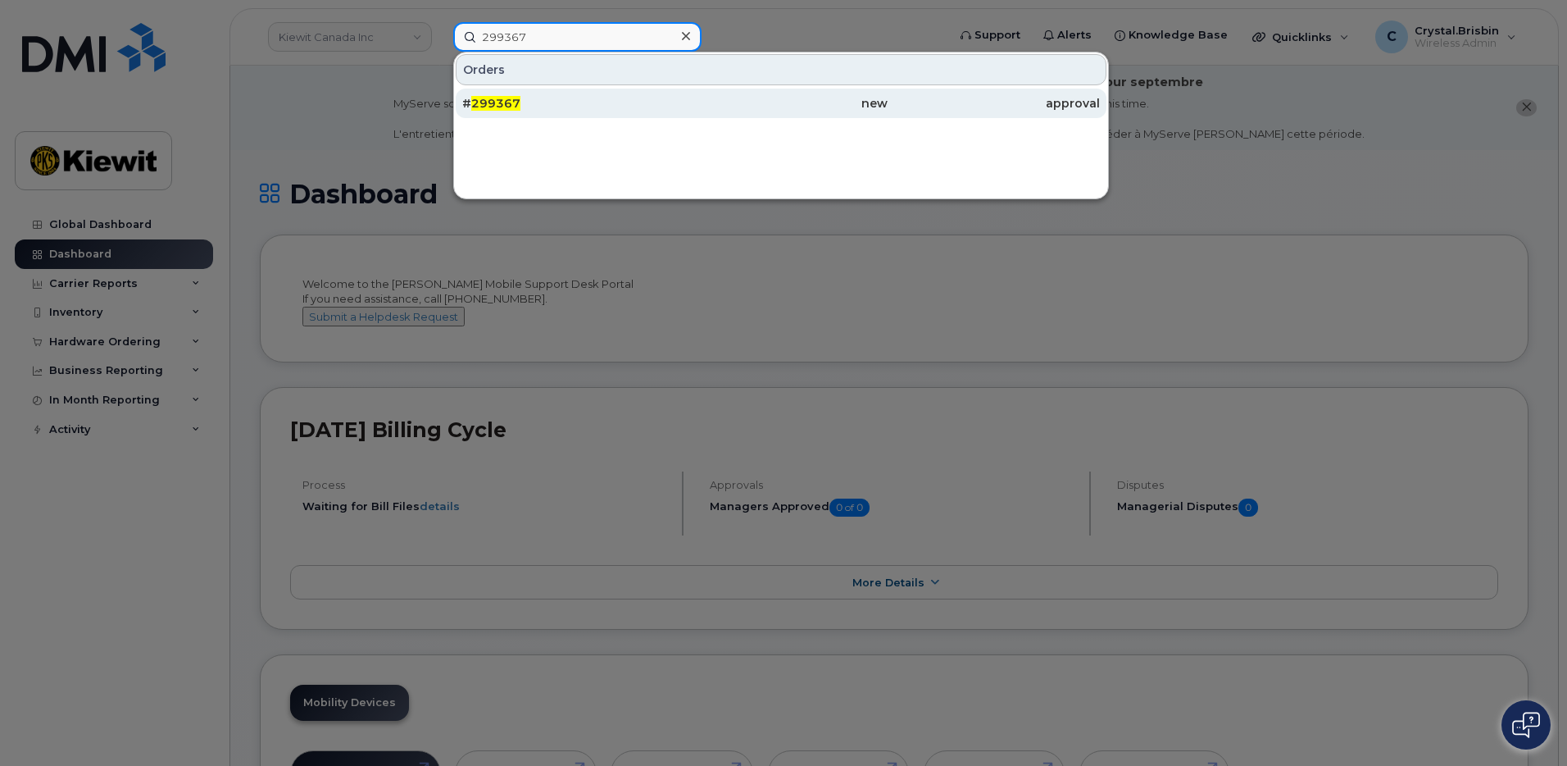
type input "299367"
click at [501, 104] on span "299367" at bounding box center [495, 103] width 49 height 15
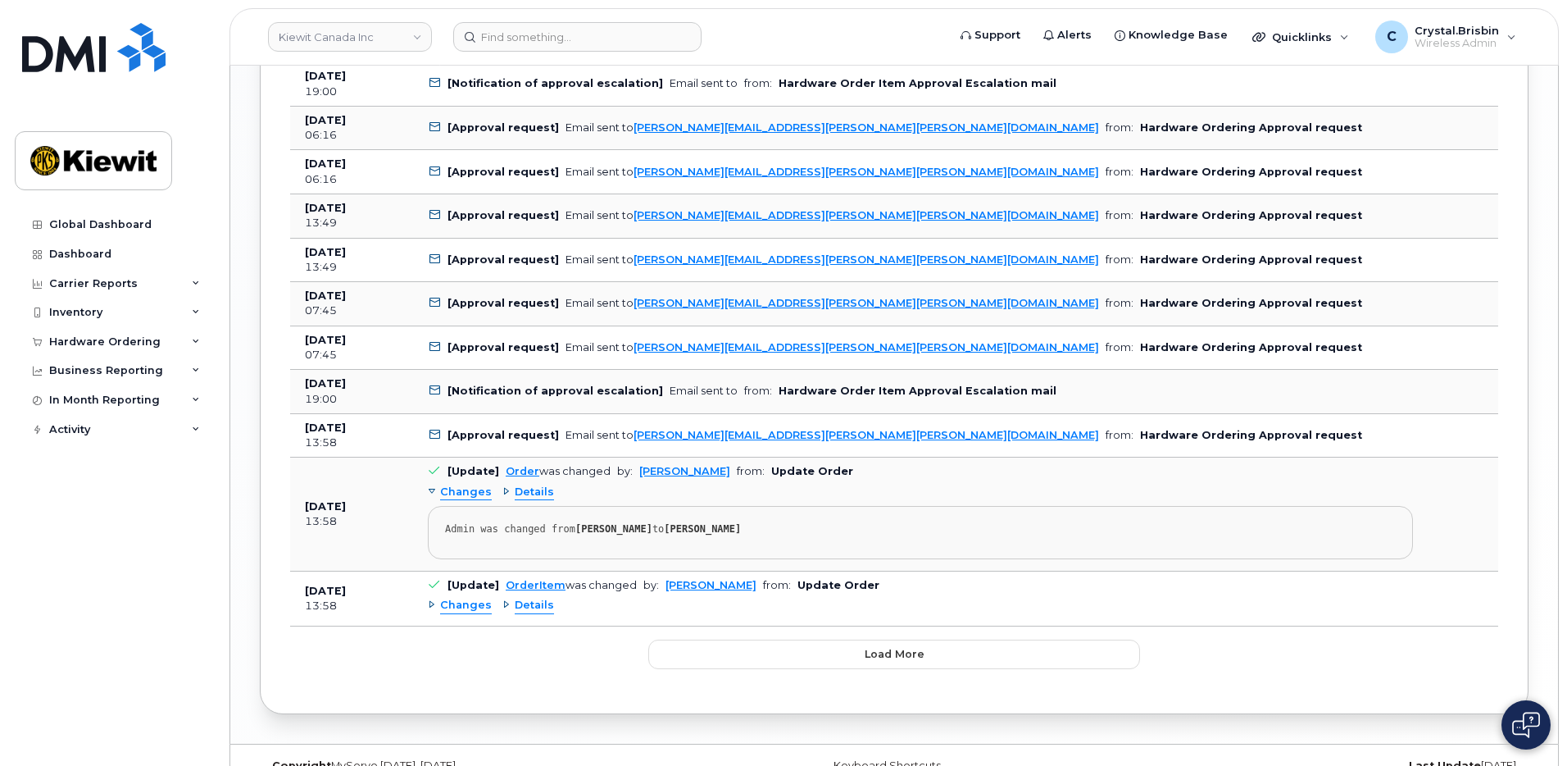
scroll to position [1820, 0]
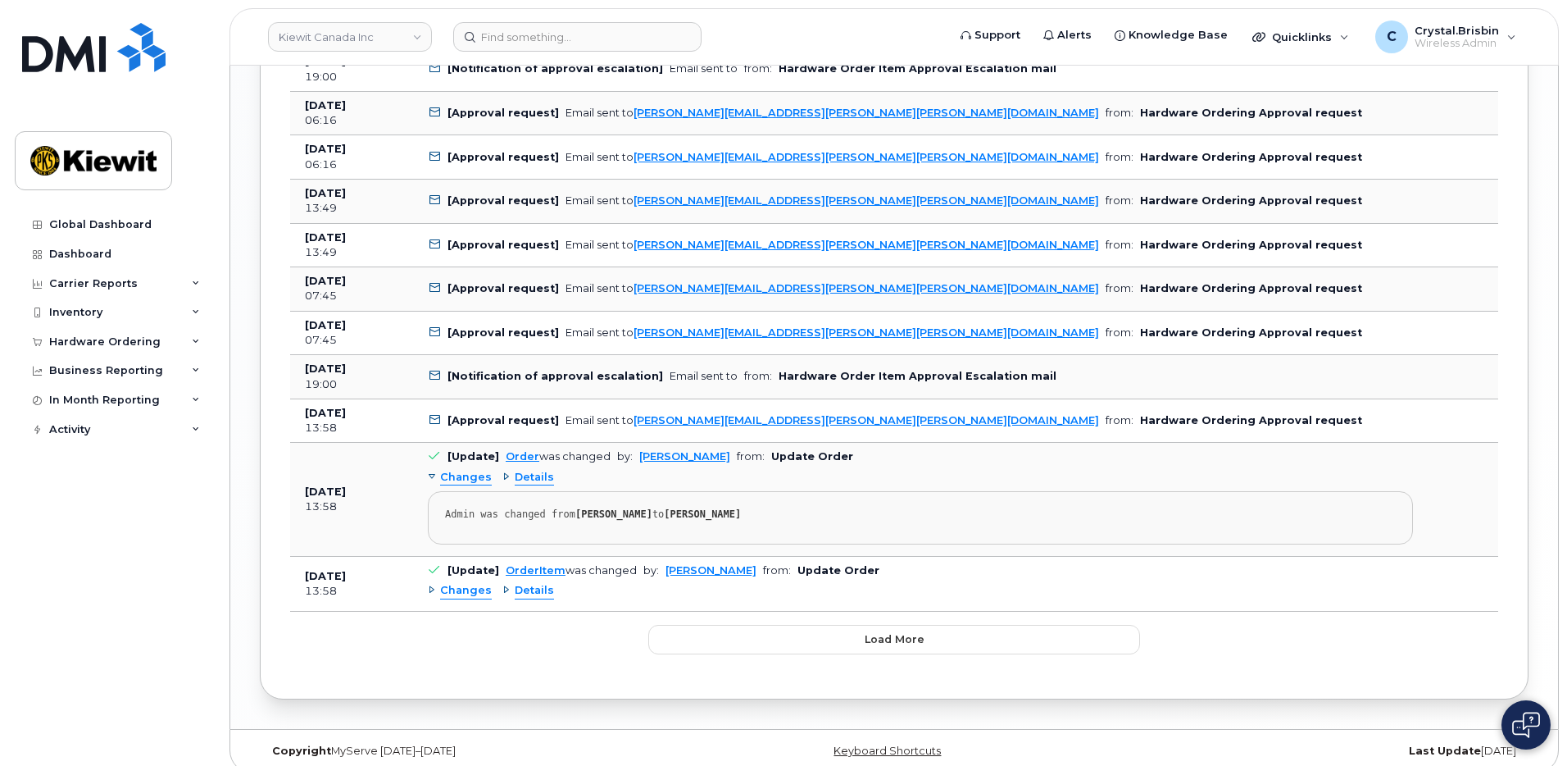
click at [433, 583] on div "Changes" at bounding box center [460, 591] width 64 height 16
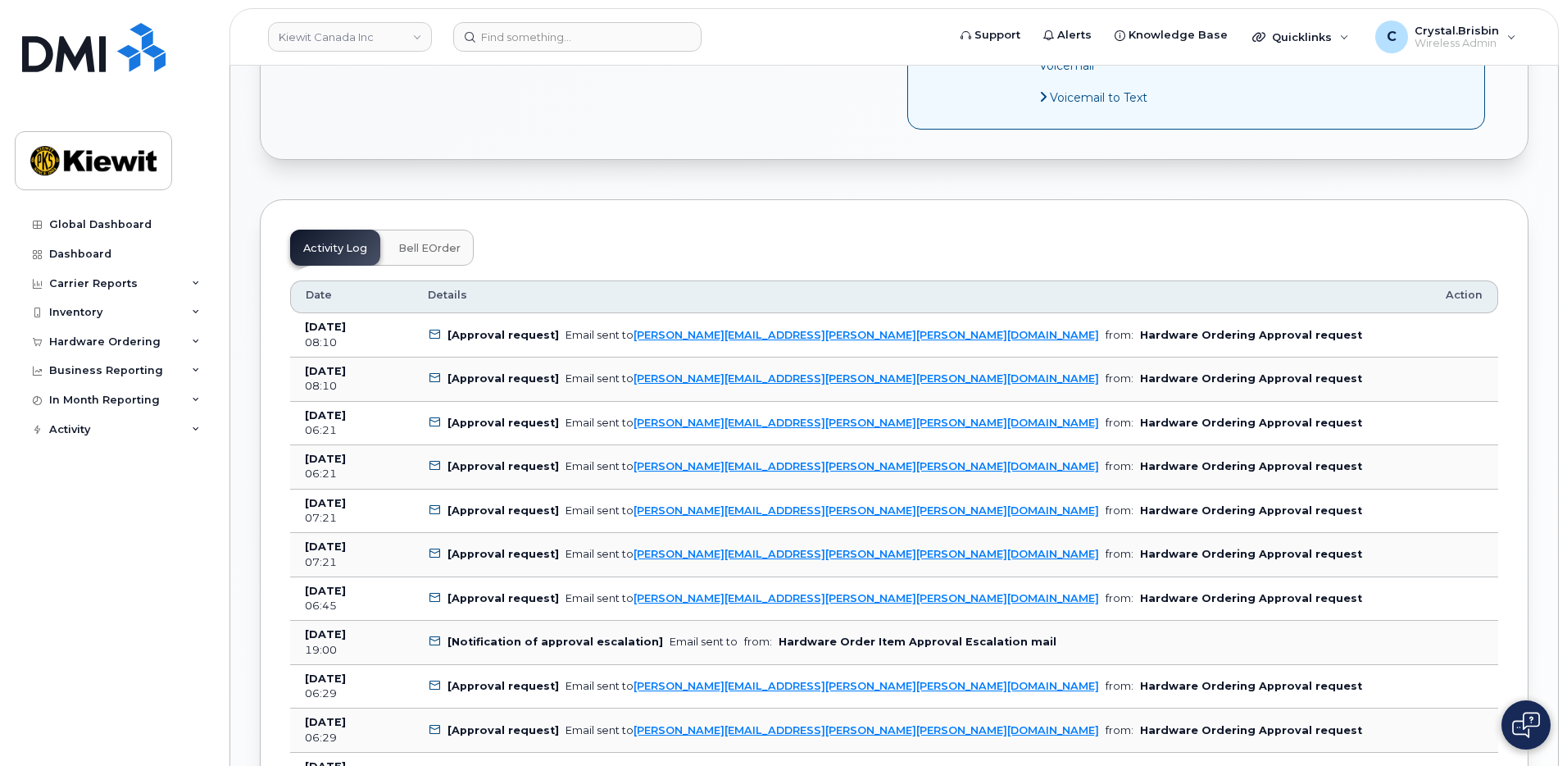
scroll to position [919, 0]
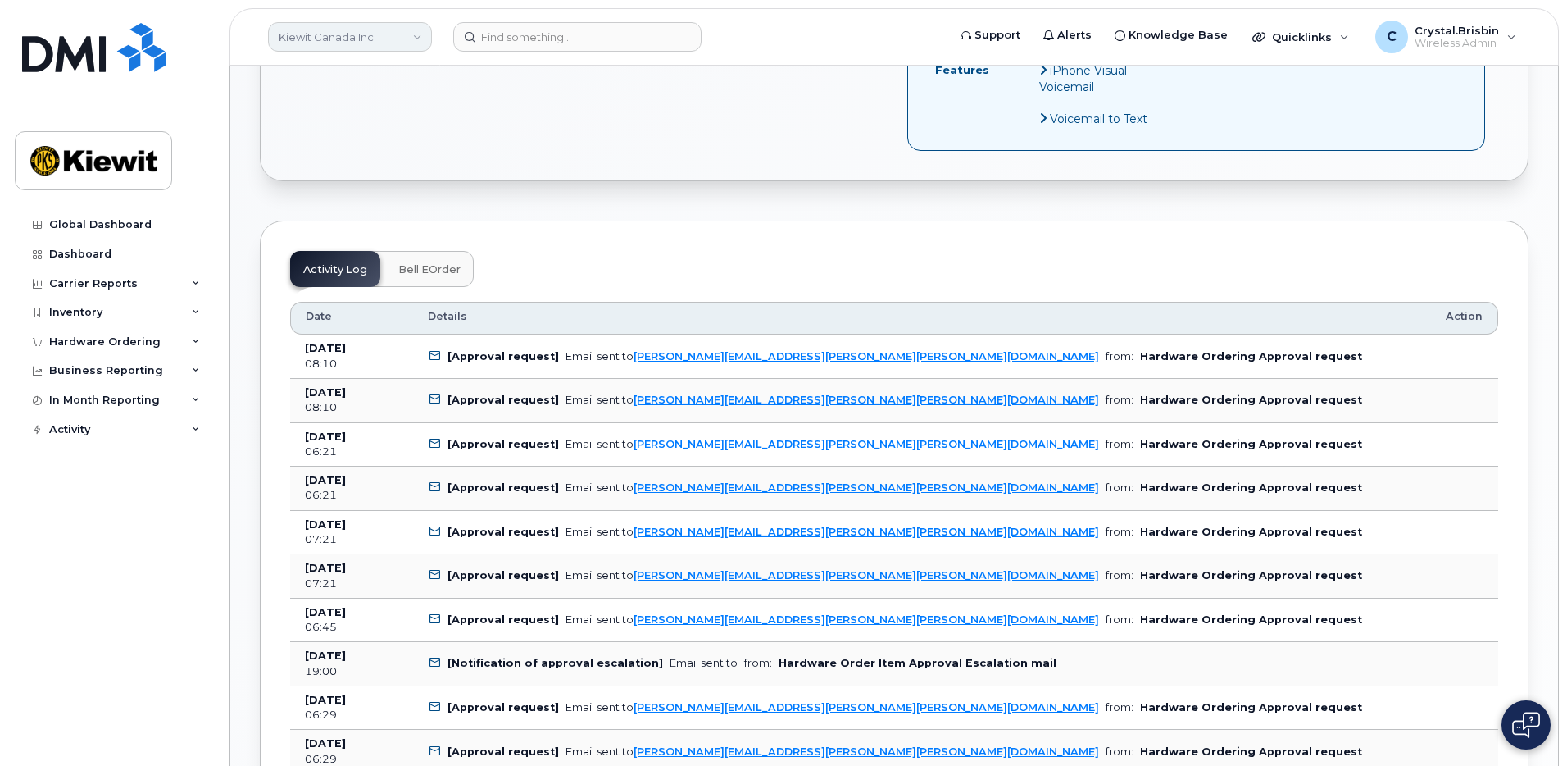
click at [413, 34] on link "Kiewit Canada Inc" at bounding box center [350, 37] width 164 height 30
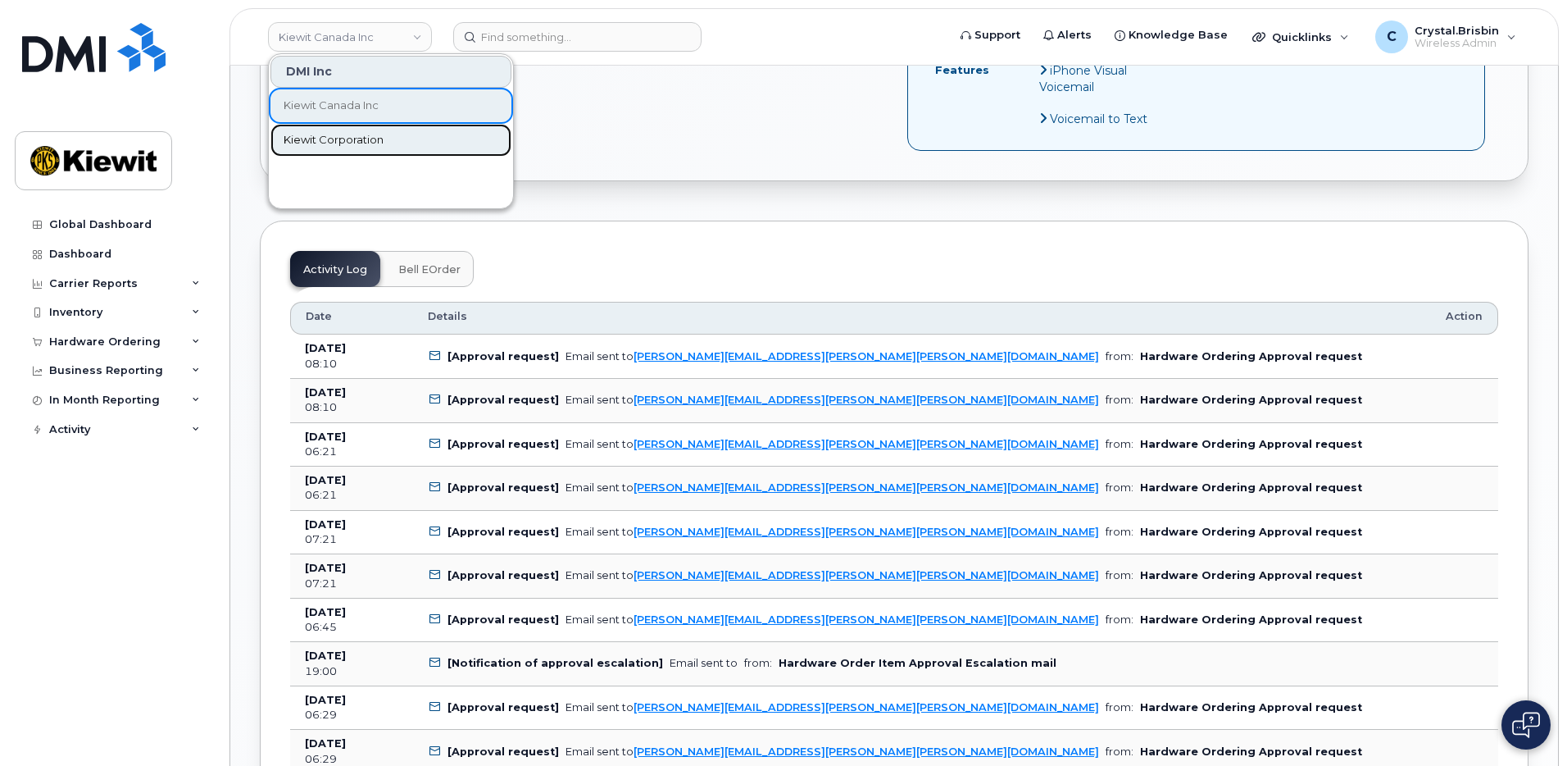
click at [316, 141] on span "Kiewit Corporation" at bounding box center [334, 140] width 100 height 16
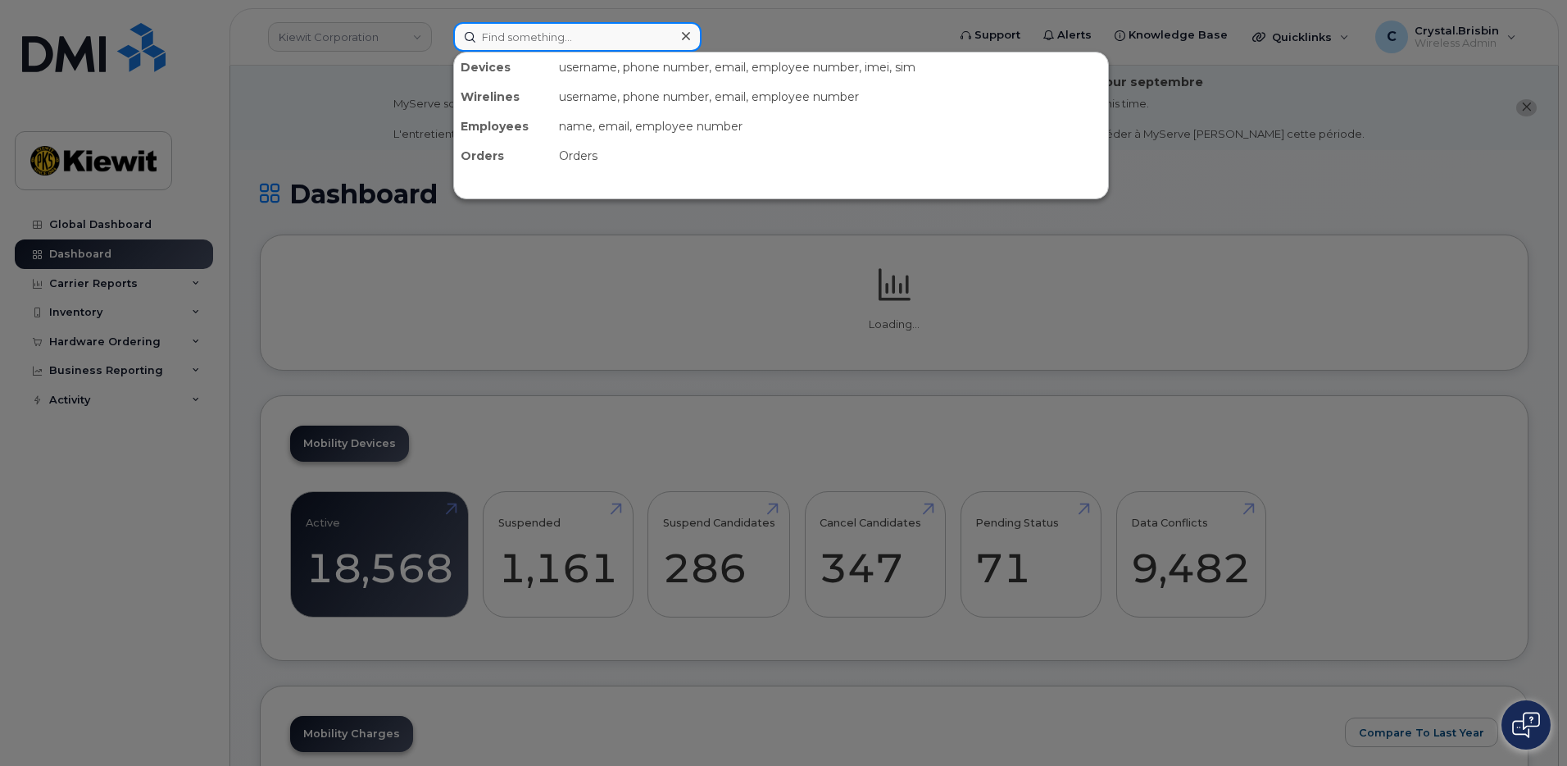
click at [542, 46] on input at bounding box center [577, 37] width 248 height 30
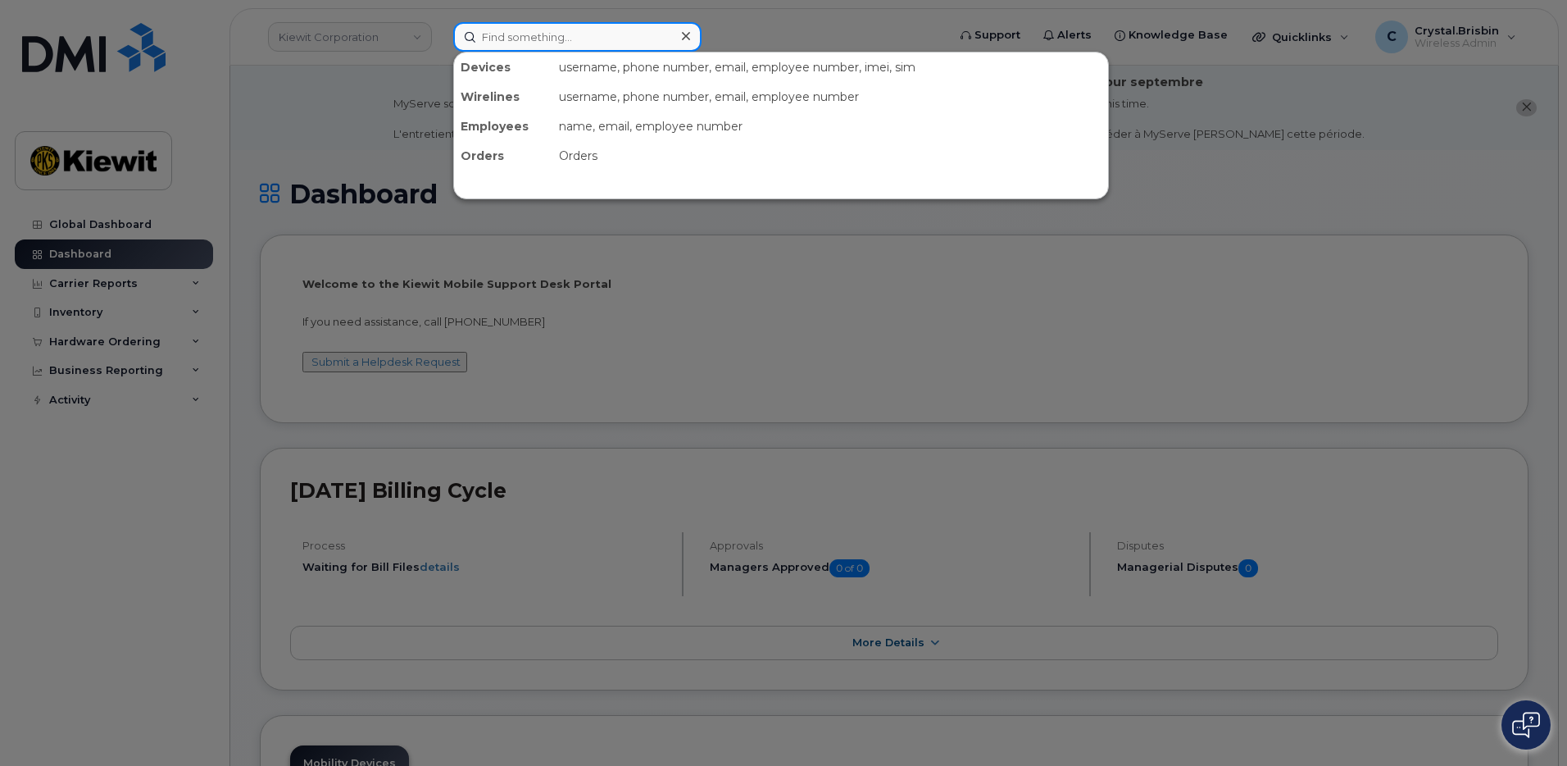
paste input "299605"
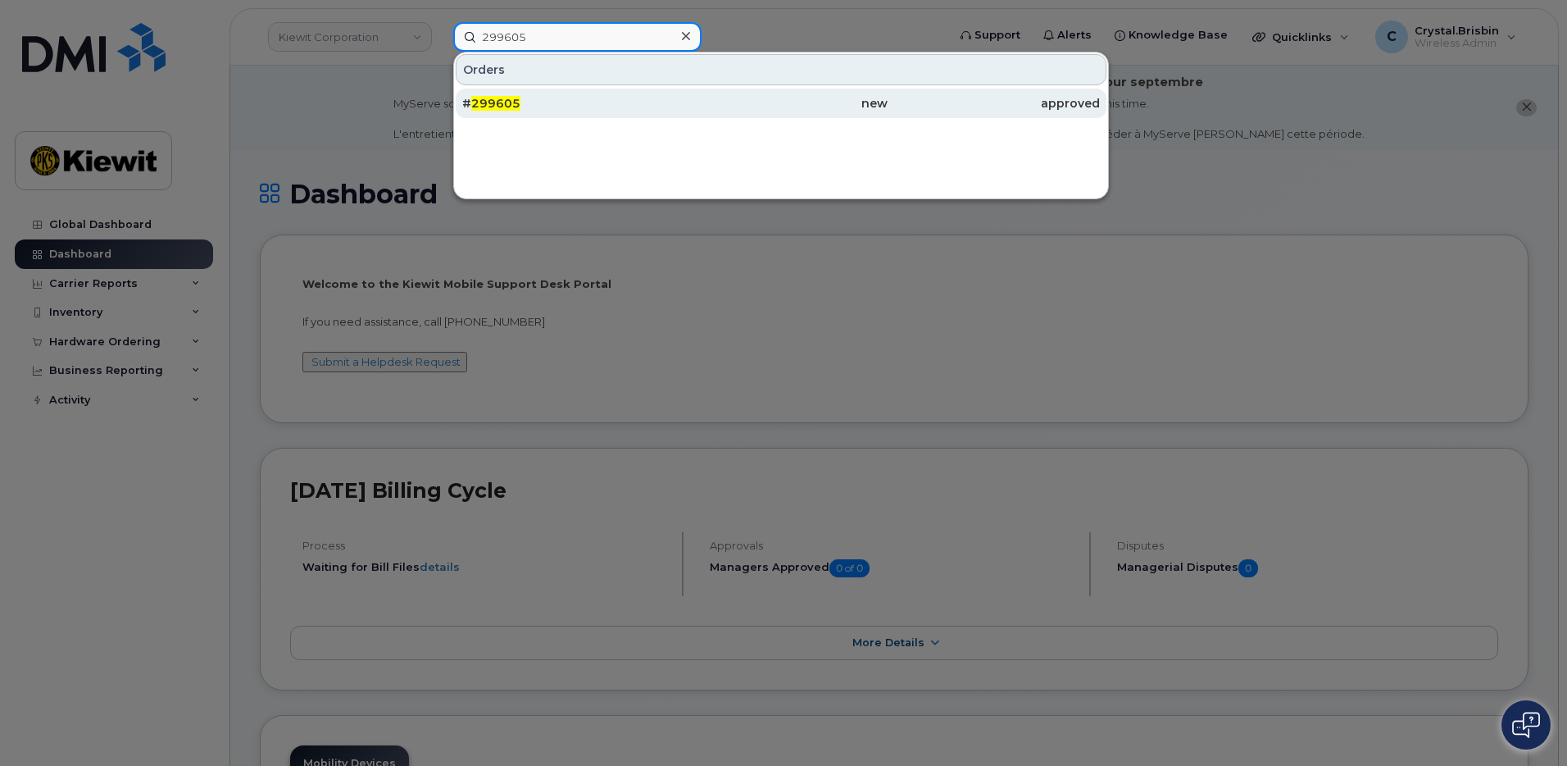
type input "299605"
click at [505, 106] on span "299605" at bounding box center [495, 103] width 49 height 15
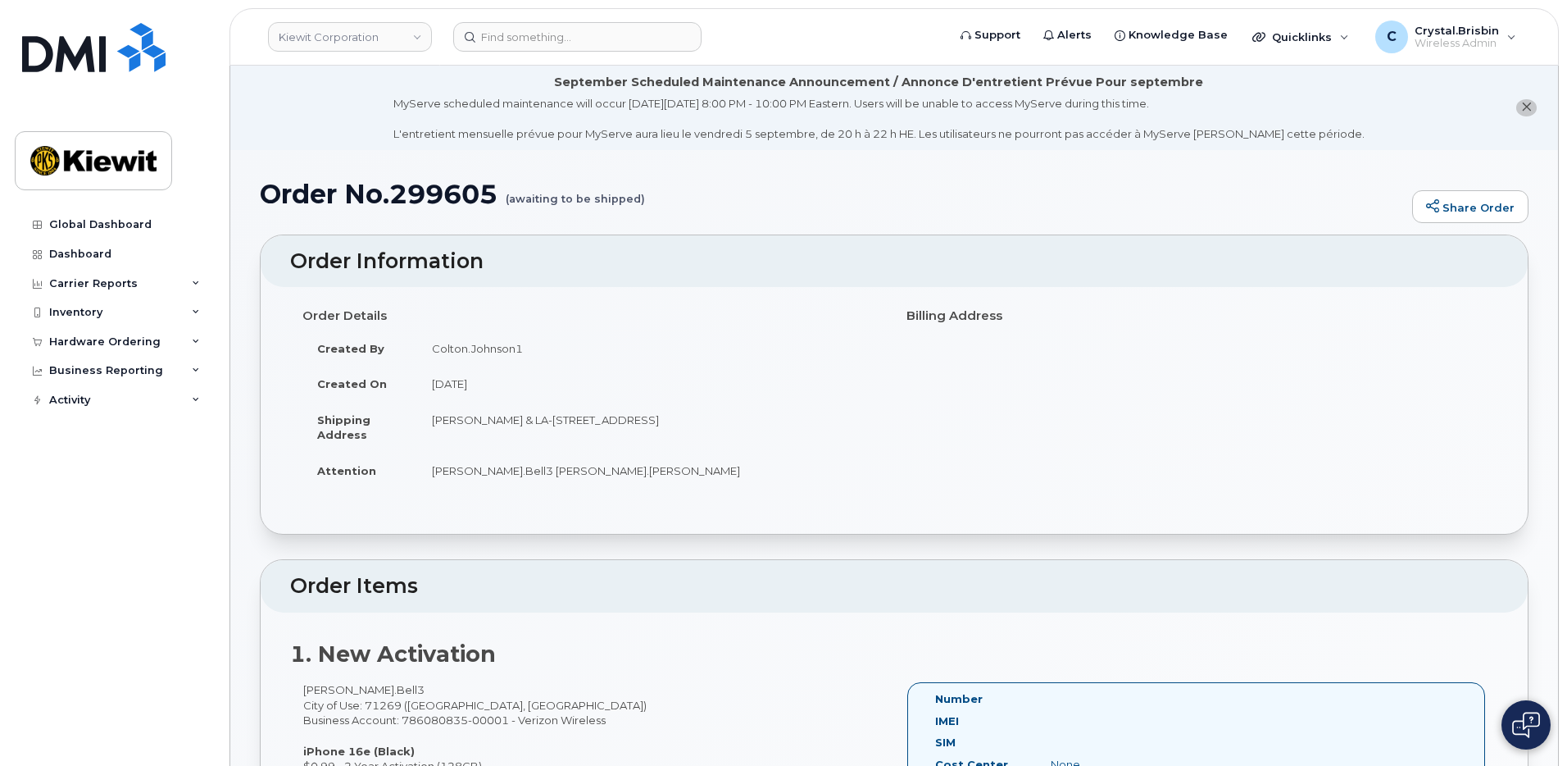
click at [570, 28] on input at bounding box center [577, 37] width 248 height 30
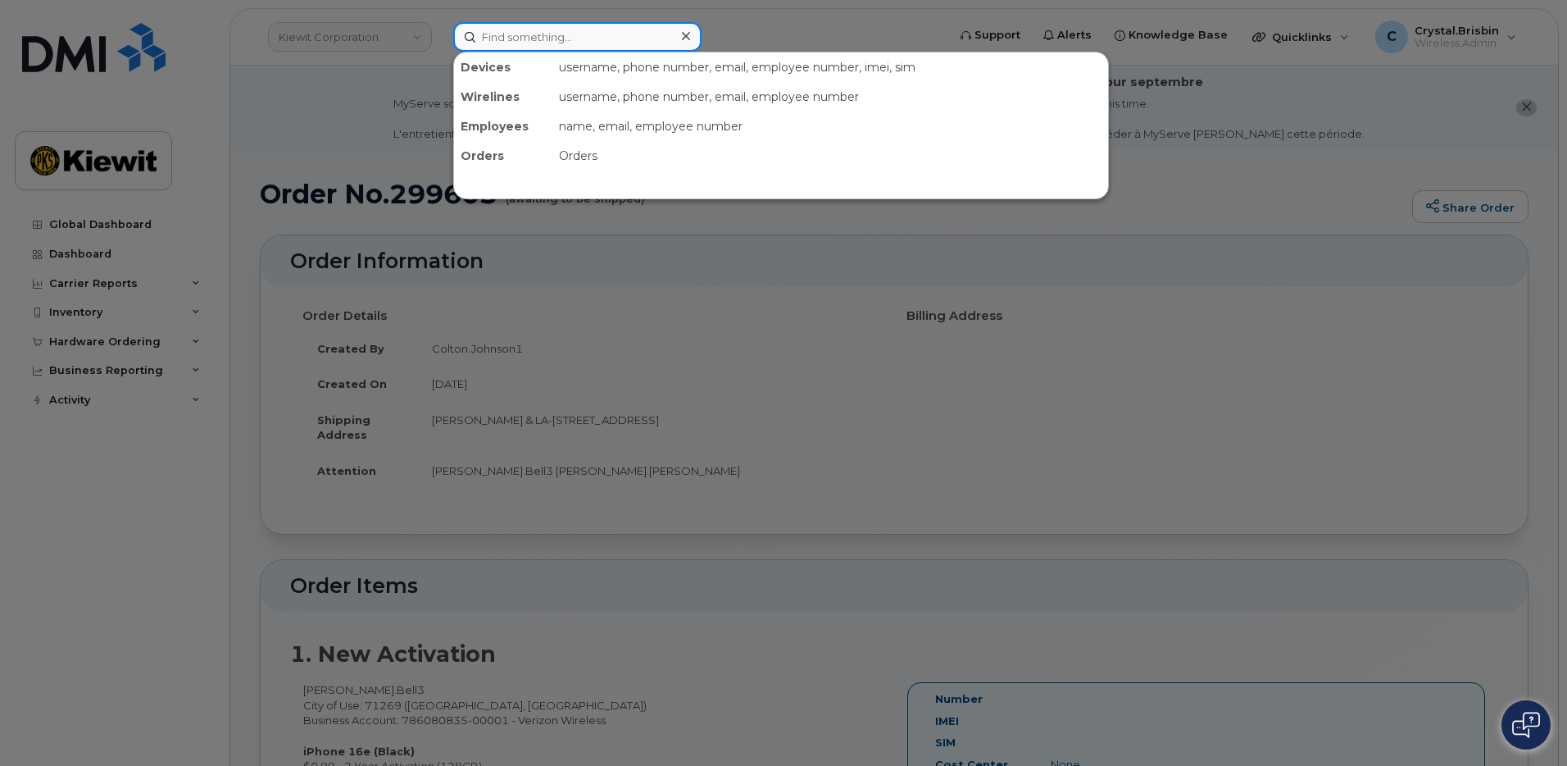
paste input "299544"
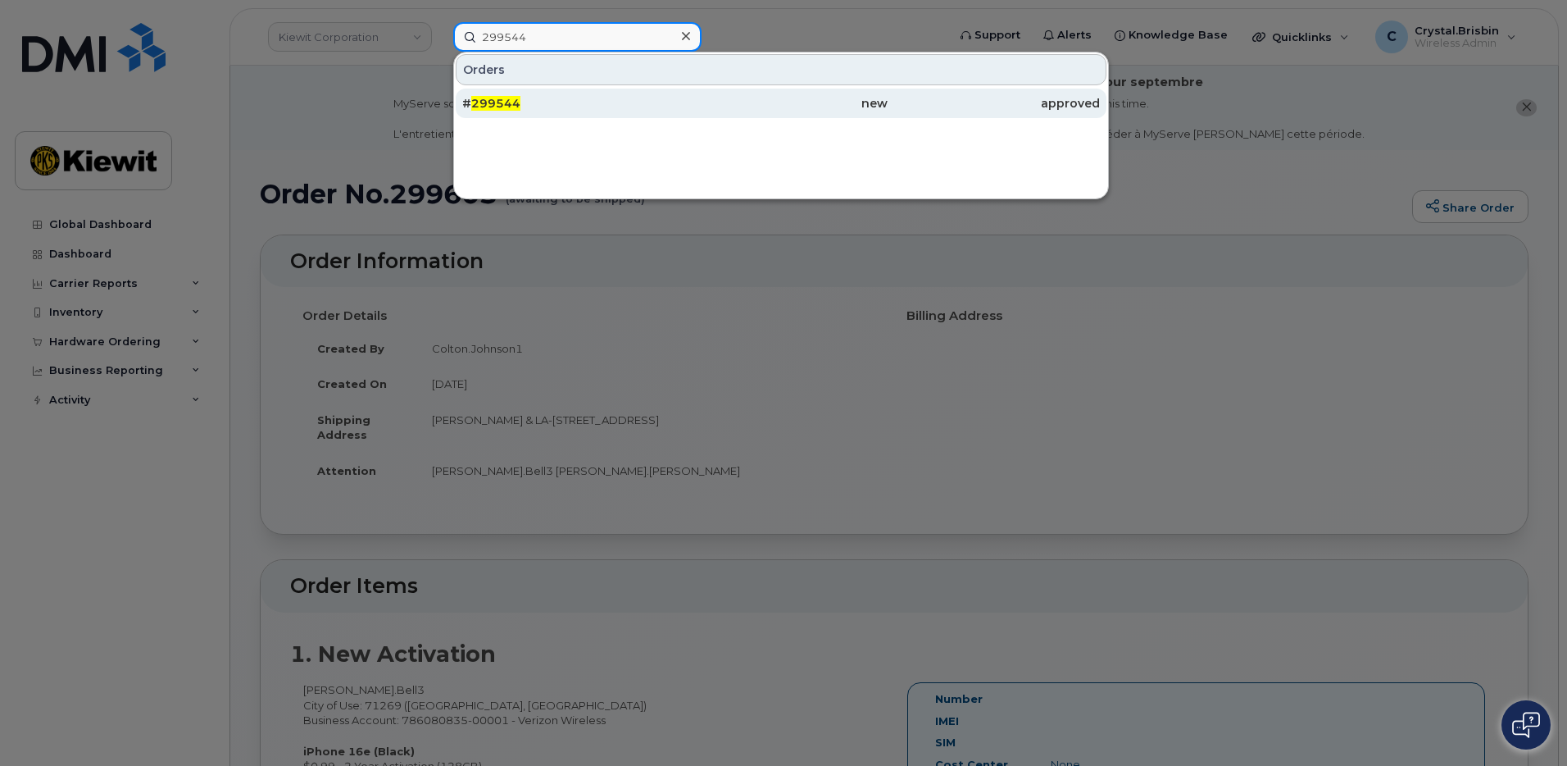
type input "299544"
click at [511, 103] on span "299544" at bounding box center [495, 103] width 49 height 15
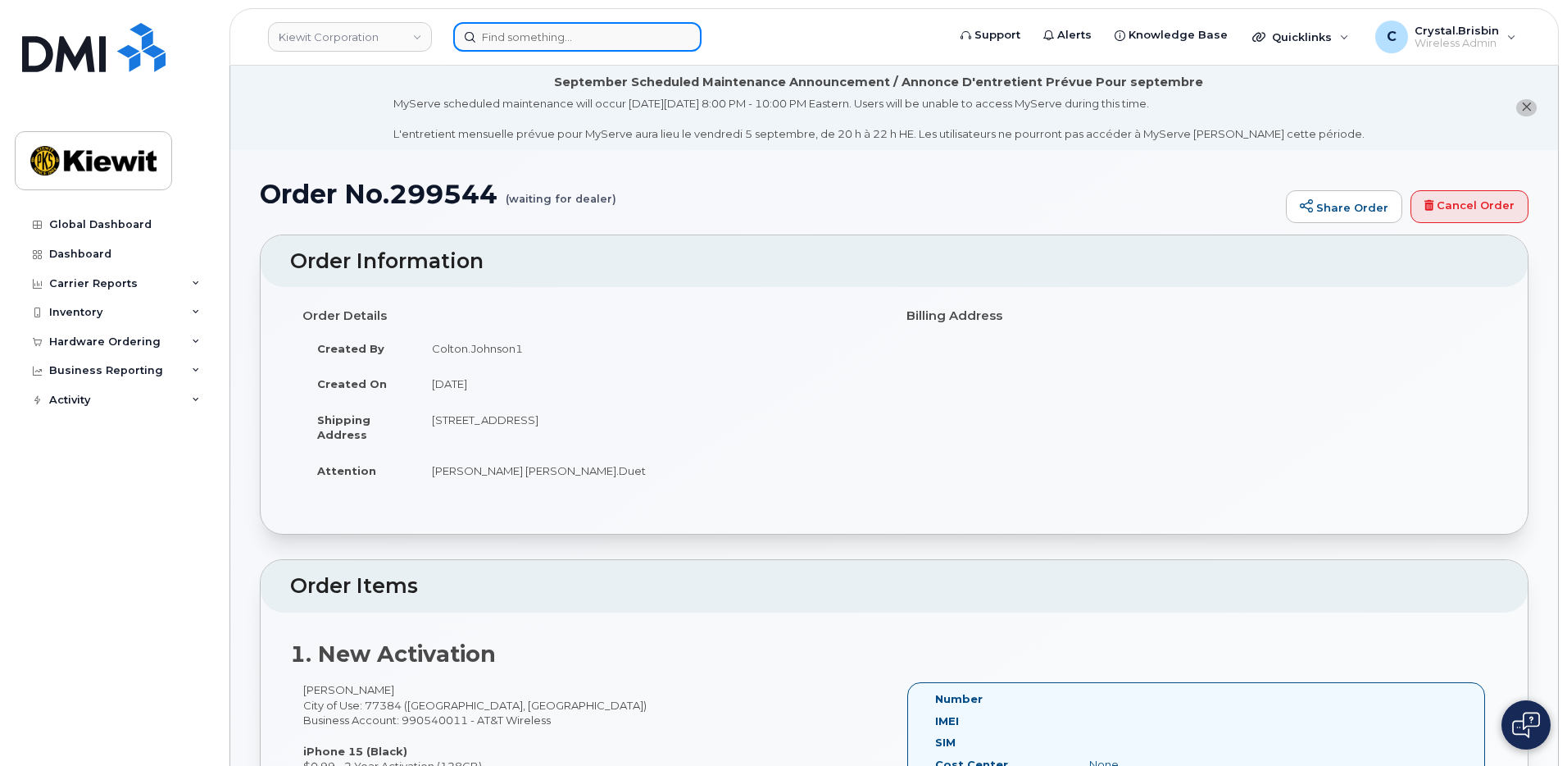
click at [512, 42] on input at bounding box center [577, 37] width 248 height 30
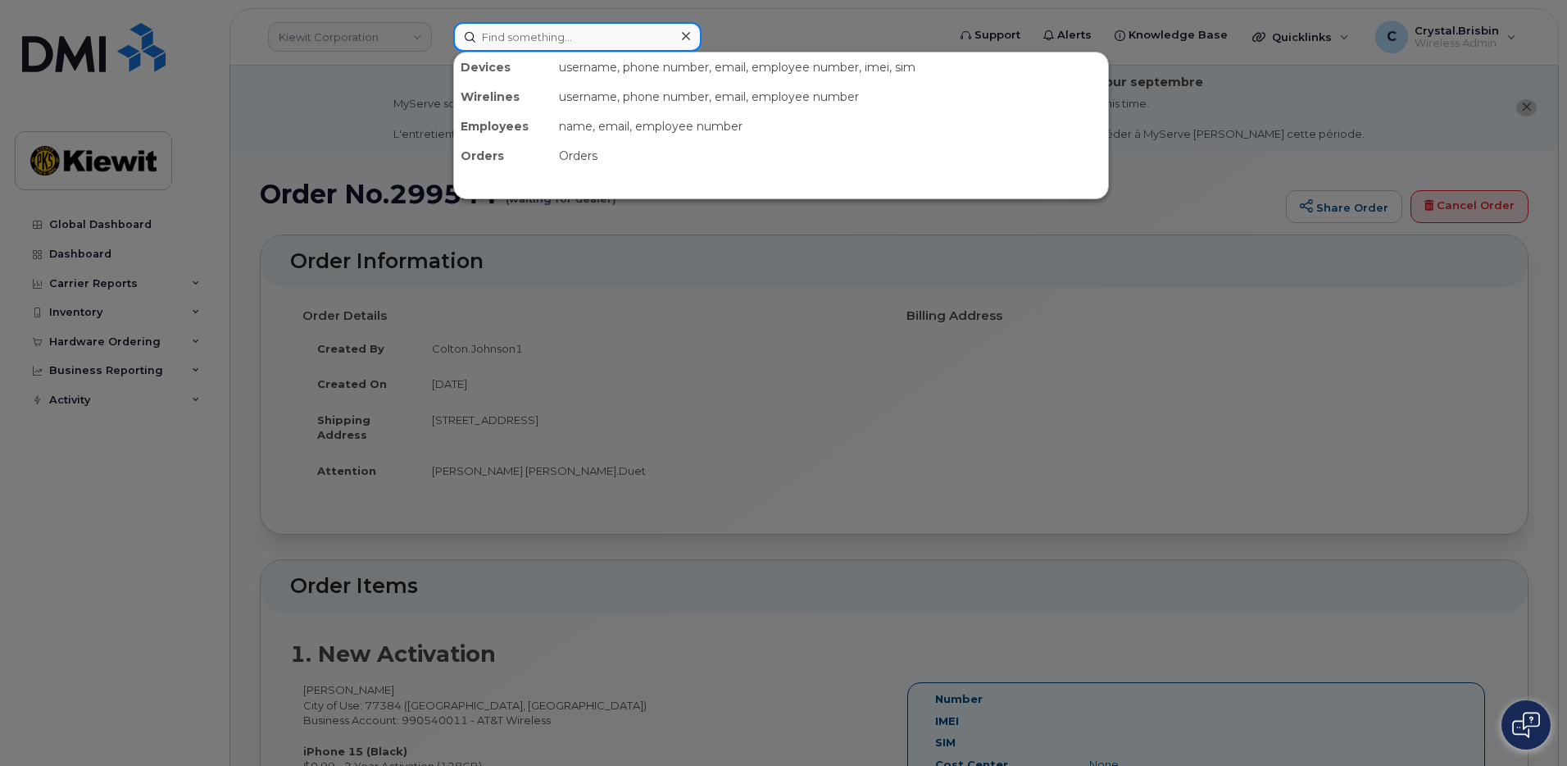
paste input "298917"
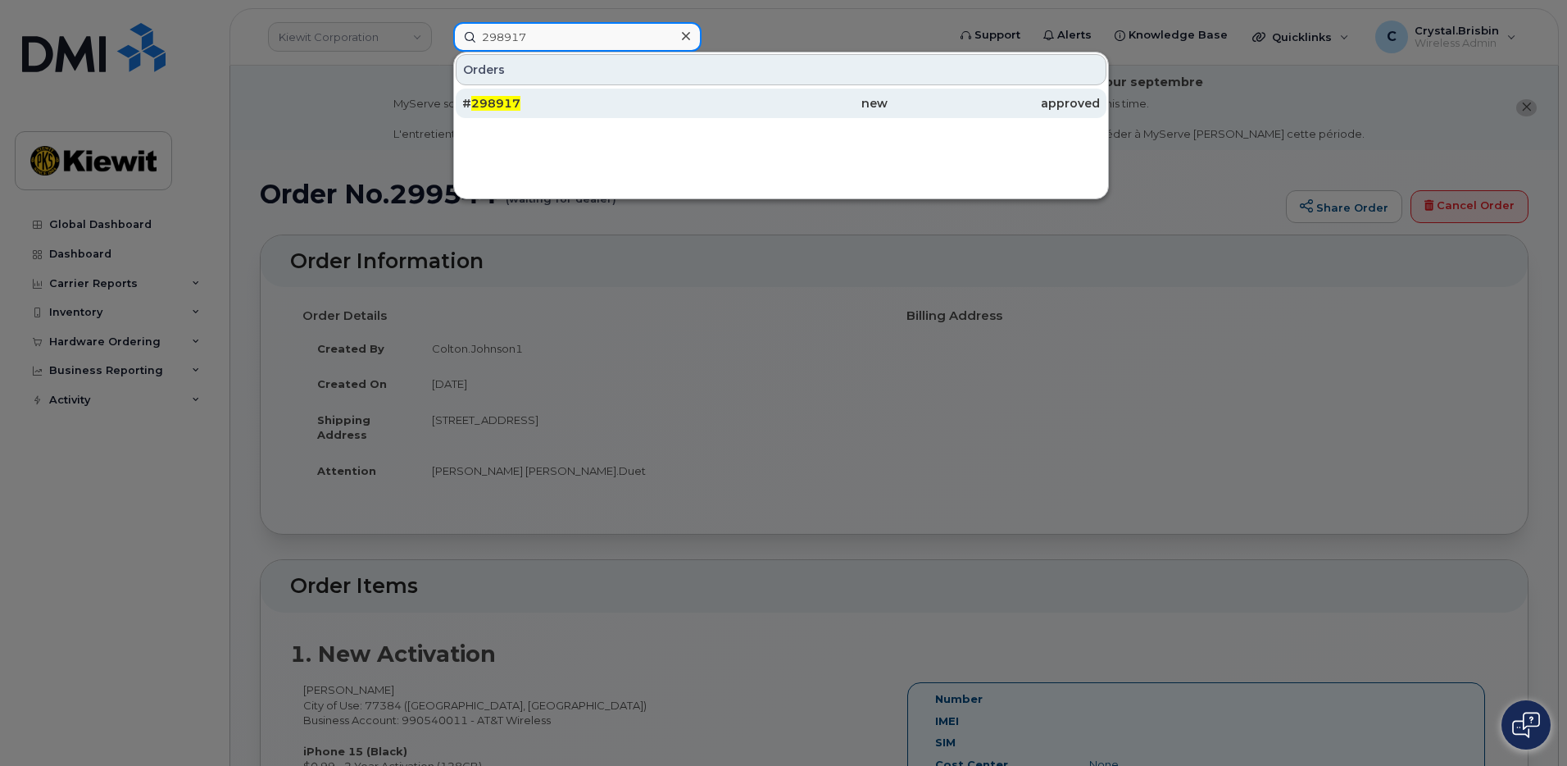
type input "298917"
click at [497, 107] on span "298917" at bounding box center [495, 103] width 49 height 15
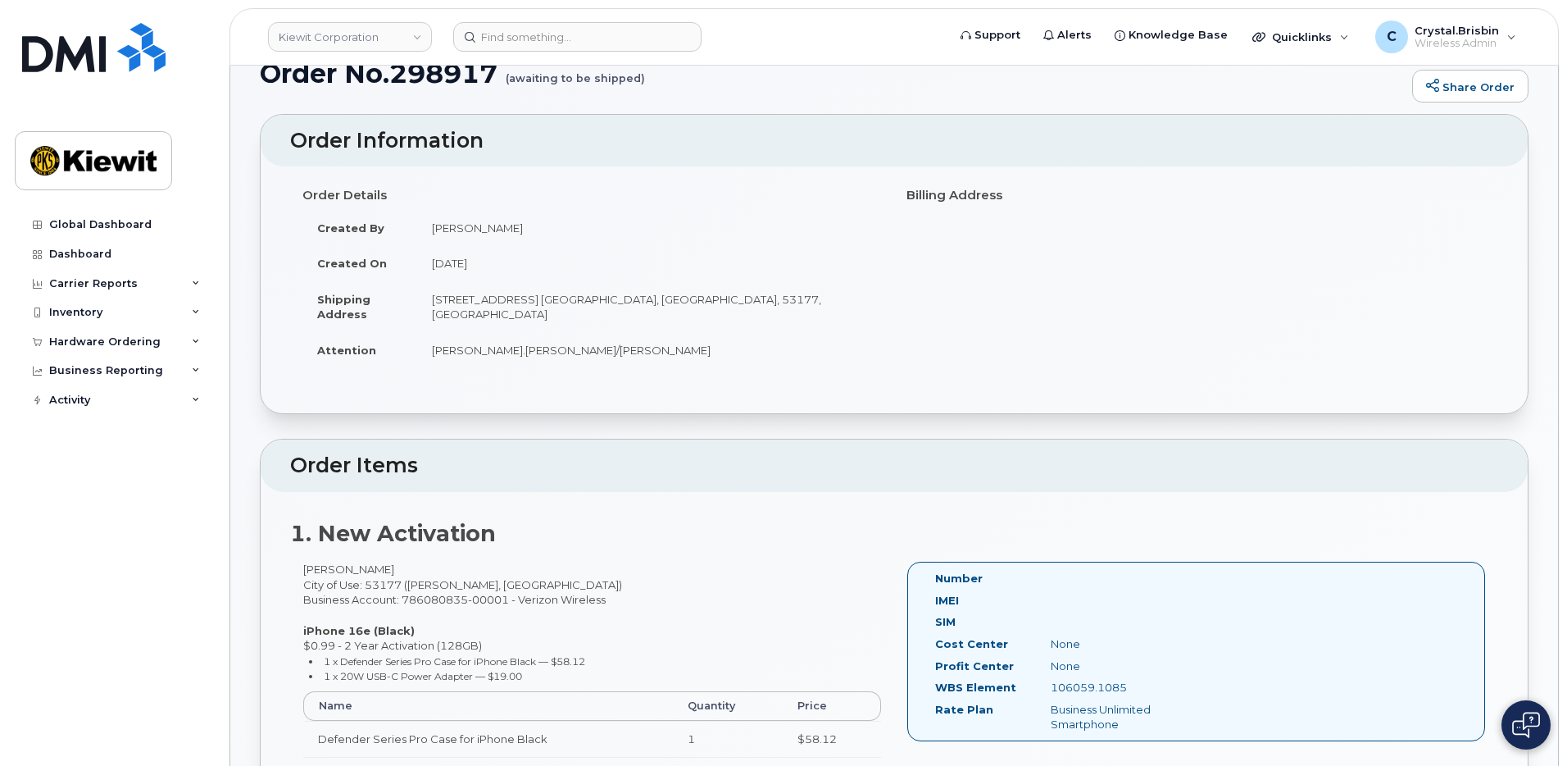
scroll to position [82, 0]
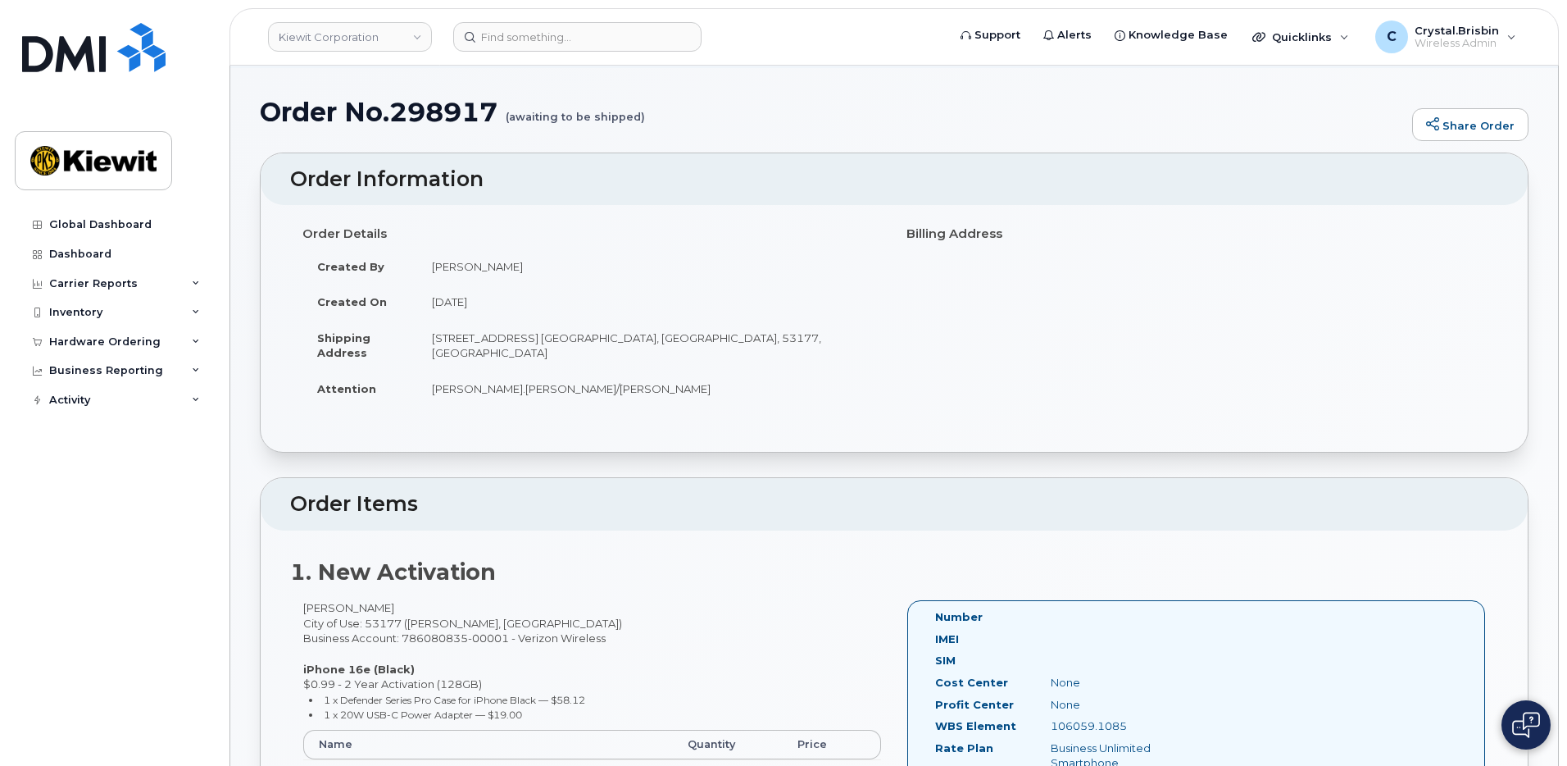
click at [809, 113] on h1 "Order No.298917 (awaiting to be shipped)" at bounding box center [832, 112] width 1144 height 29
click at [504, 49] on input at bounding box center [577, 37] width 248 height 30
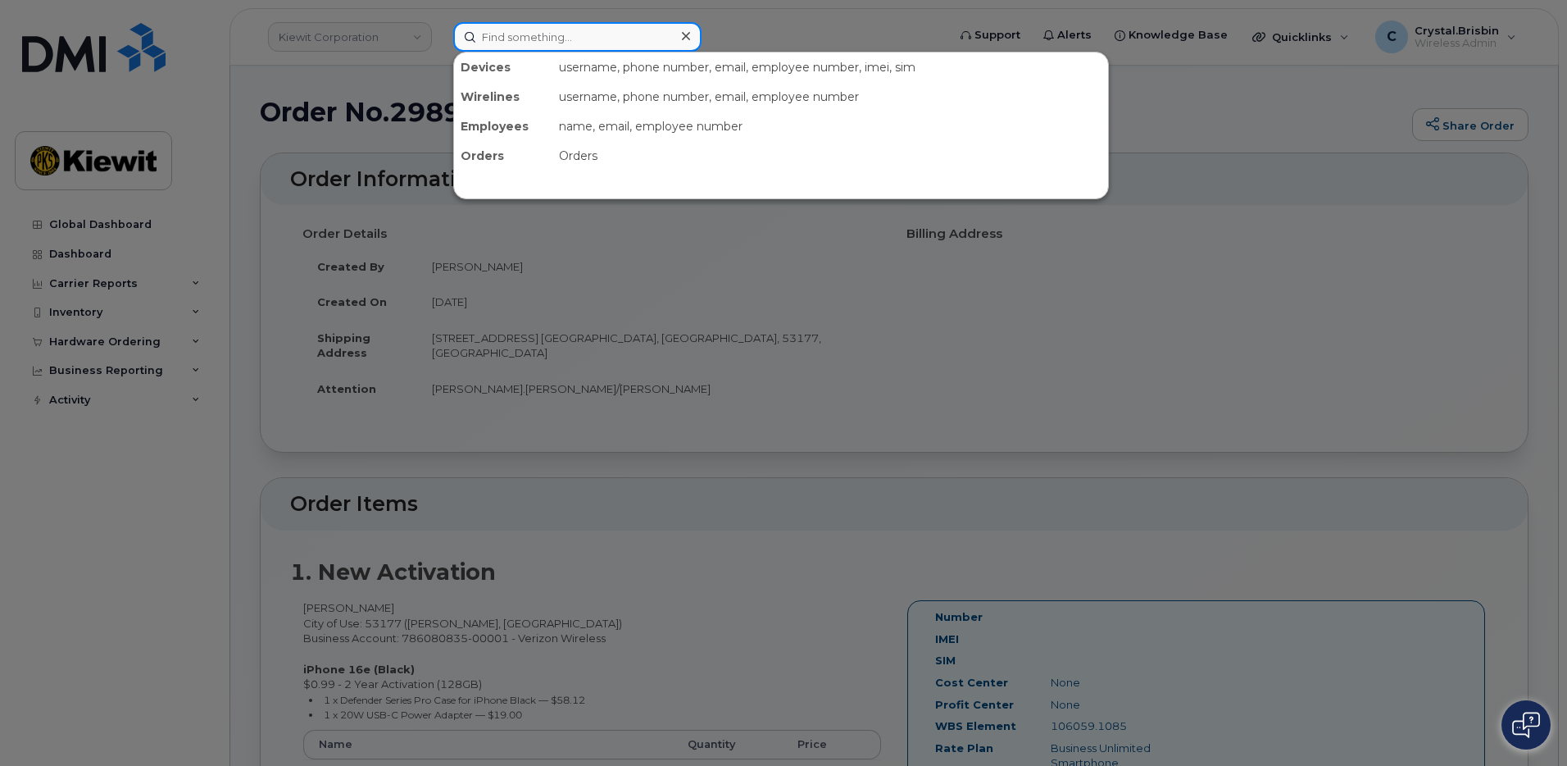
paste input "299528"
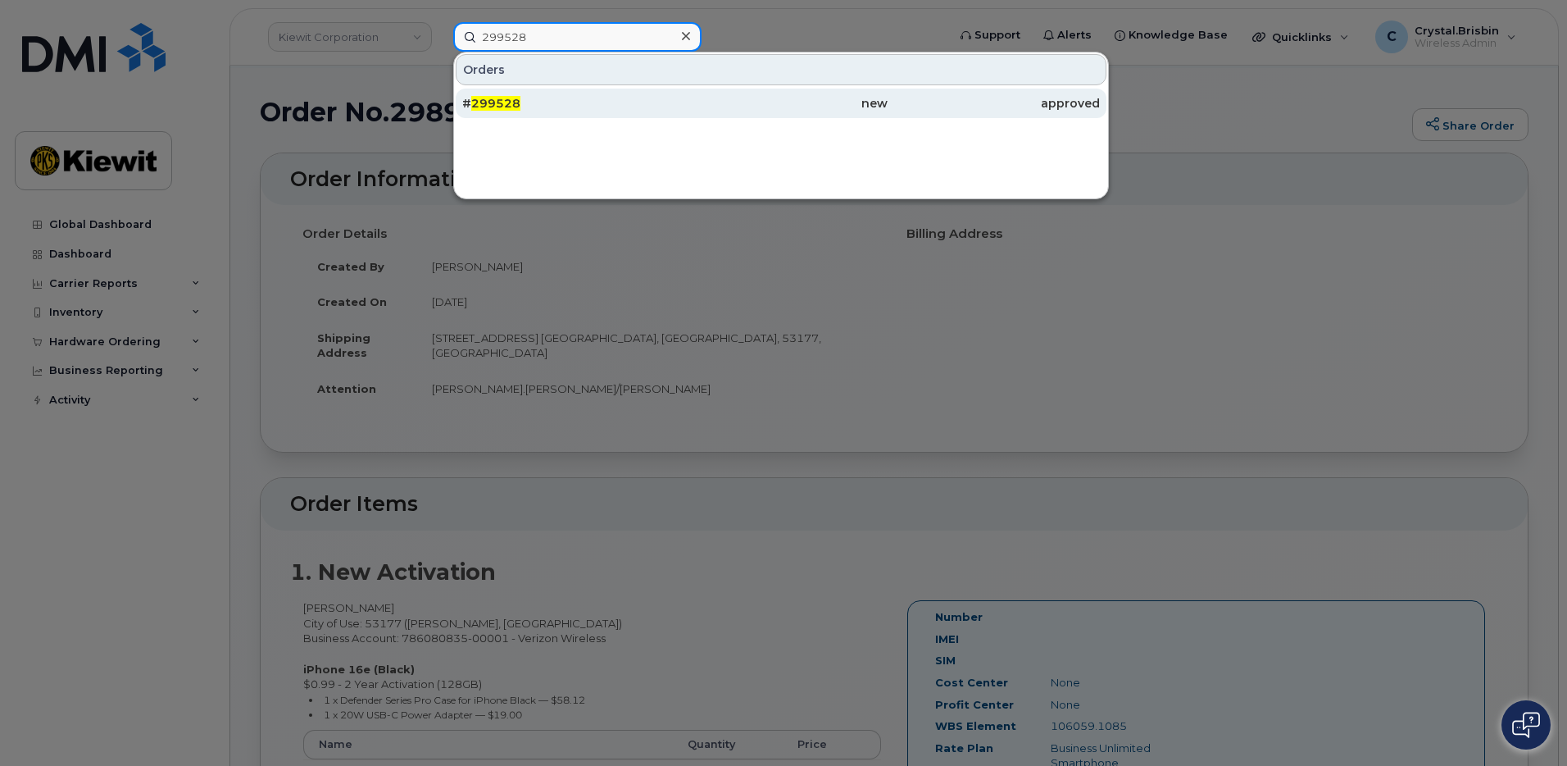
type input "299528"
click at [515, 101] on span "299528" at bounding box center [495, 103] width 49 height 15
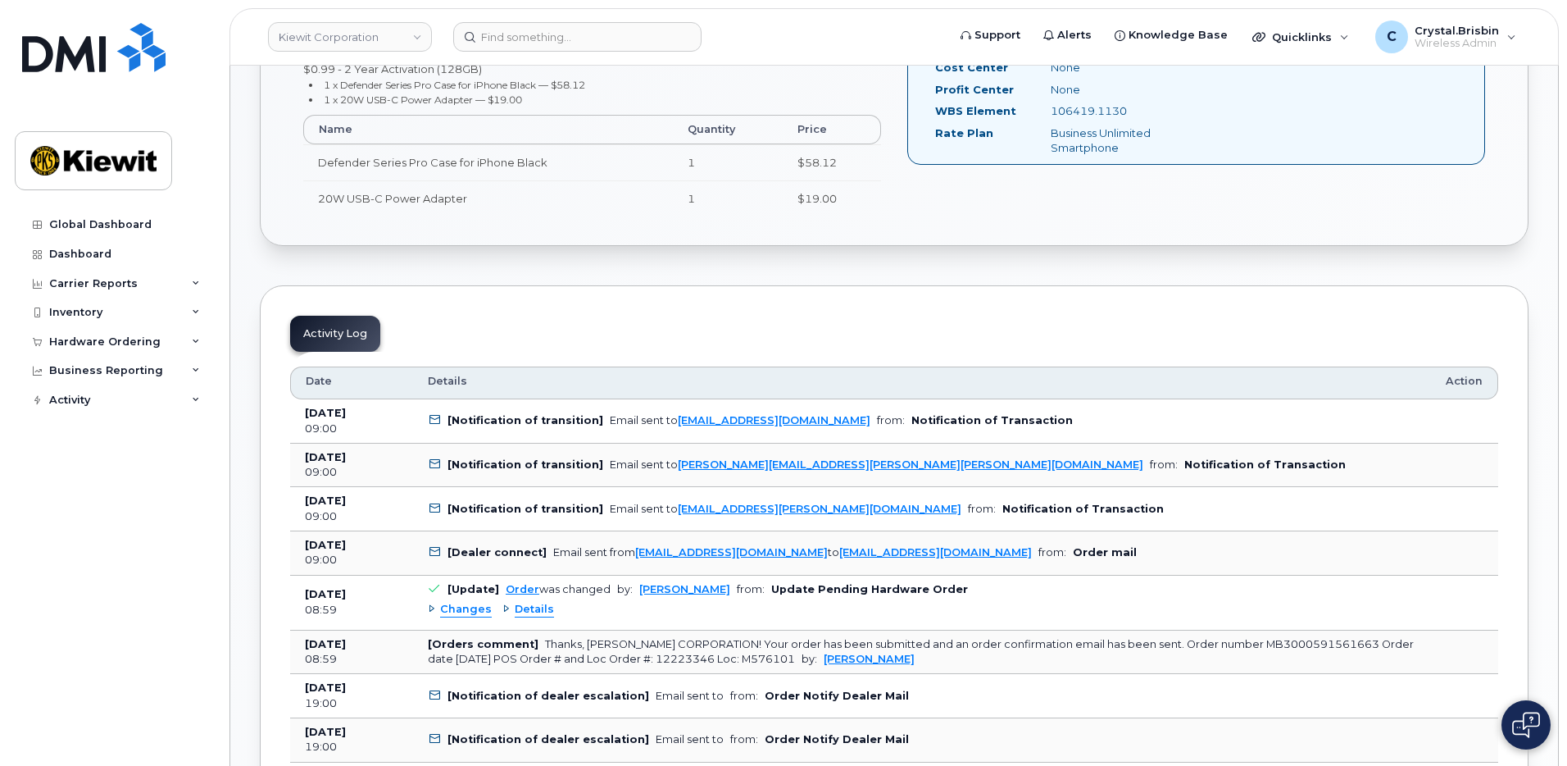
scroll to position [738, 0]
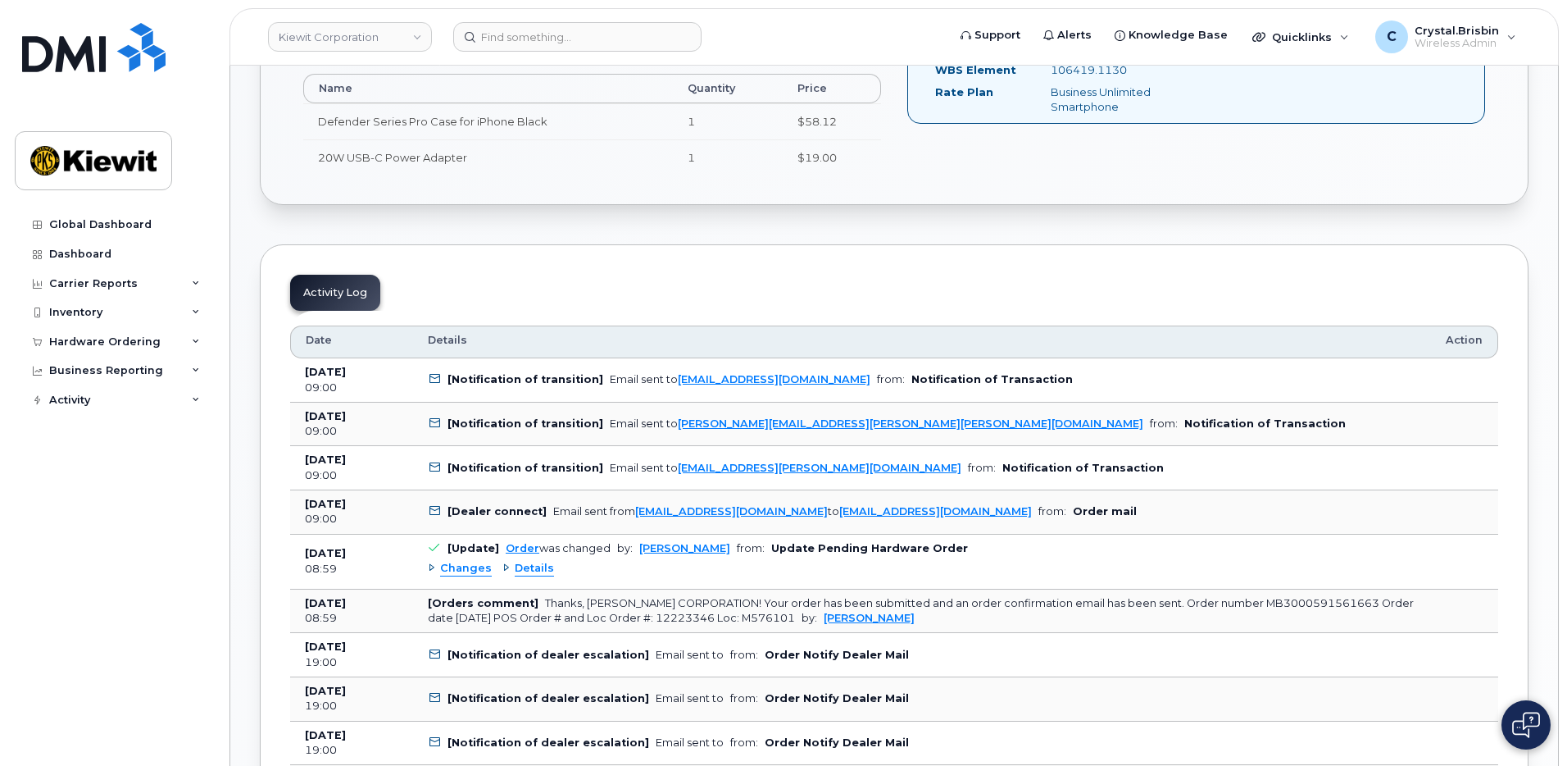
click at [503, 572] on div "Details" at bounding box center [528, 569] width 52 height 16
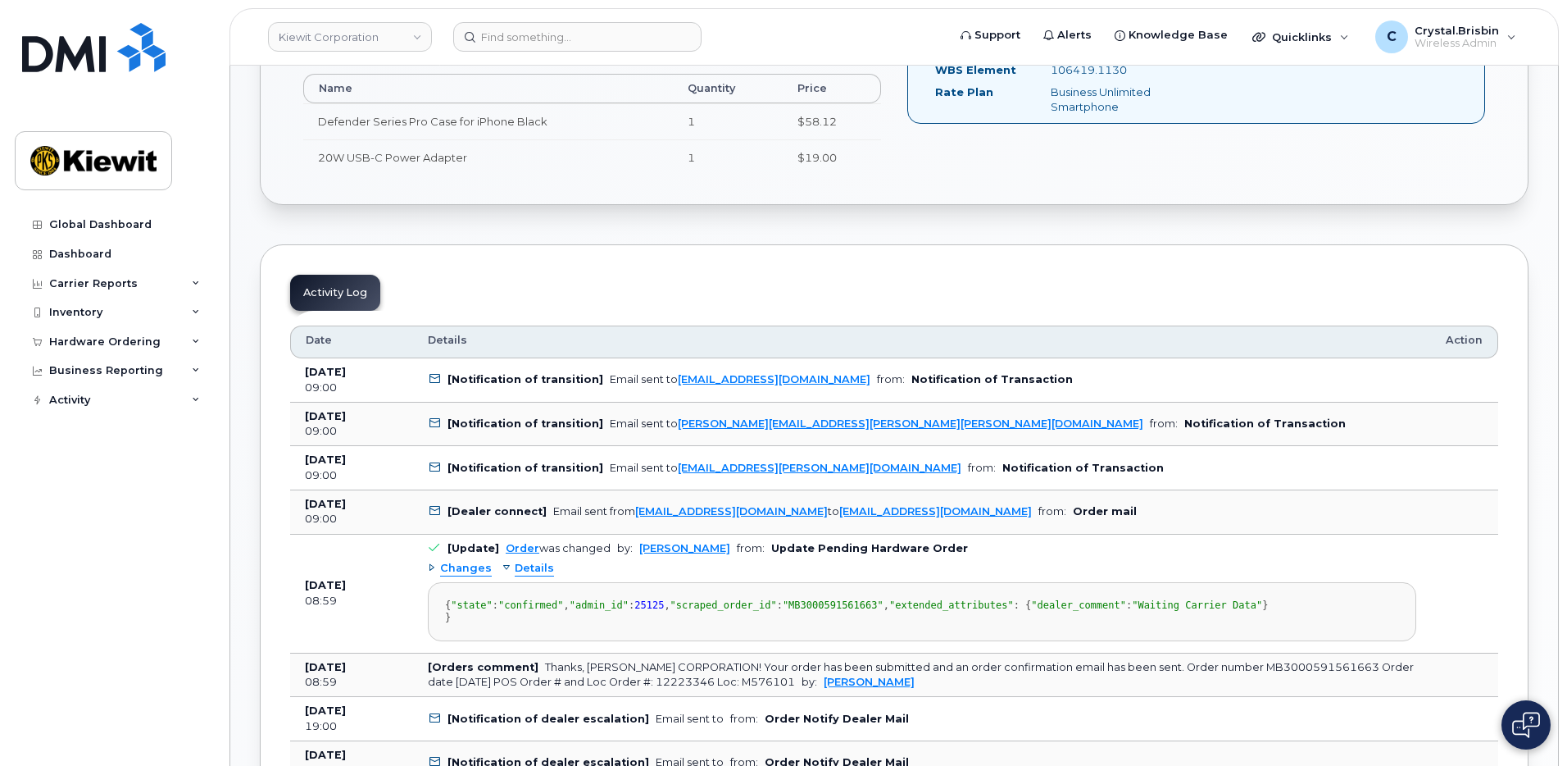
click at [434, 568] on div "Changes" at bounding box center [460, 569] width 64 height 16
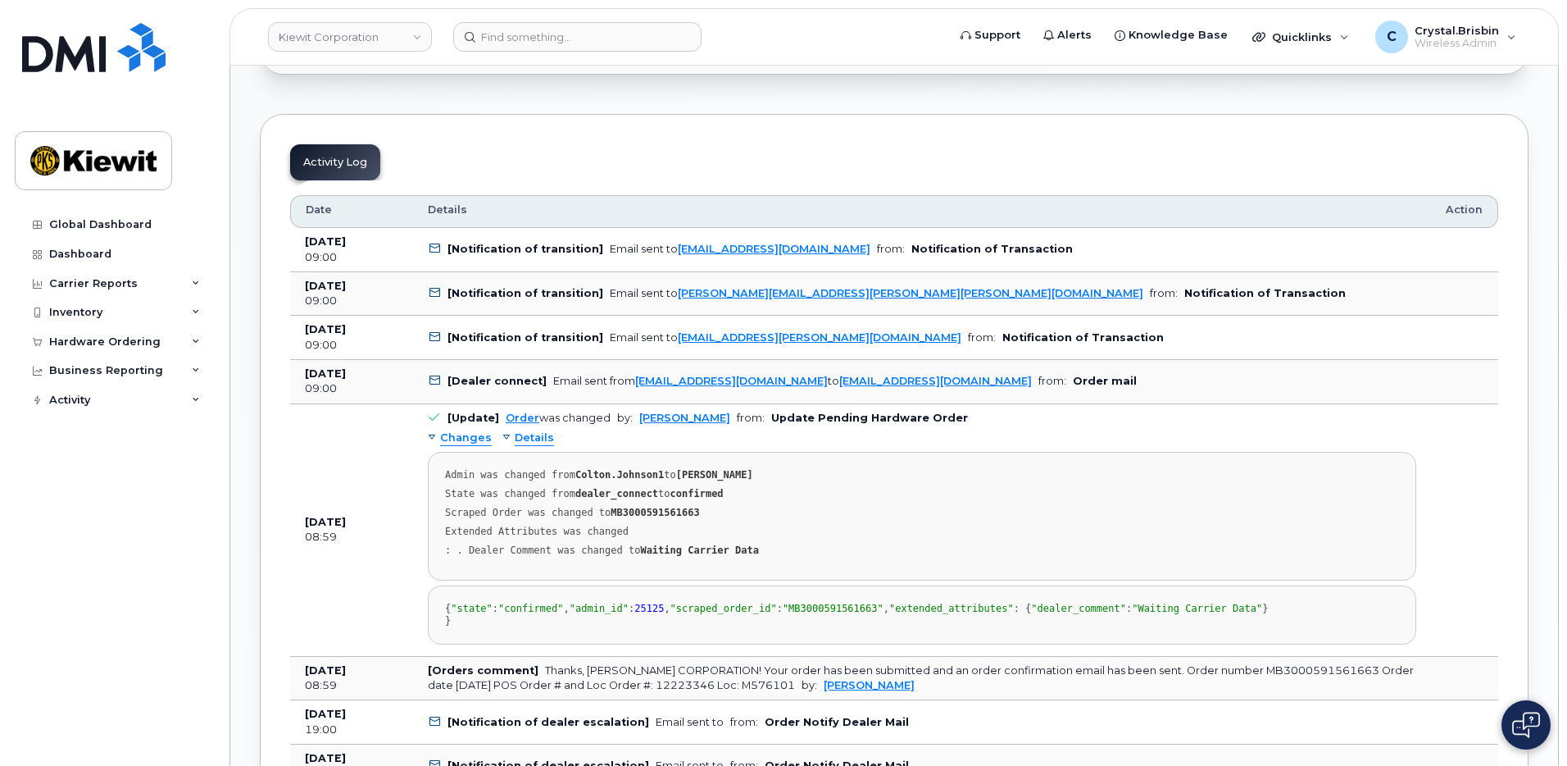
scroll to position [902, 0]
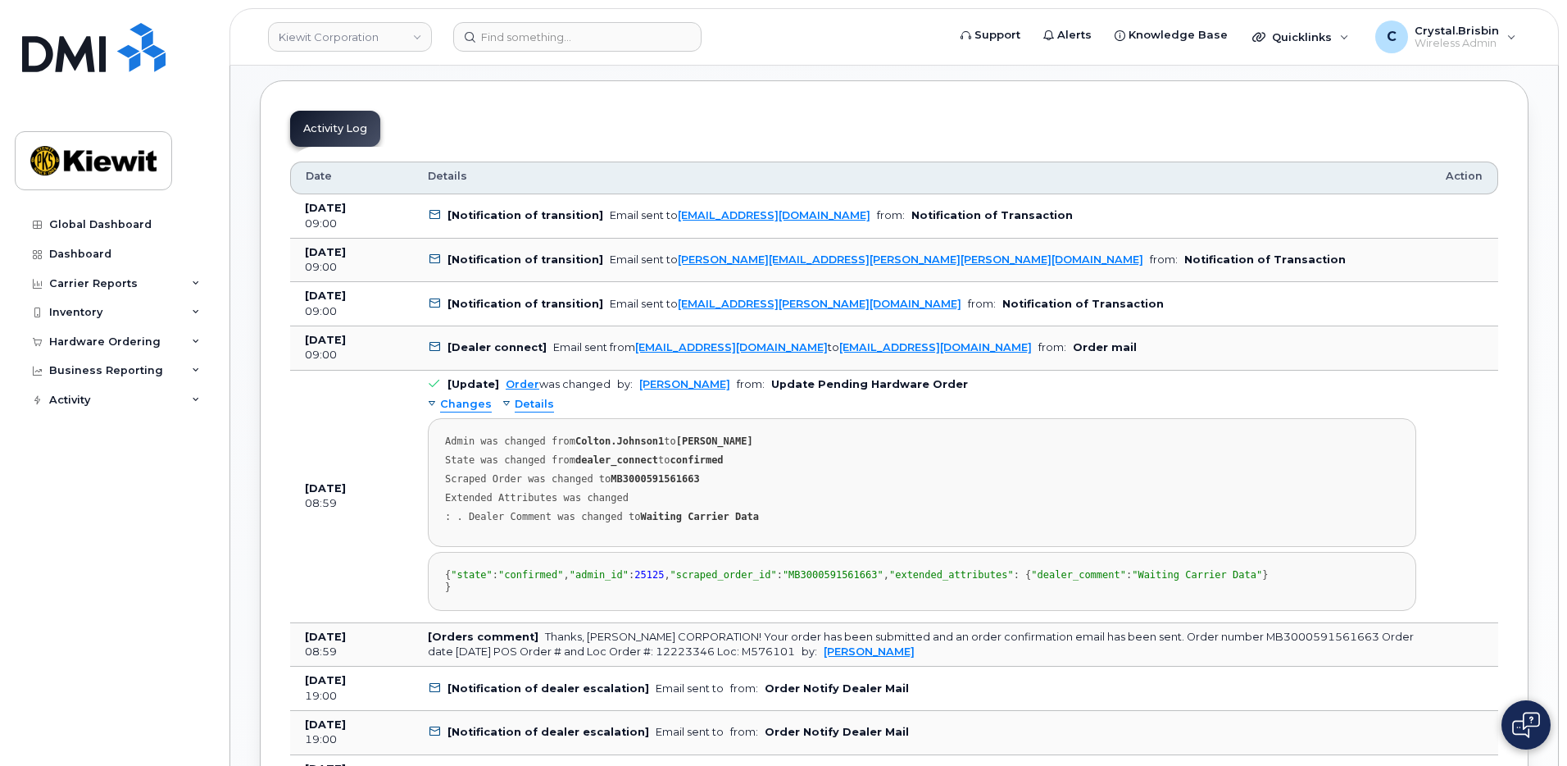
click at [502, 404] on div "Details" at bounding box center [528, 405] width 52 height 16
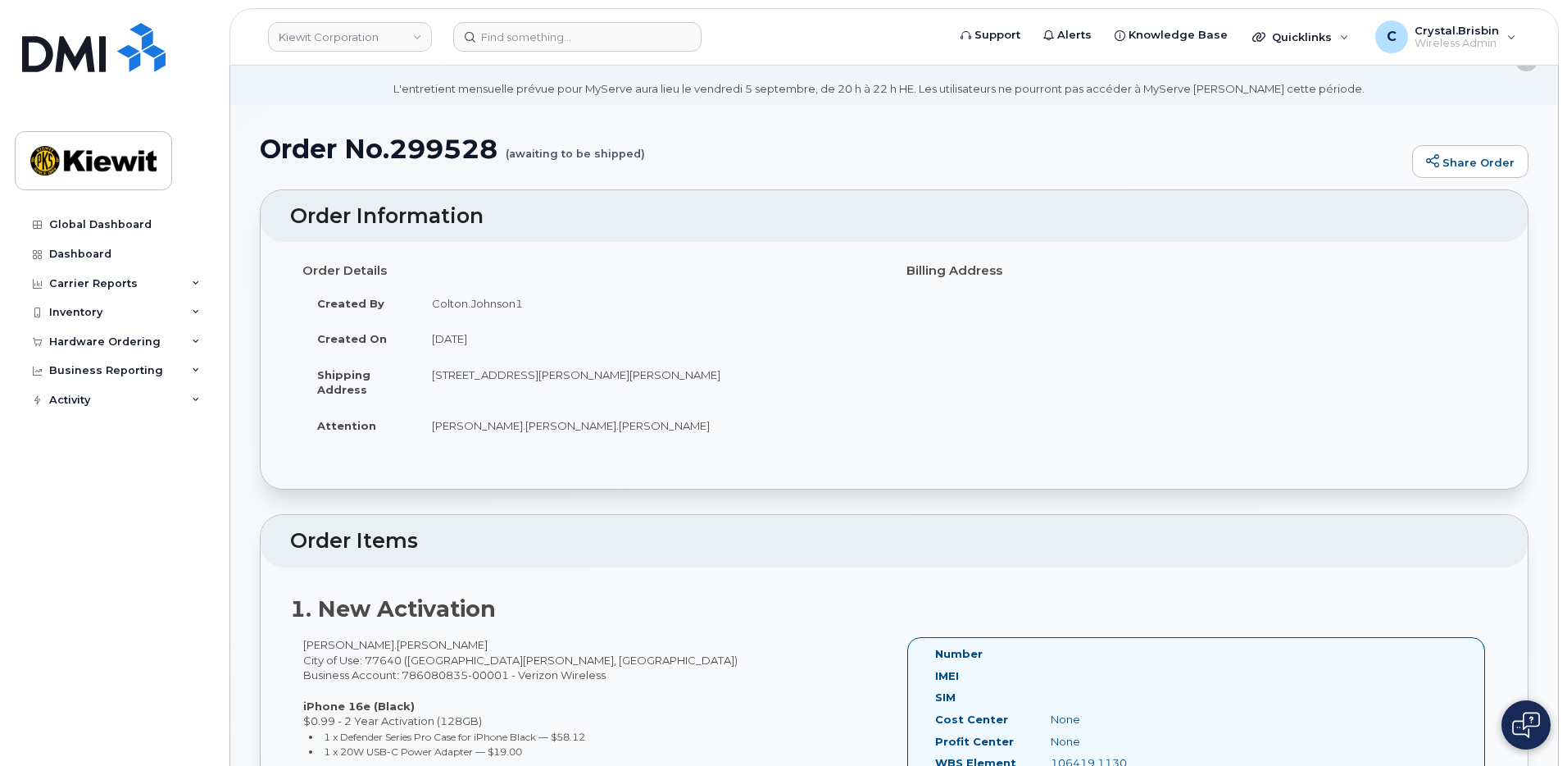
scroll to position [0, 0]
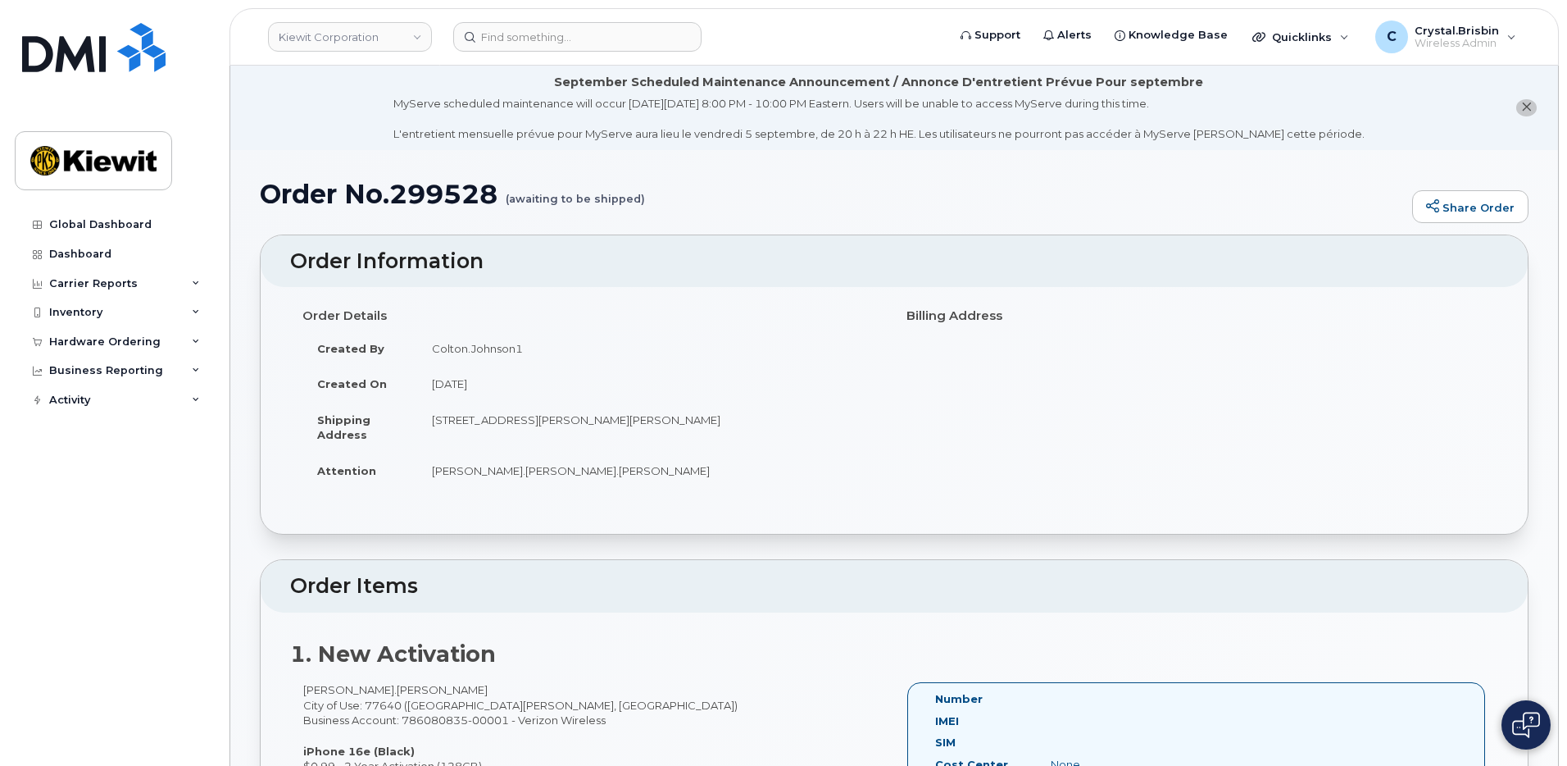
click at [448, 207] on h1 "Order No.299528 (awaiting to be shipped)" at bounding box center [832, 193] width 1144 height 29
copy h1 "299528"
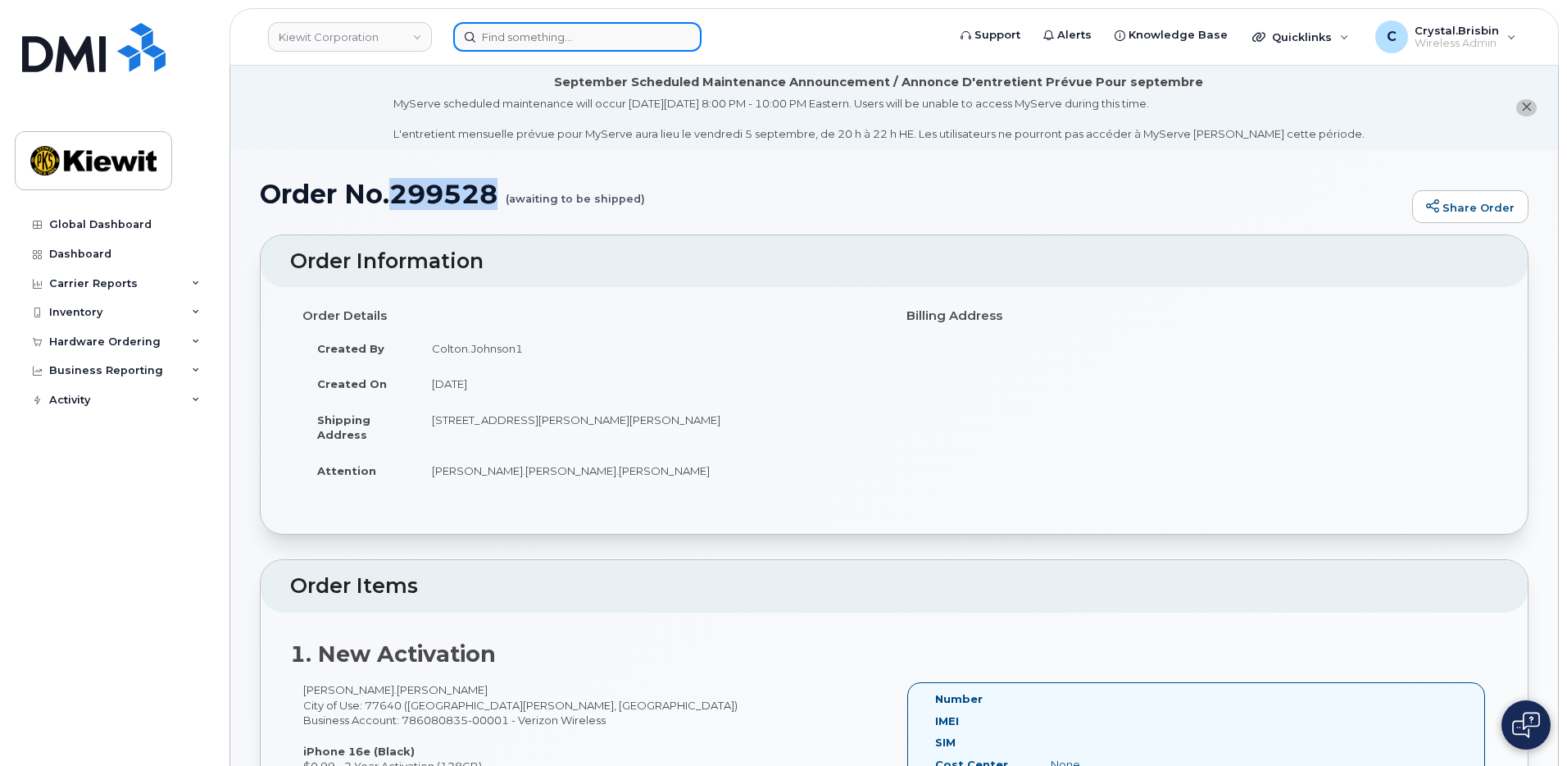
click at [570, 34] on input at bounding box center [577, 37] width 248 height 30
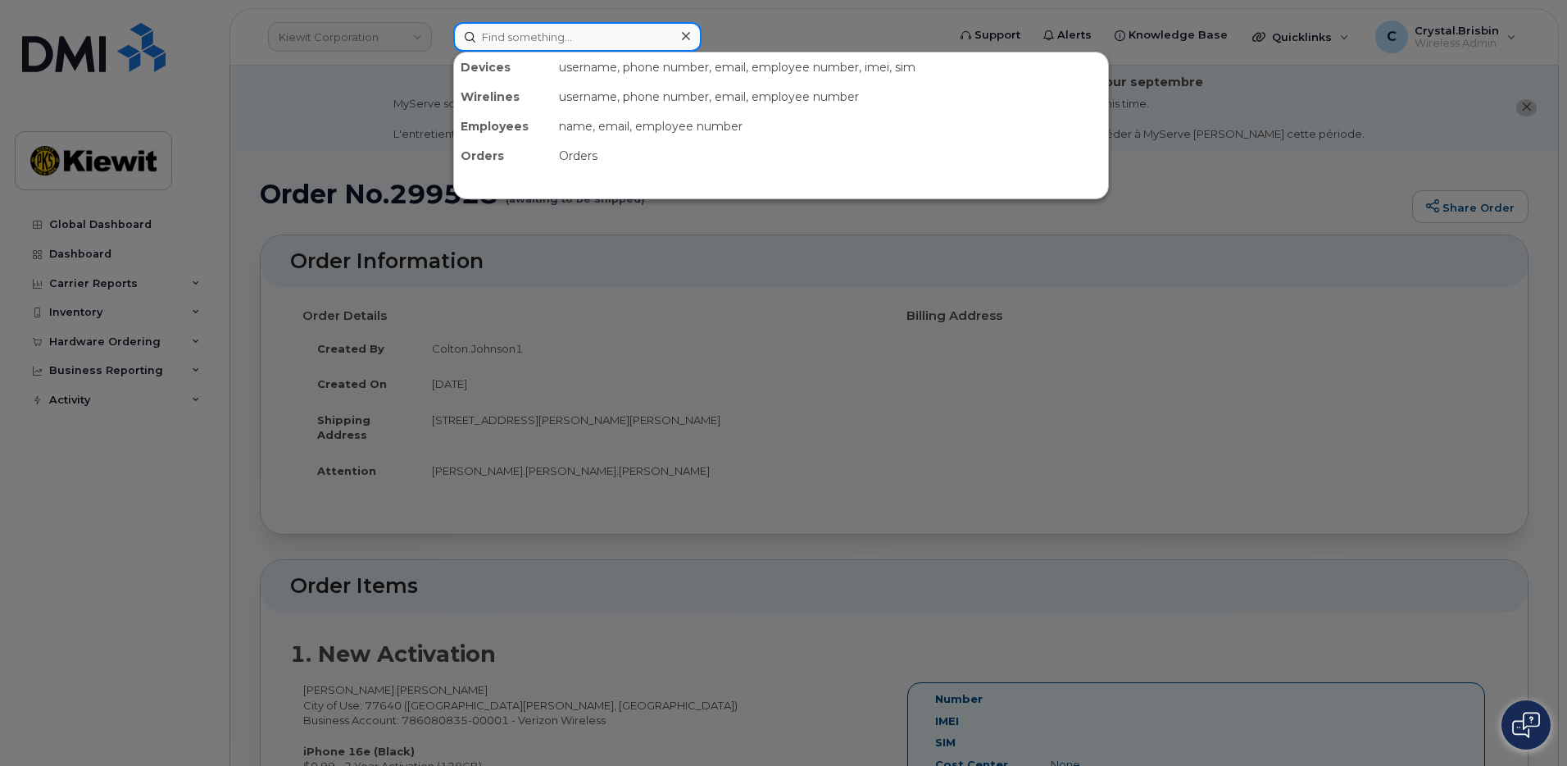
paste input "299640"
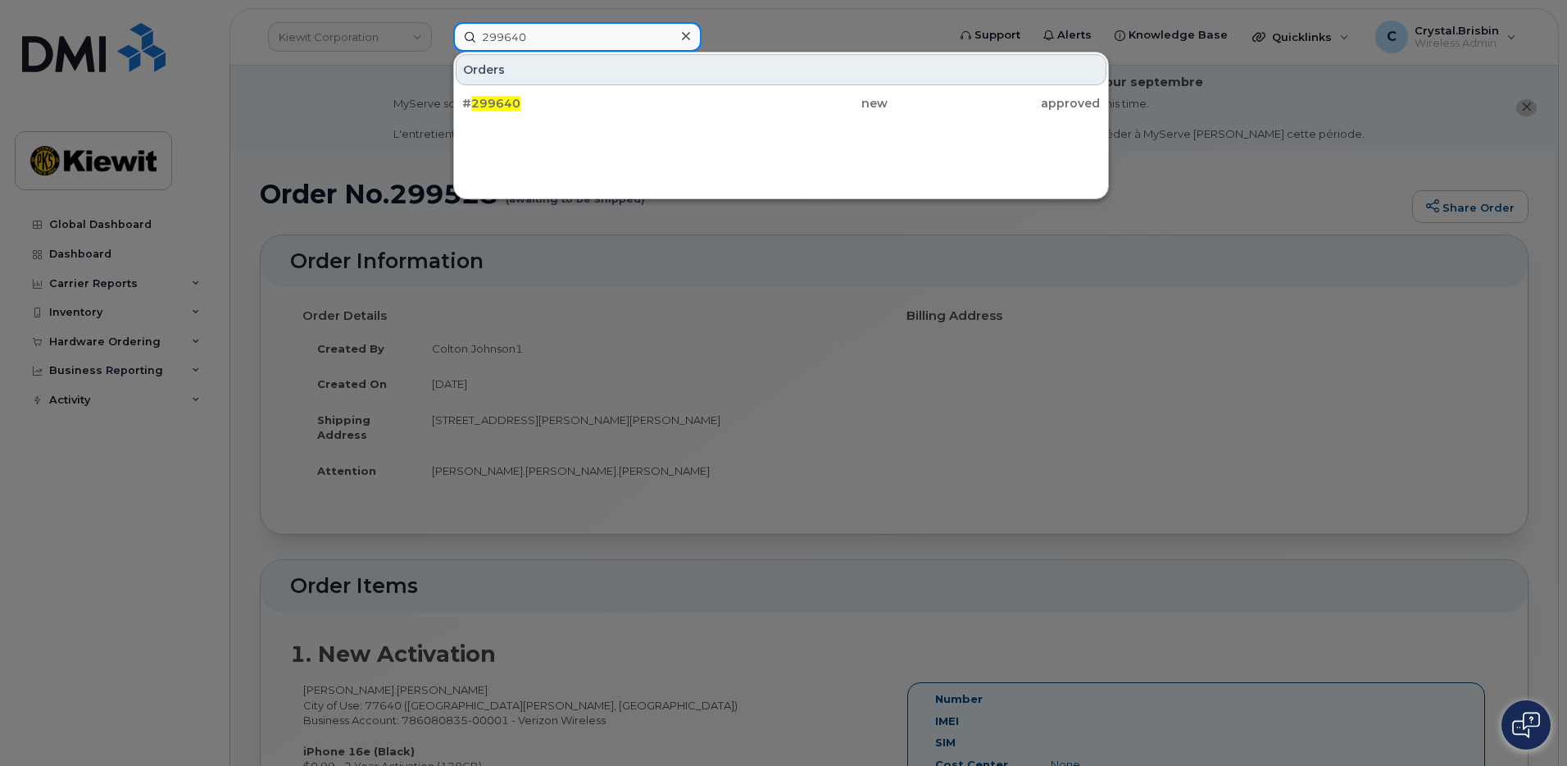
type input "299640"
drag, startPoint x: 505, startPoint y: 112, endPoint x: 529, endPoint y: 152, distance: 47.1
click at [502, 108] on span "299640" at bounding box center [495, 103] width 49 height 15
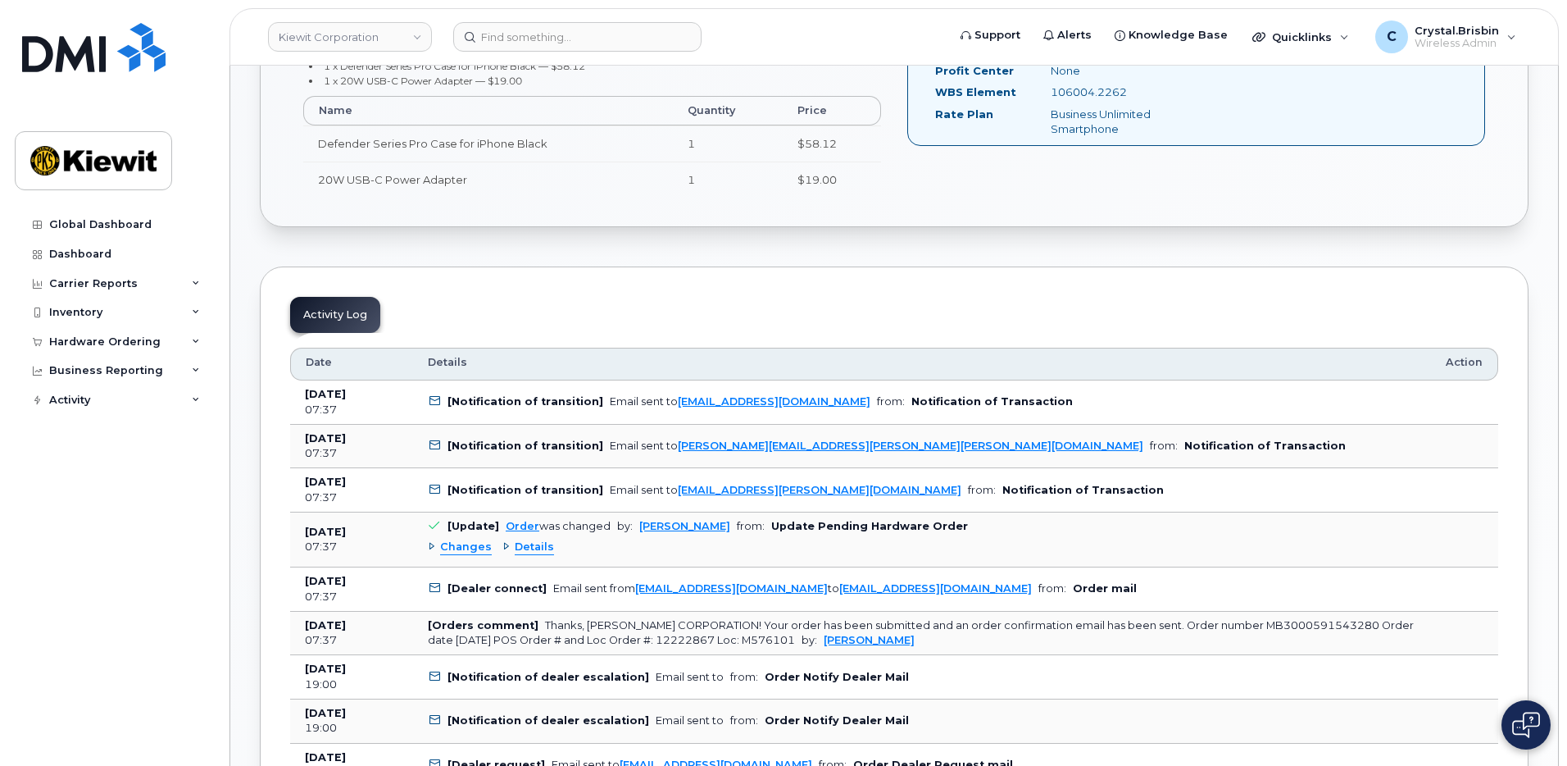
scroll to position [820, 0]
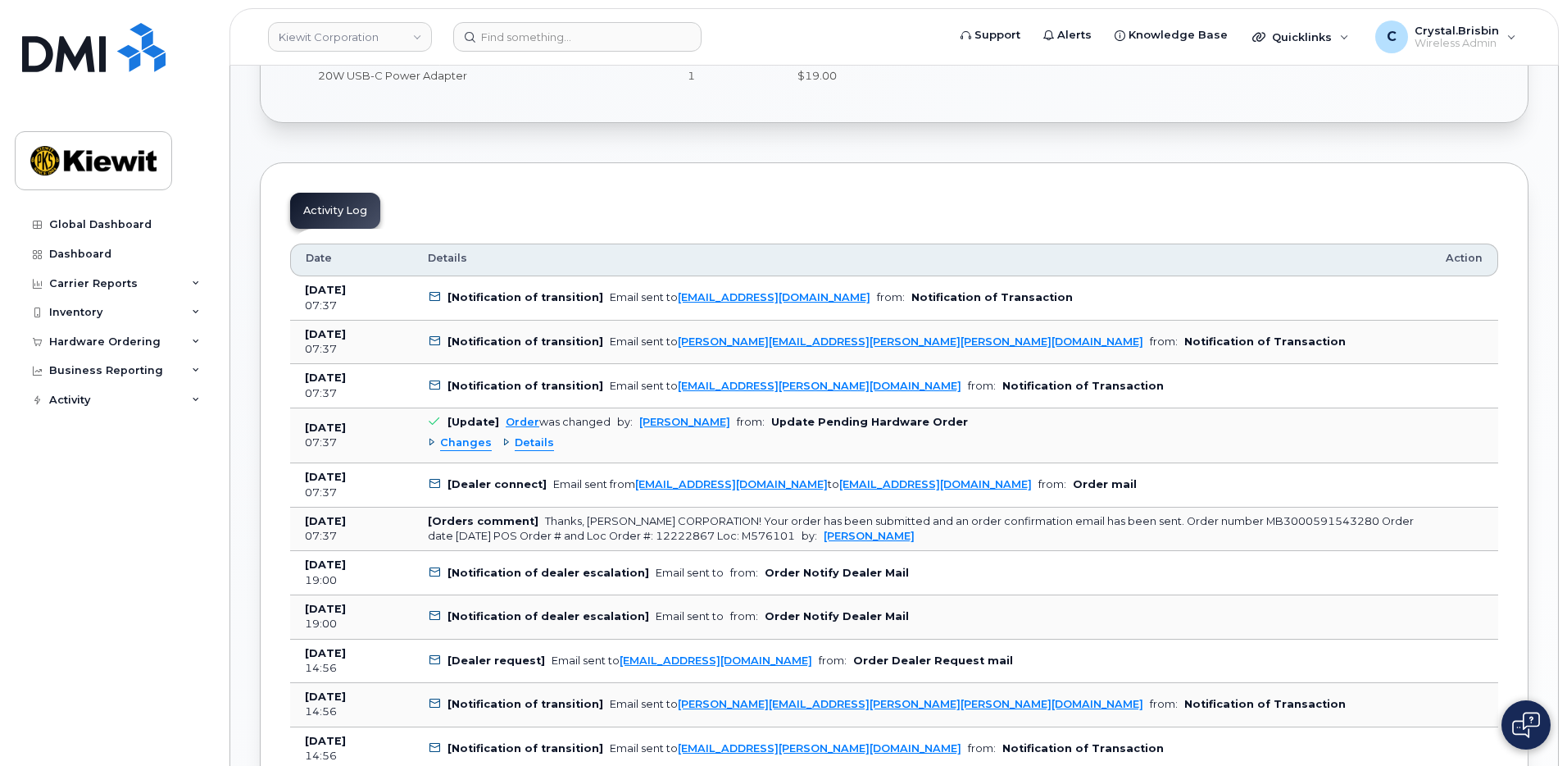
click at [434, 445] on div "Changes" at bounding box center [460, 443] width 64 height 16
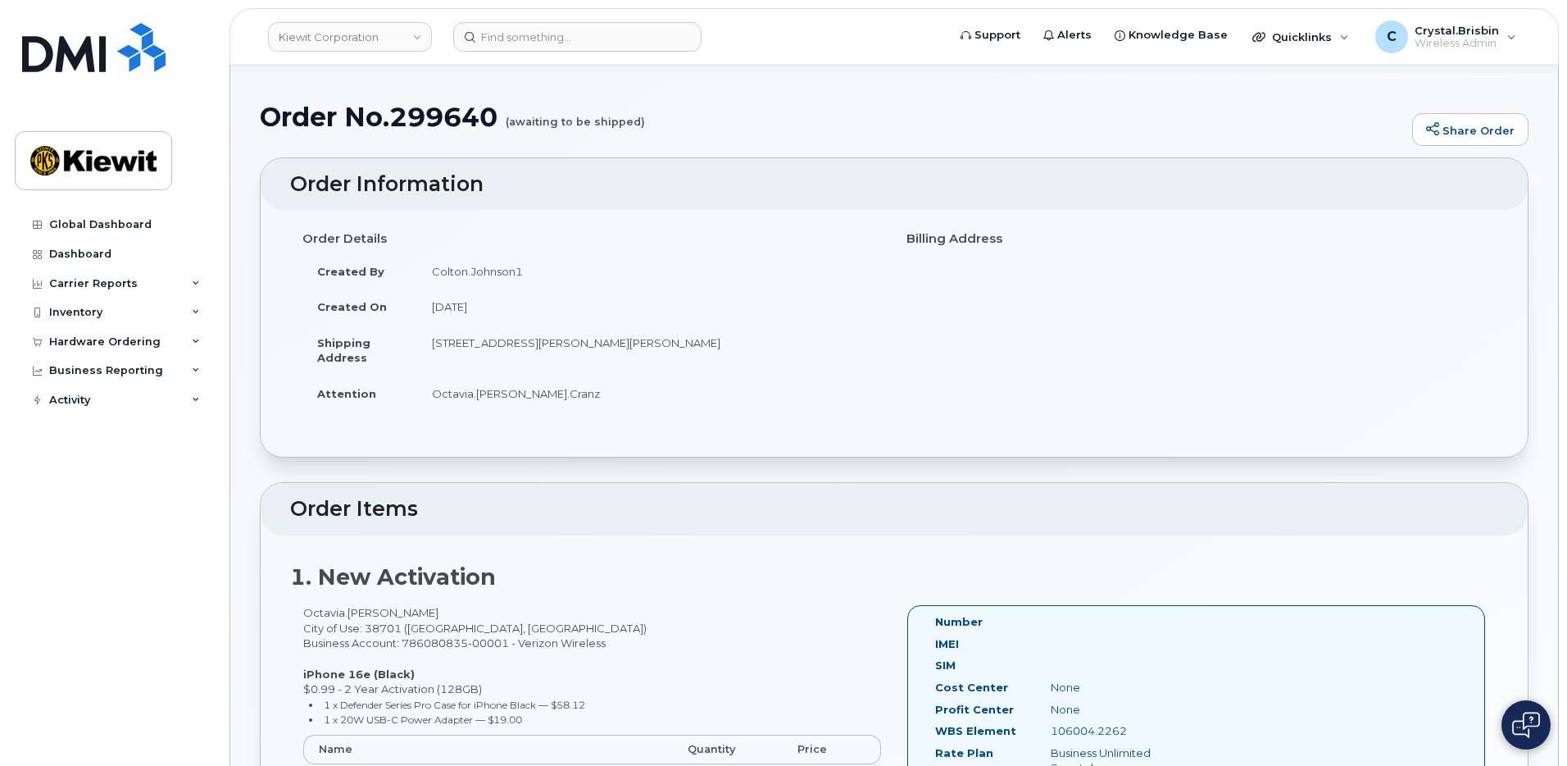
scroll to position [0, 0]
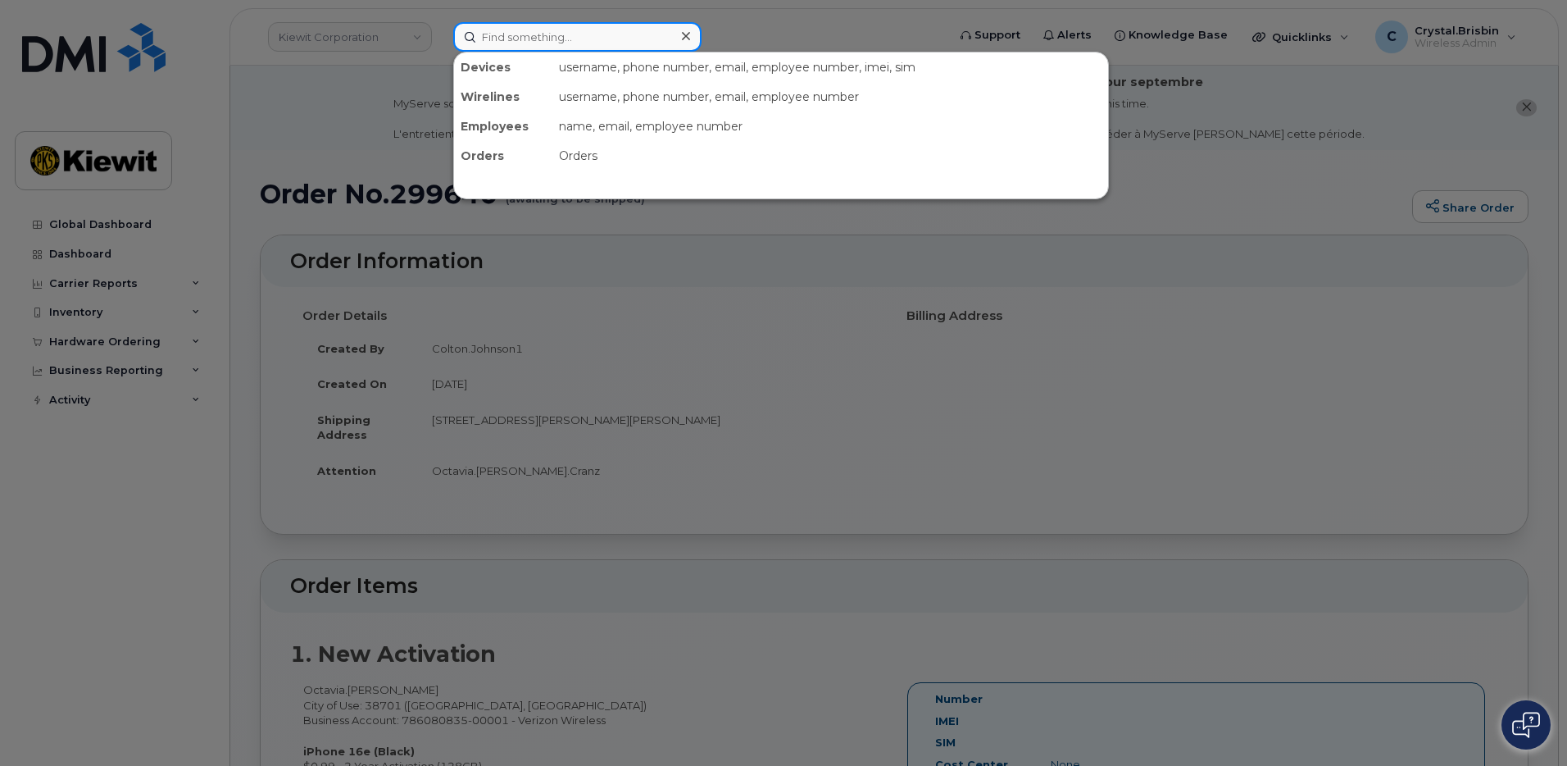
click at [515, 49] on input at bounding box center [577, 37] width 248 height 30
paste input "299770"
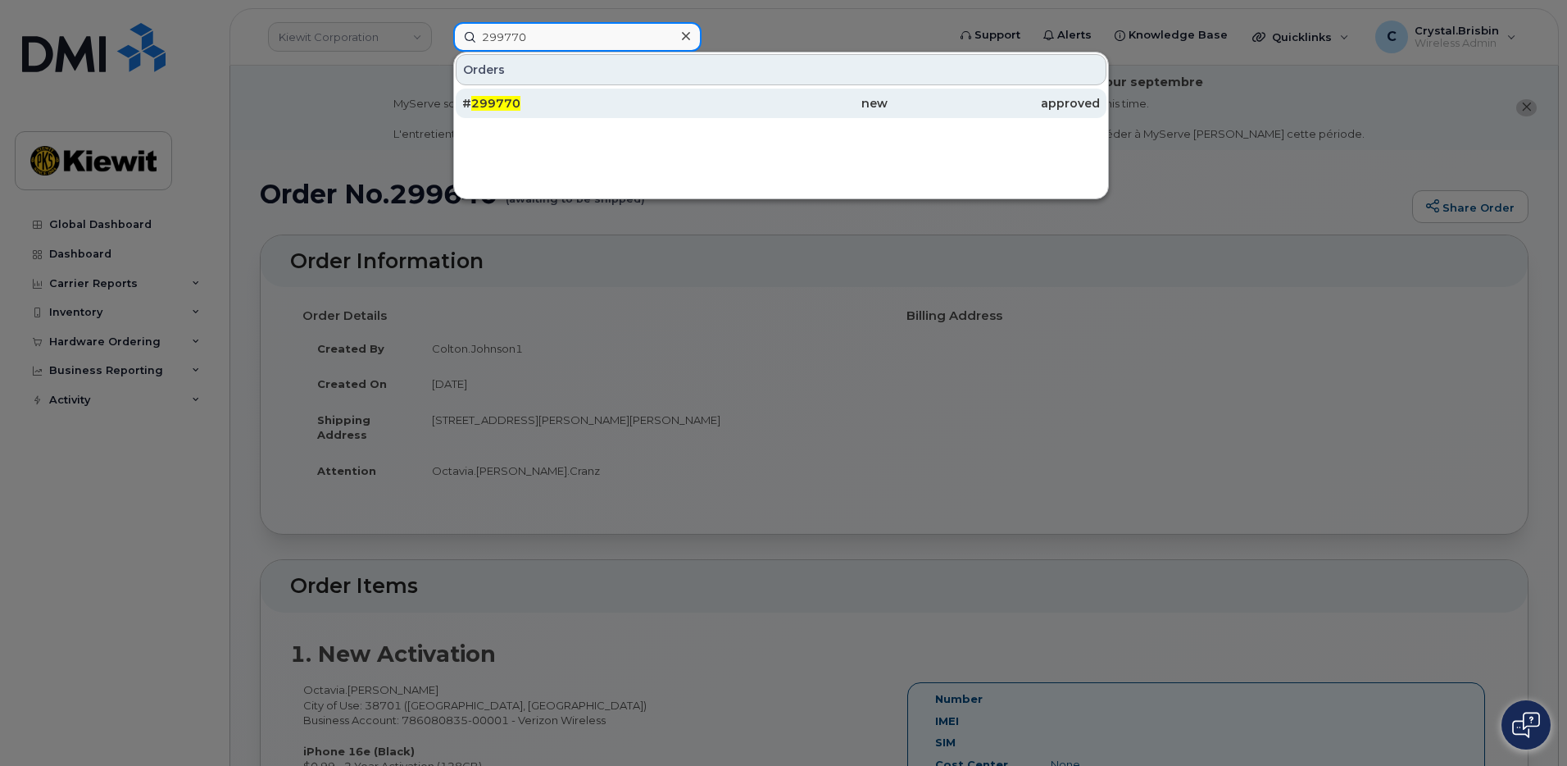
type input "299770"
click at [511, 99] on span "299770" at bounding box center [495, 103] width 49 height 15
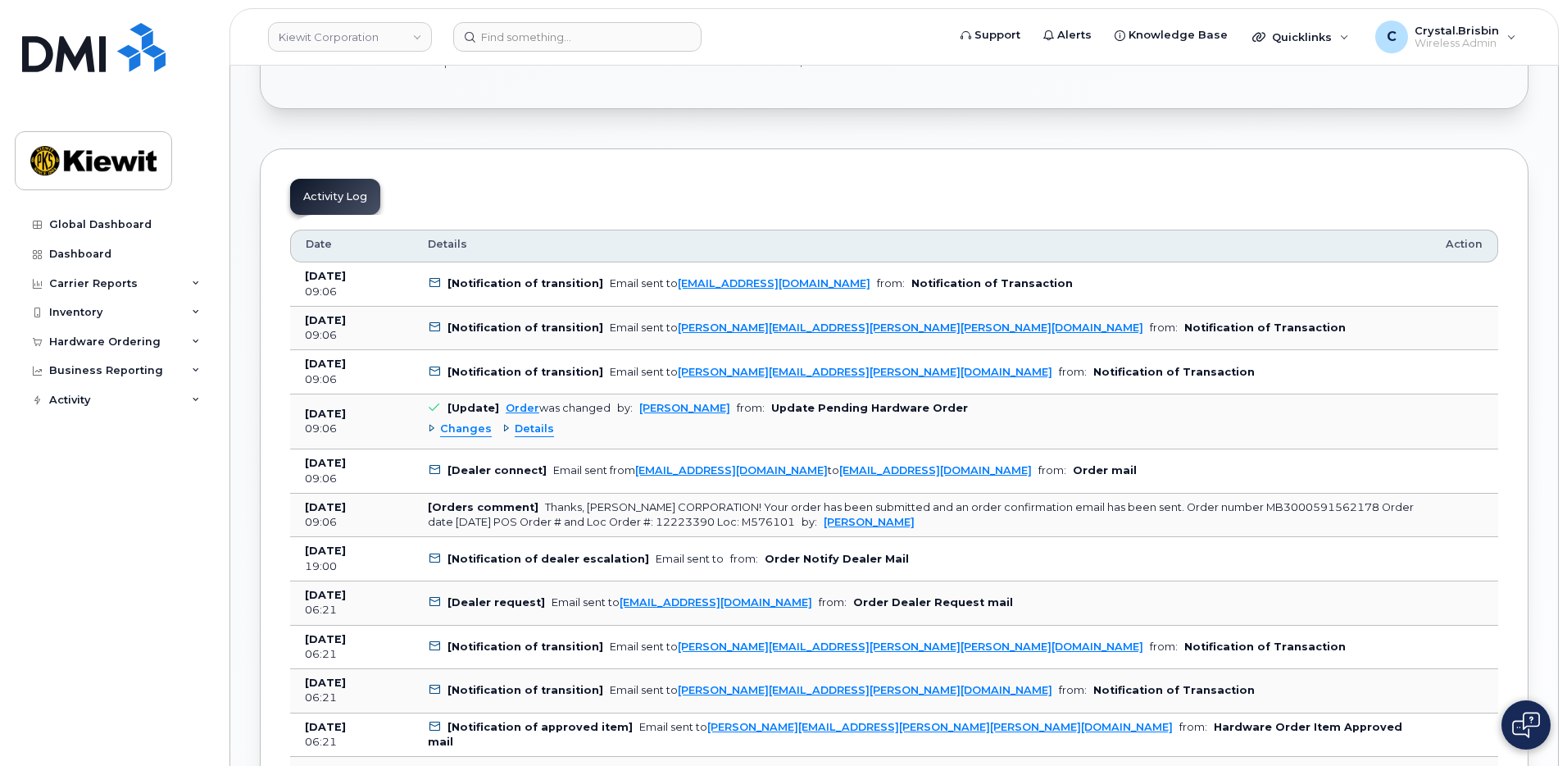
scroll to position [820, 0]
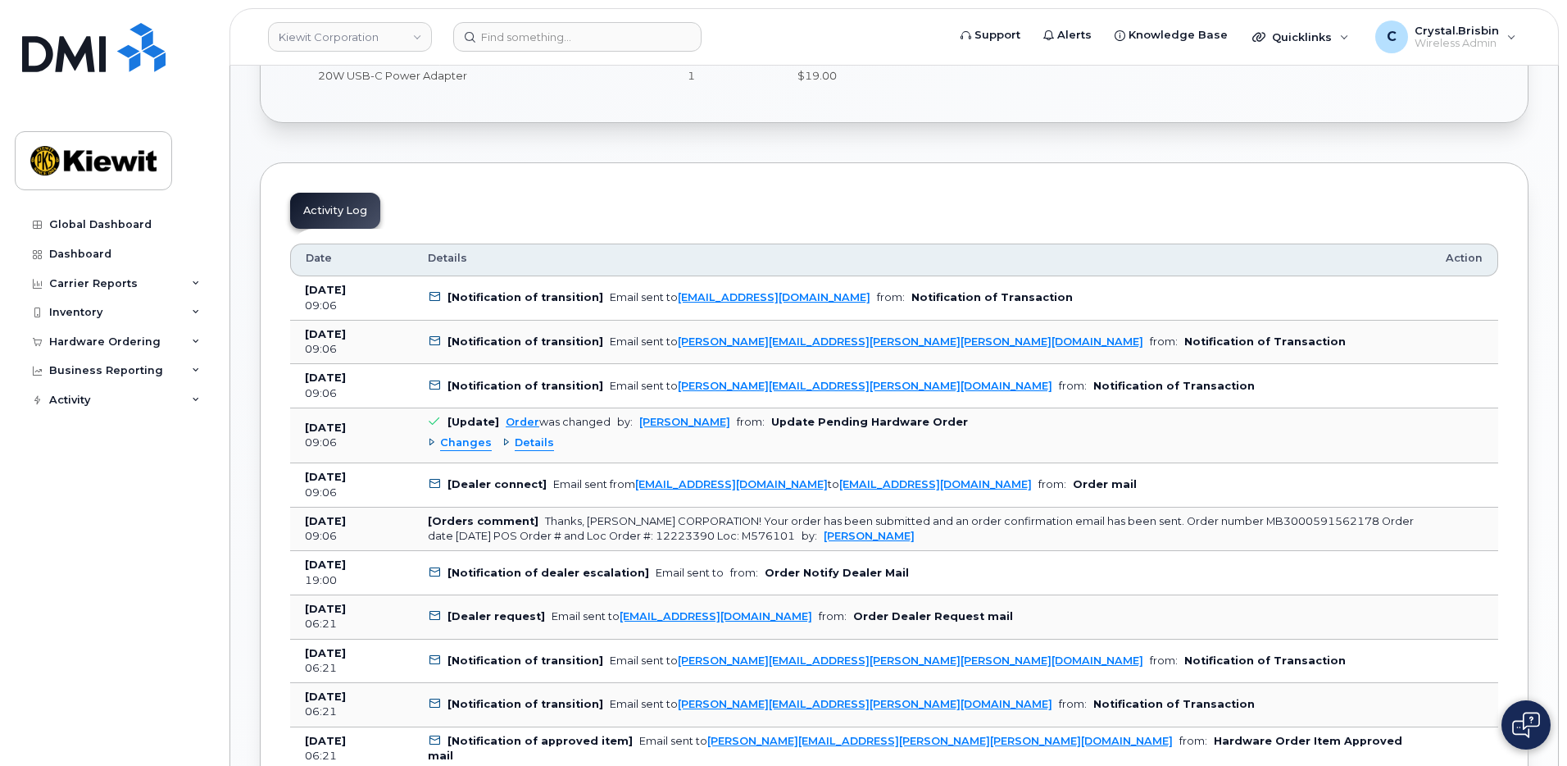
click at [430, 444] on div "Changes" at bounding box center [460, 443] width 64 height 16
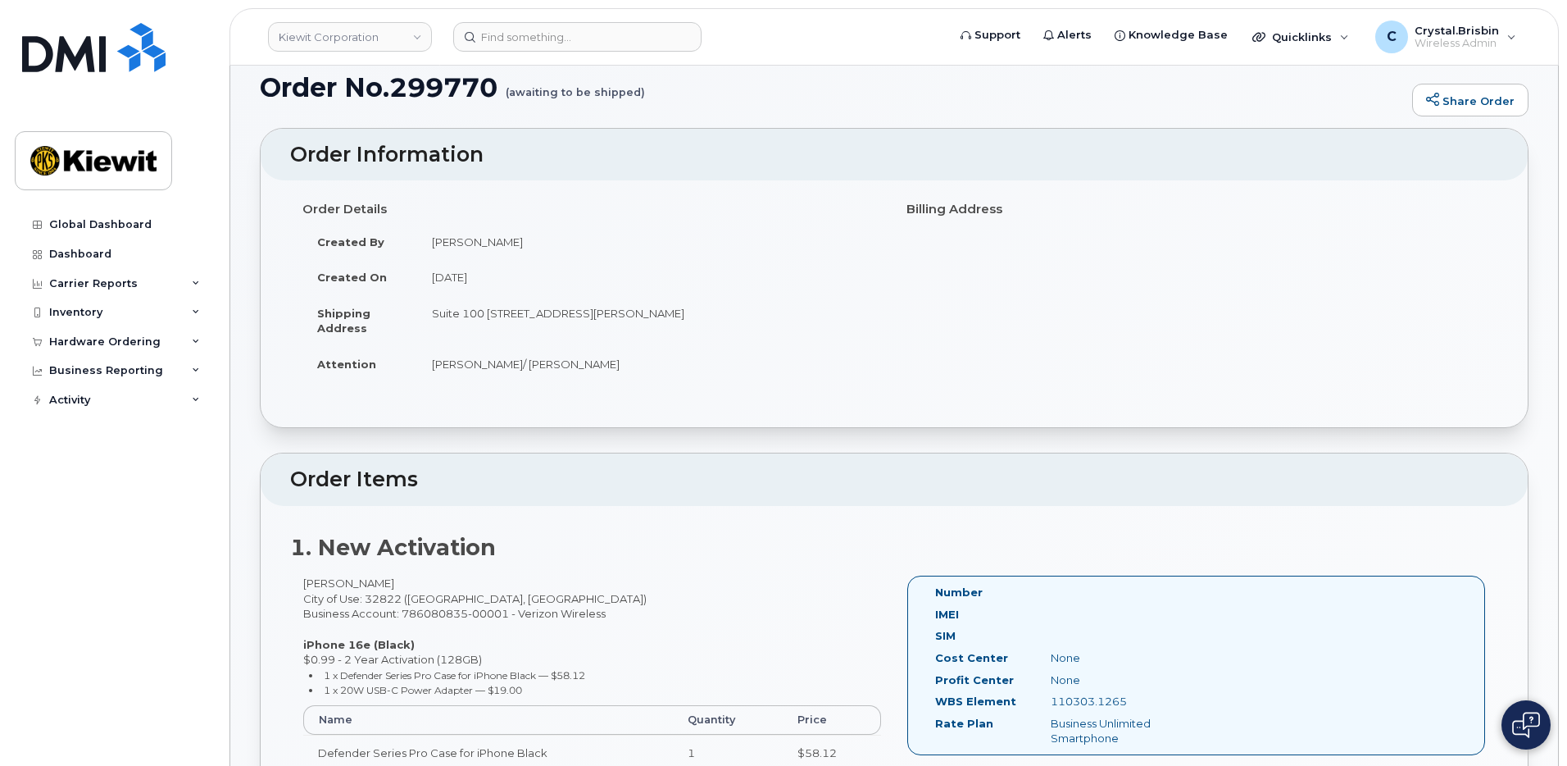
scroll to position [0, 0]
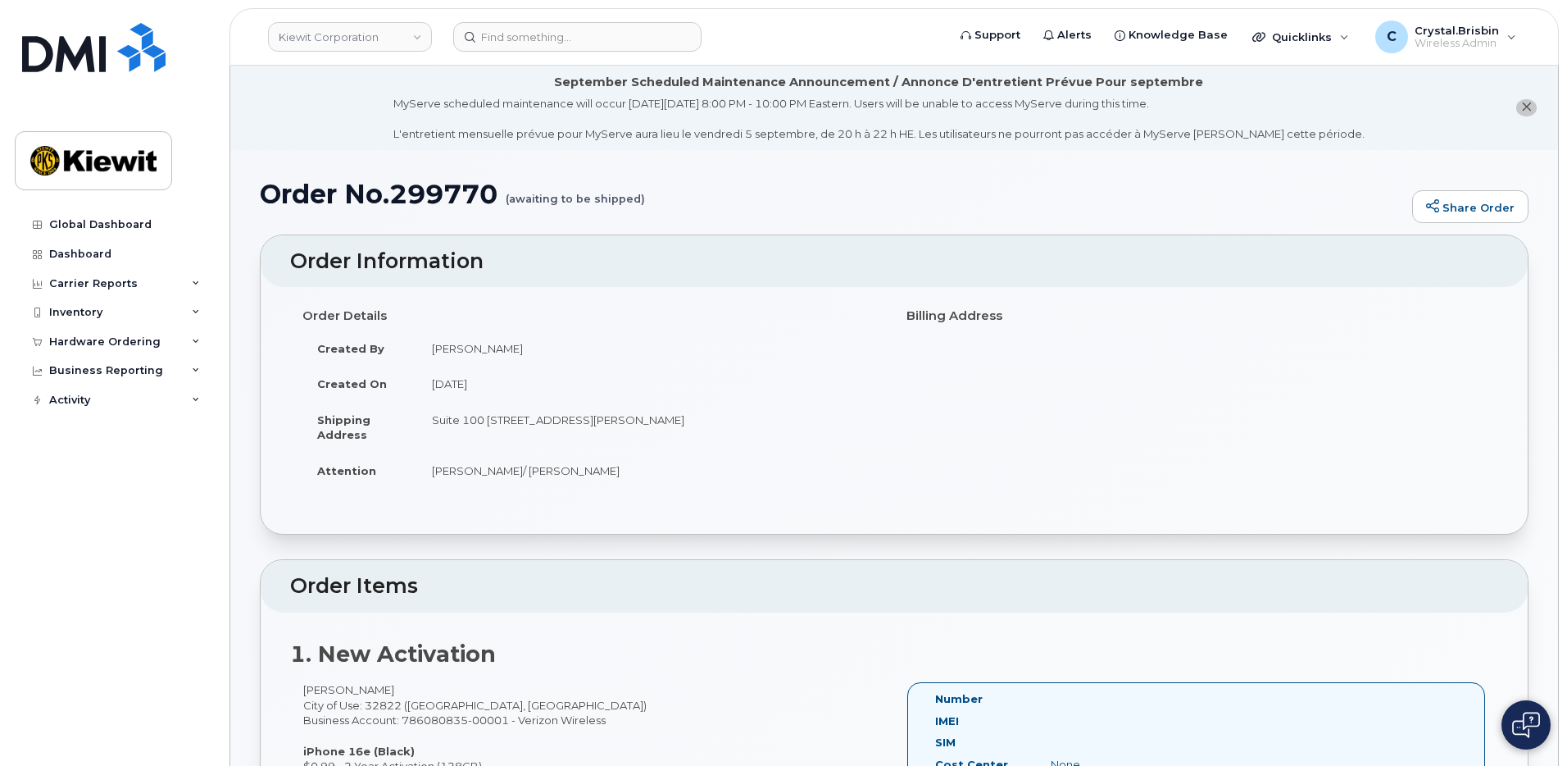
click at [313, 129] on li "September Scheduled Maintenance Announcement / Annonce D'entretient Prévue Pour…" at bounding box center [894, 108] width 1328 height 84
click at [330, 36] on link "Kiewit Corporation" at bounding box center [350, 37] width 164 height 30
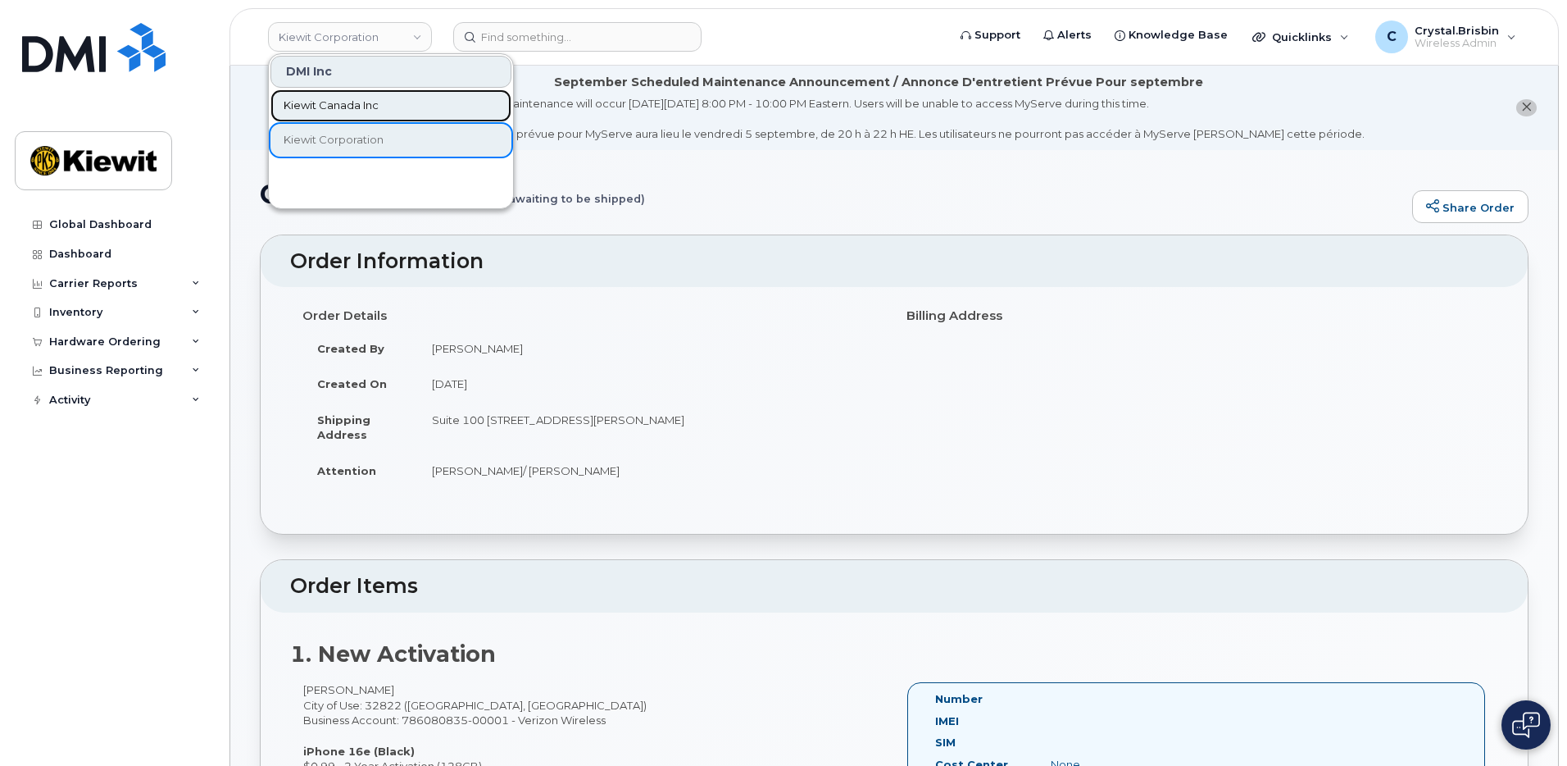
click at [308, 107] on span "Kiewit Canada Inc" at bounding box center [331, 106] width 95 height 16
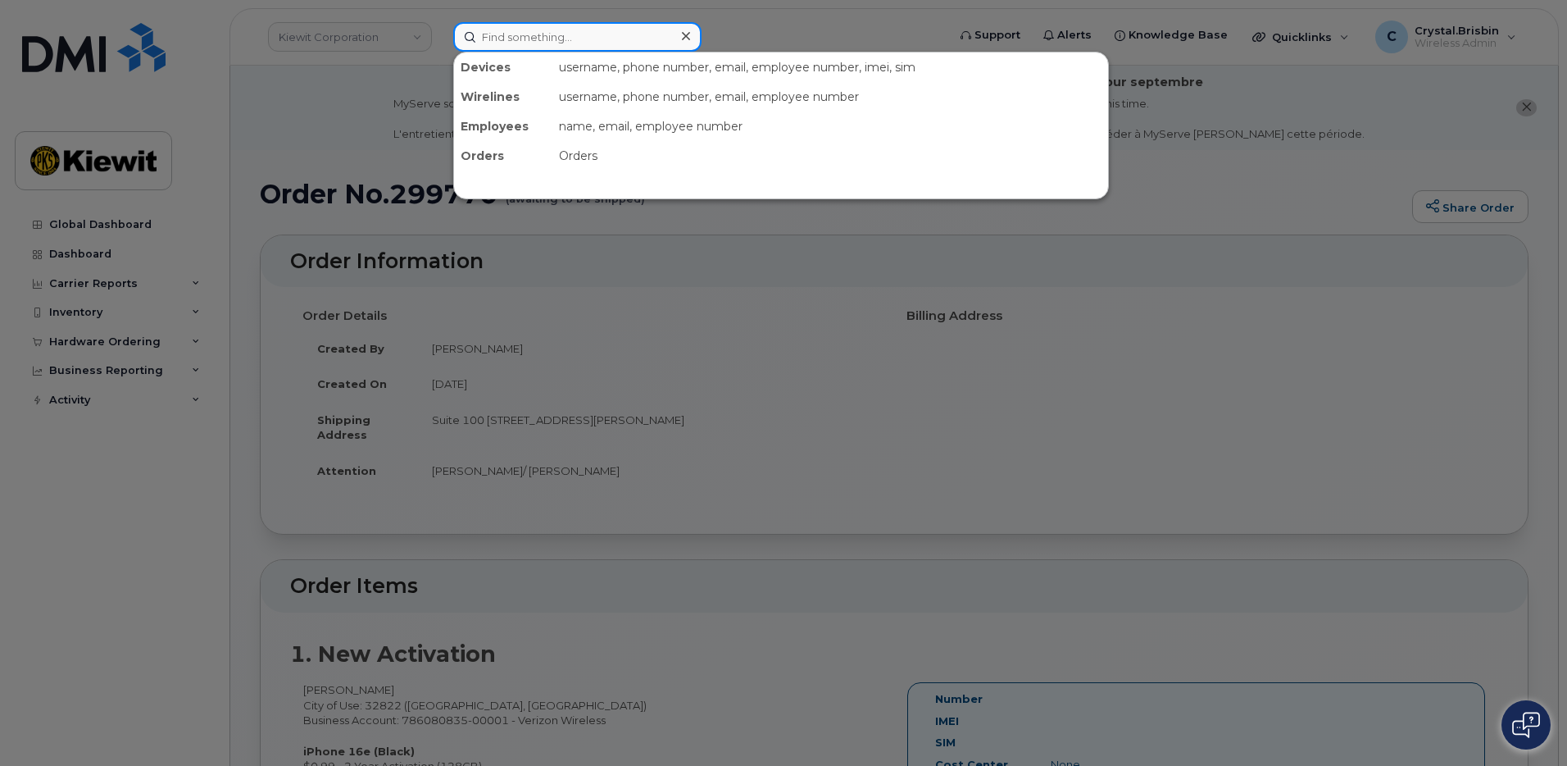
click at [548, 39] on input at bounding box center [577, 37] width 248 height 30
paste input "299367"
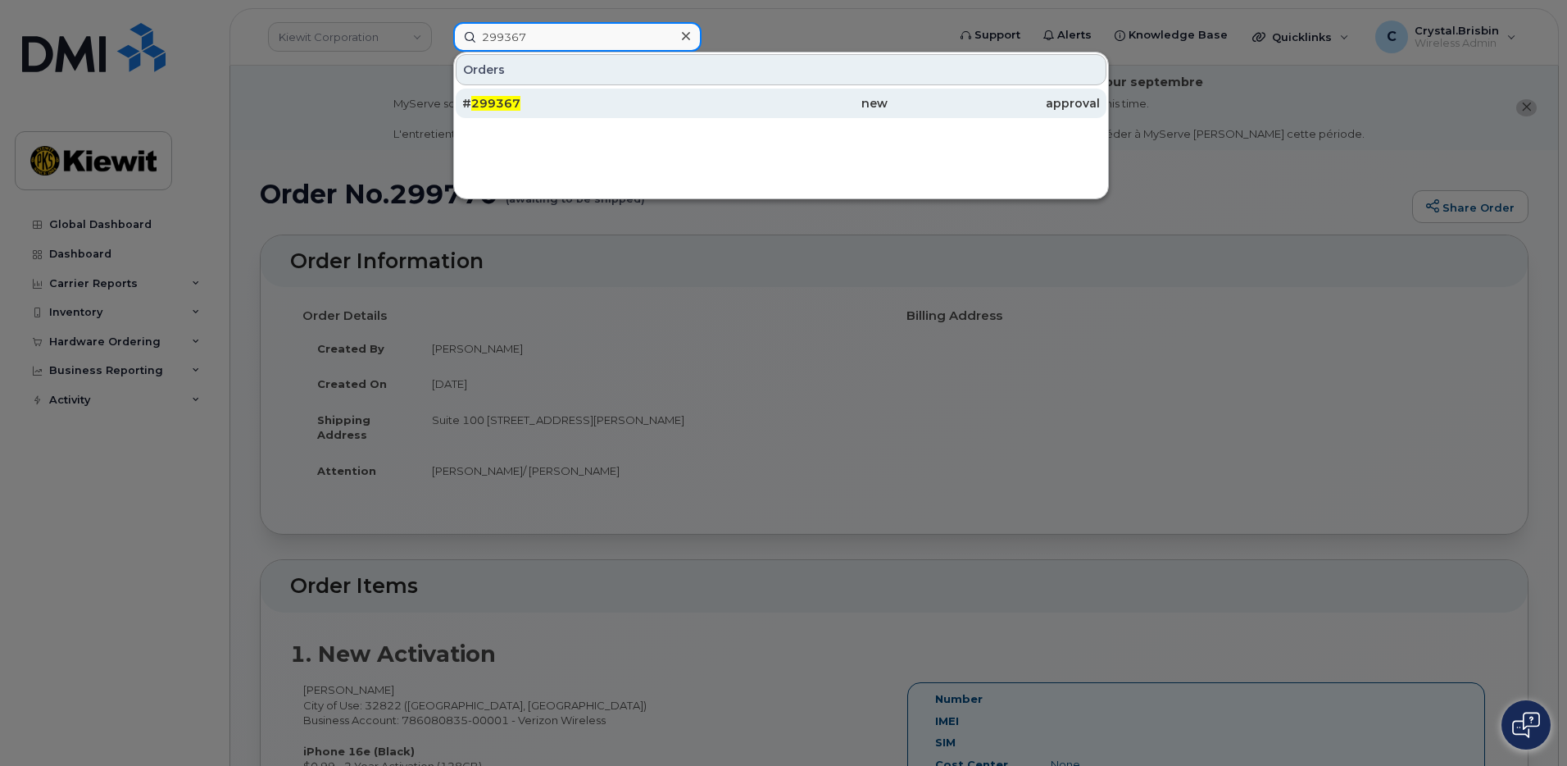
type input "299367"
click at [504, 103] on span "299367" at bounding box center [495, 103] width 49 height 15
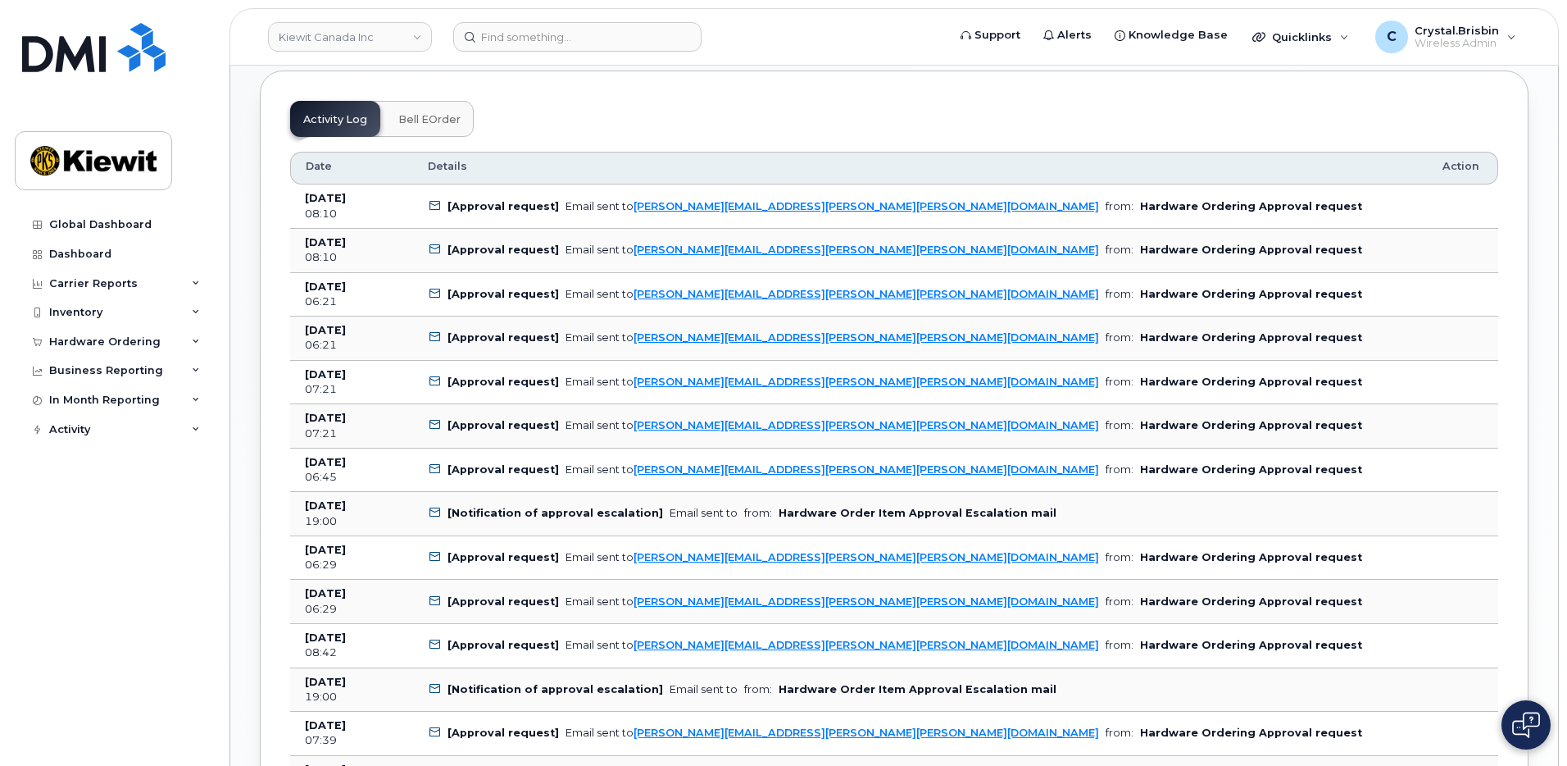
scroll to position [1065, 0]
